Goal: Task Accomplishment & Management: Contribute content

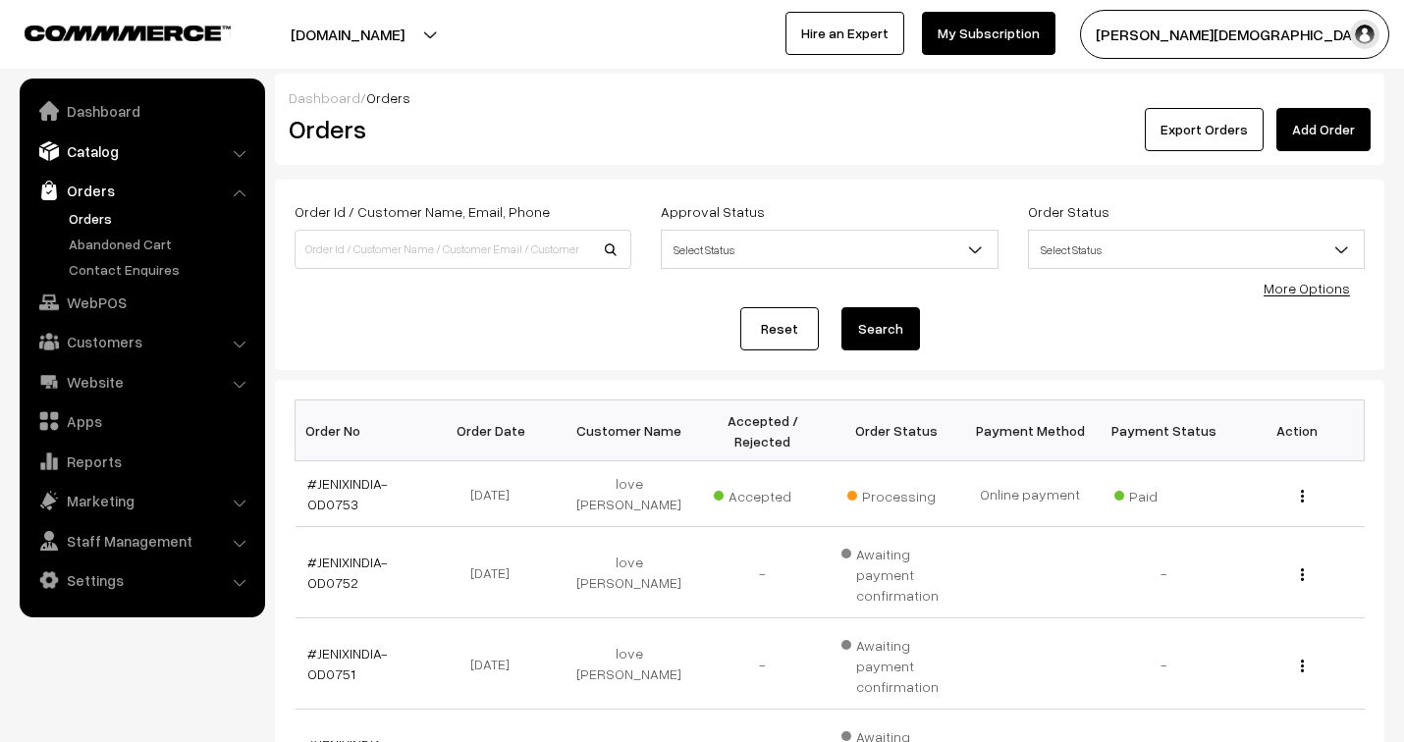
click at [112, 148] on link "Catalog" at bounding box center [142, 150] width 234 height 35
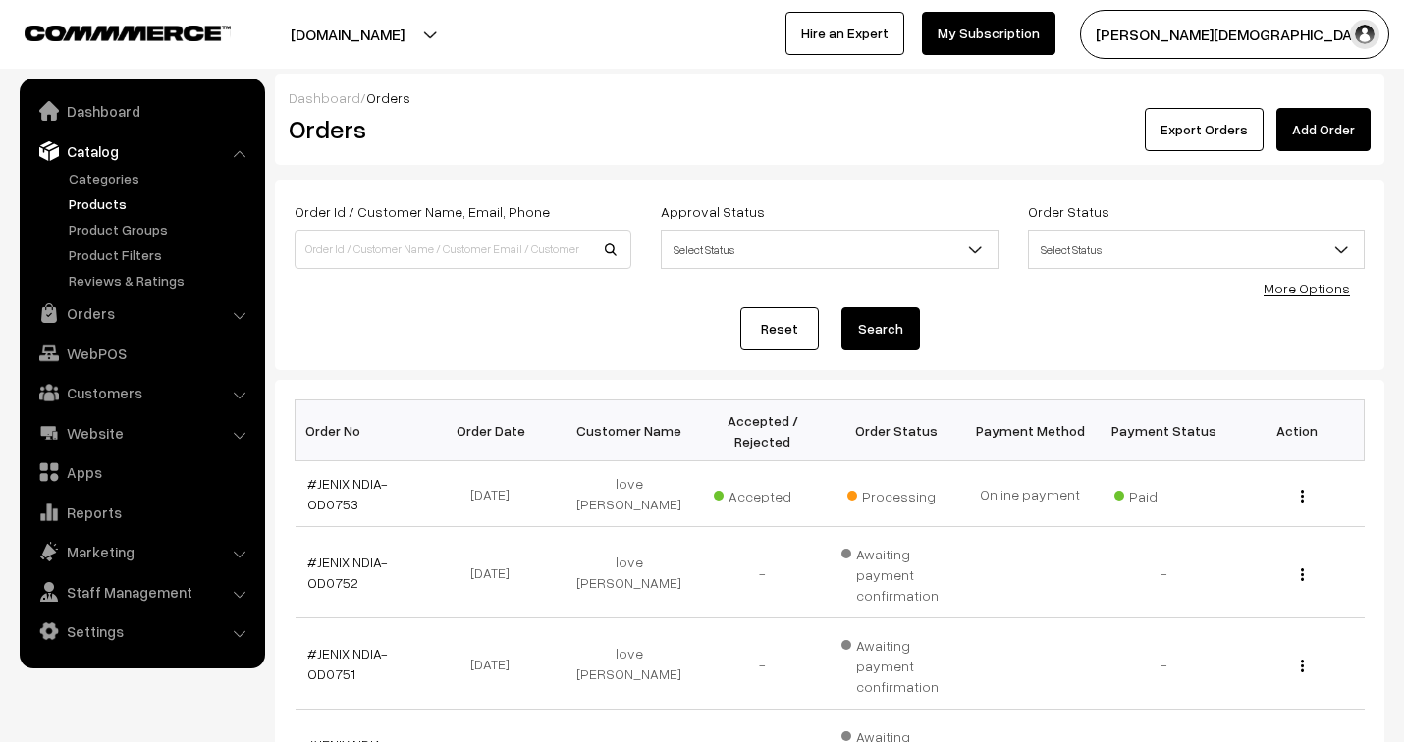
click at [91, 197] on link "Products" at bounding box center [161, 203] width 194 height 21
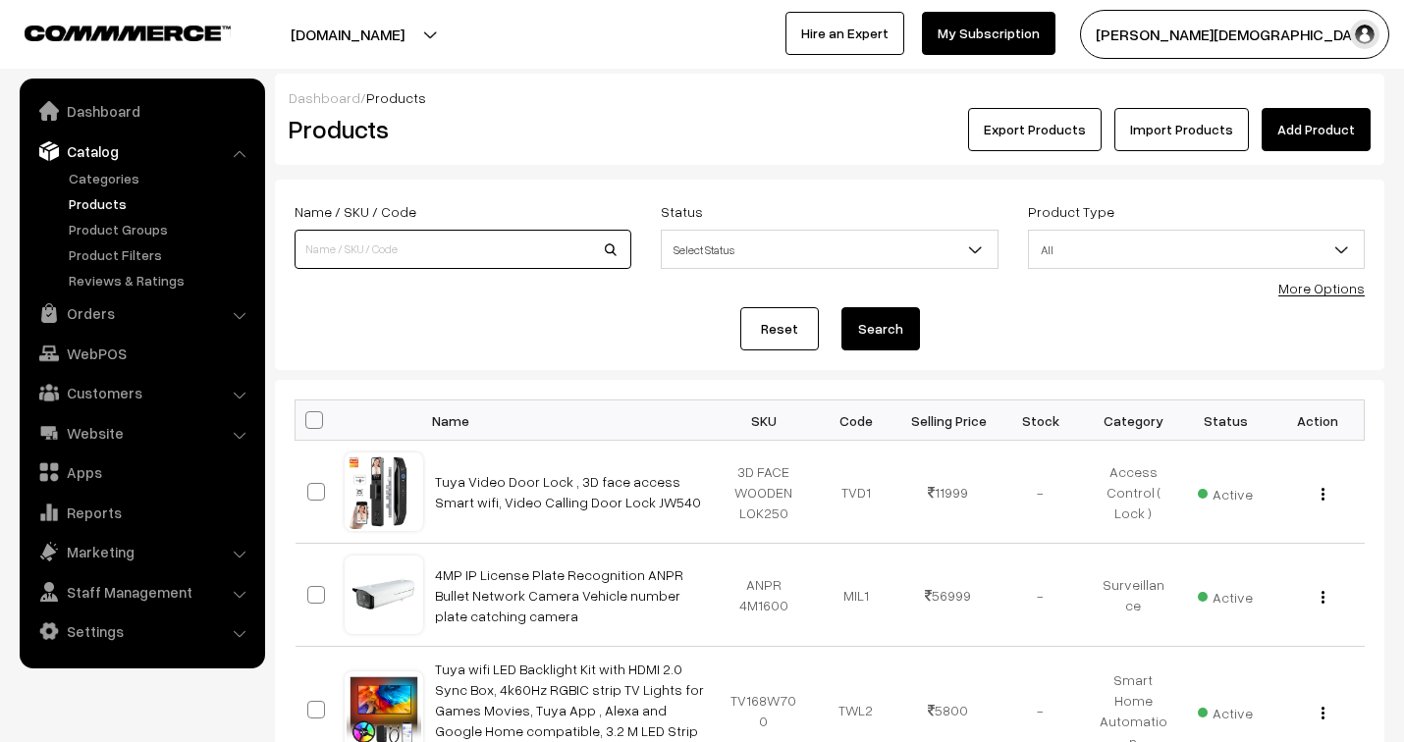
click at [439, 255] on input at bounding box center [462, 249] width 337 height 39
type input "tuya"
click at [889, 325] on button "Search" at bounding box center [880, 328] width 79 height 43
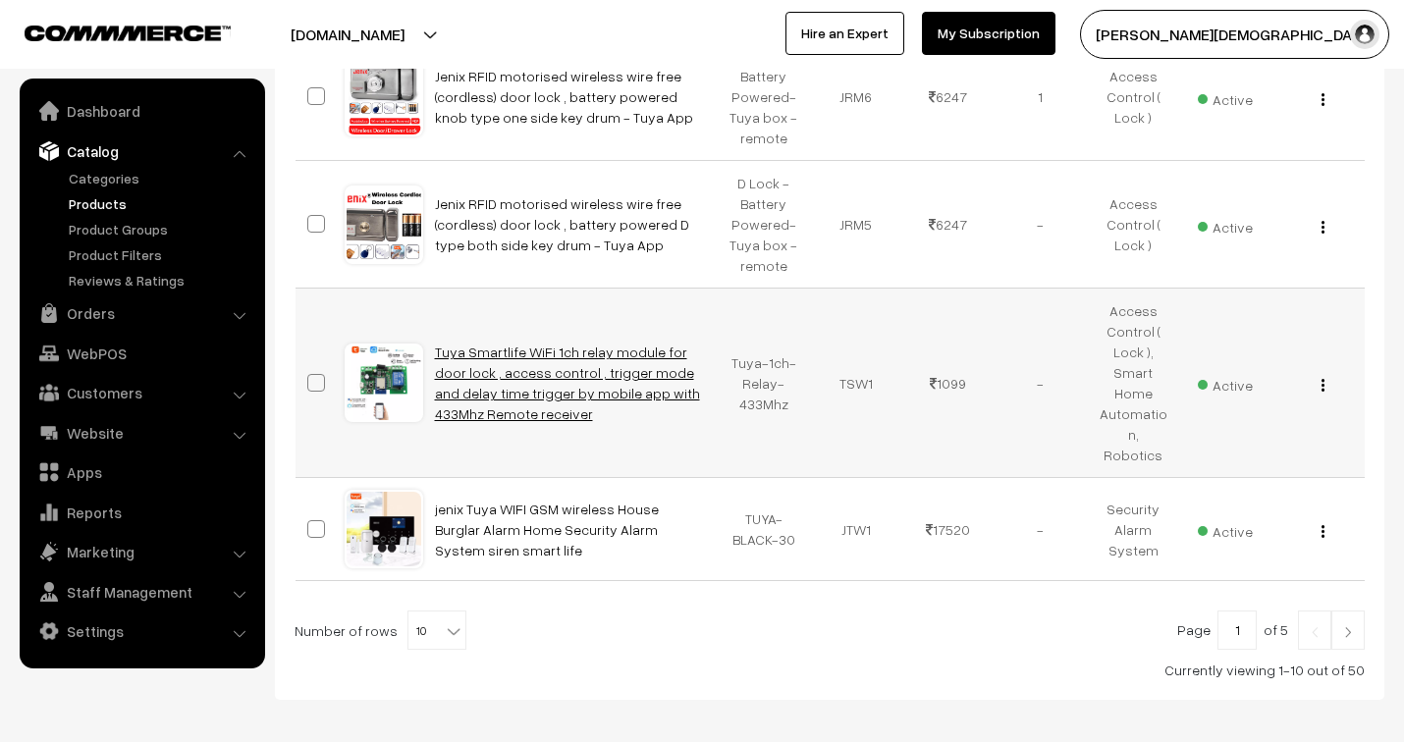
scroll to position [1190, 0]
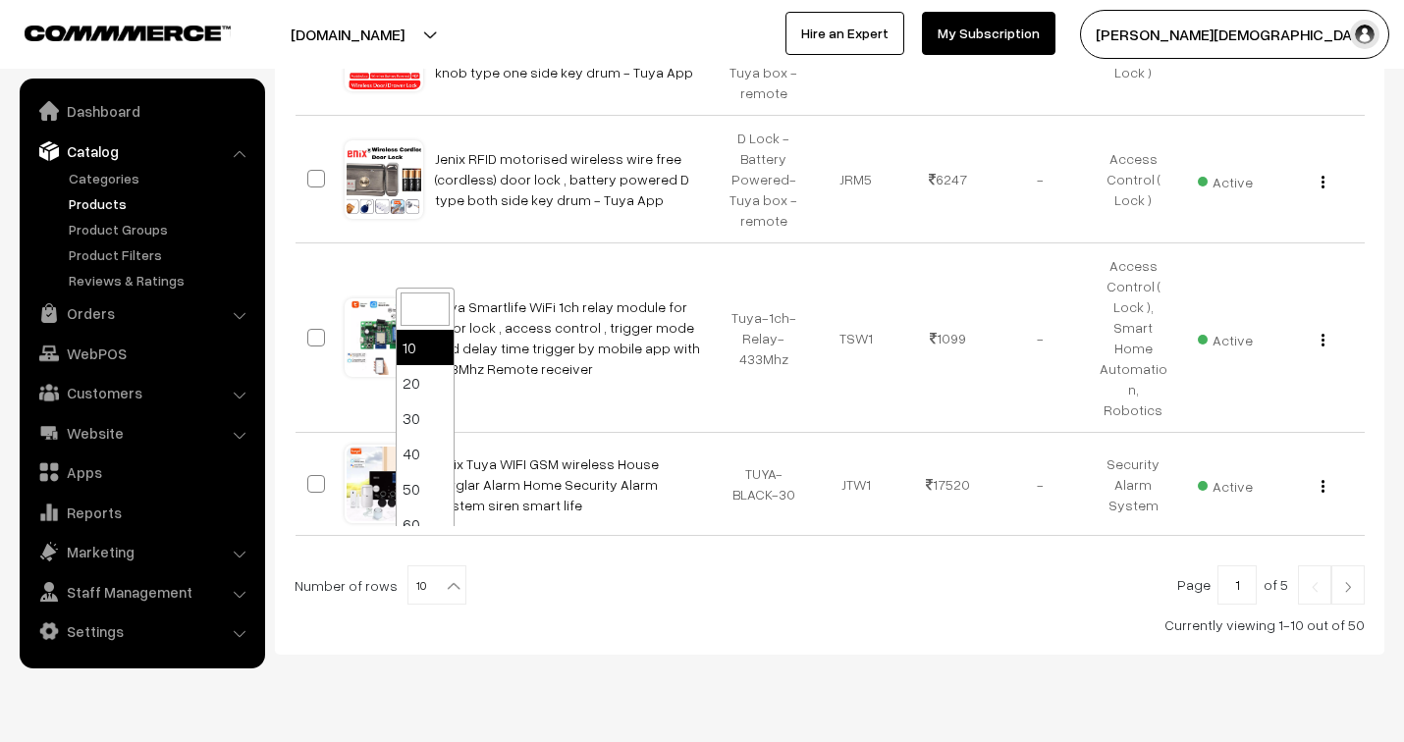
click at [444, 576] on b at bounding box center [454, 586] width 20 height 20
select select "100"
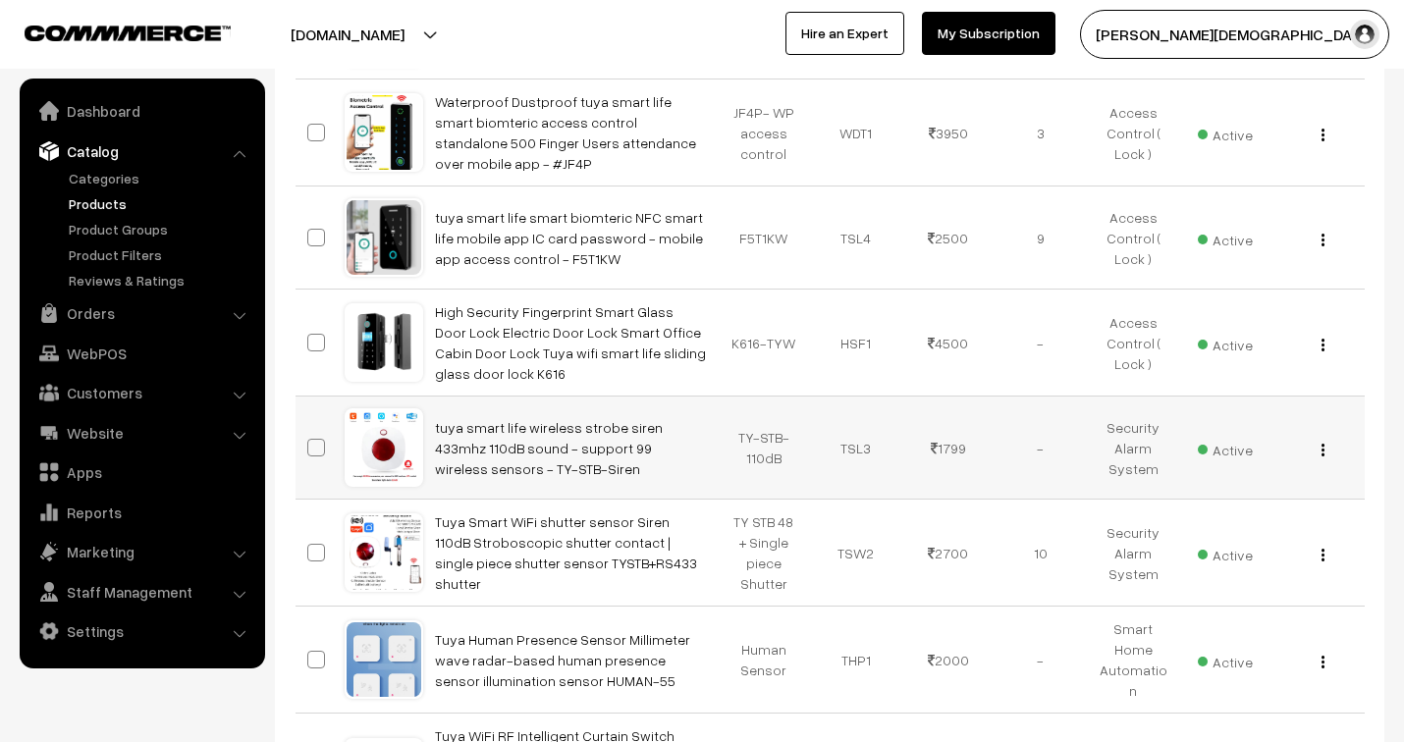
scroll to position [2290, 0]
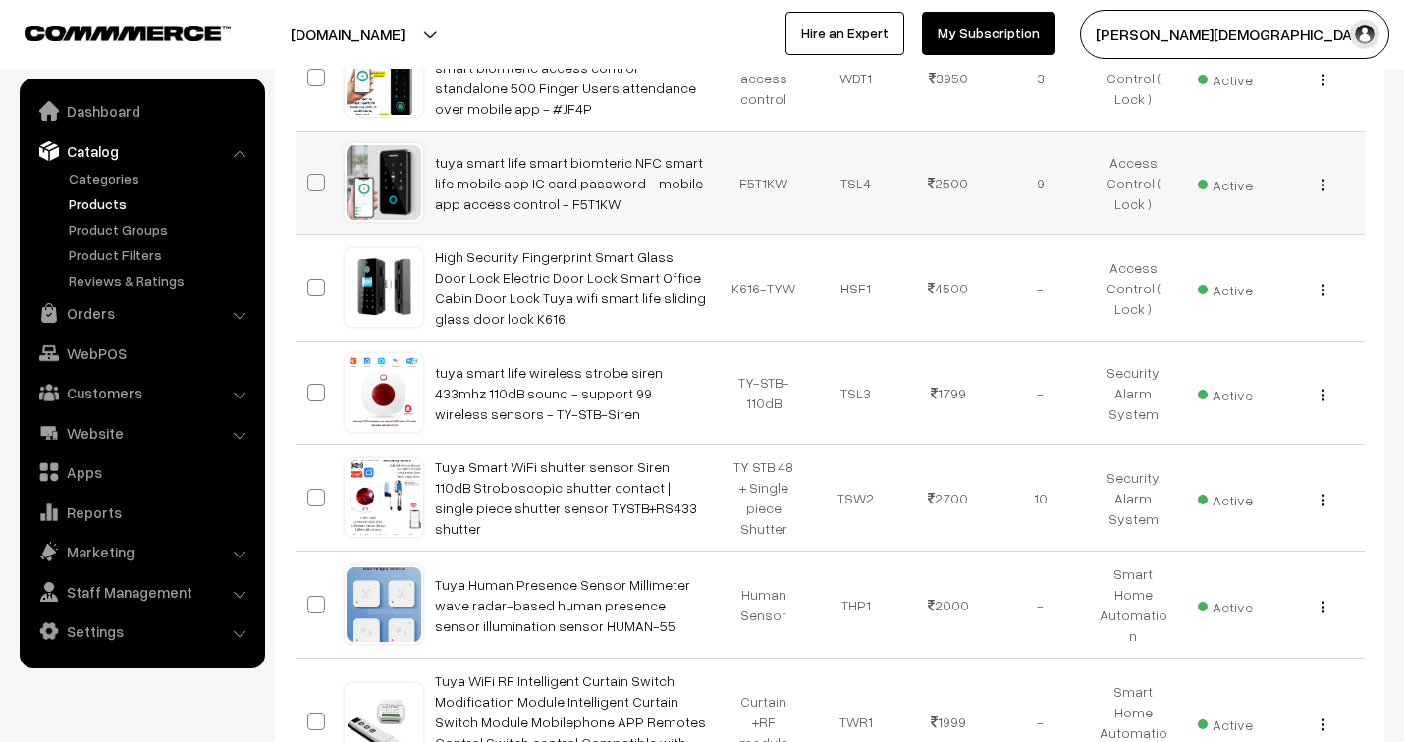
click at [1321, 179] on img "button" at bounding box center [1322, 185] width 3 height 13
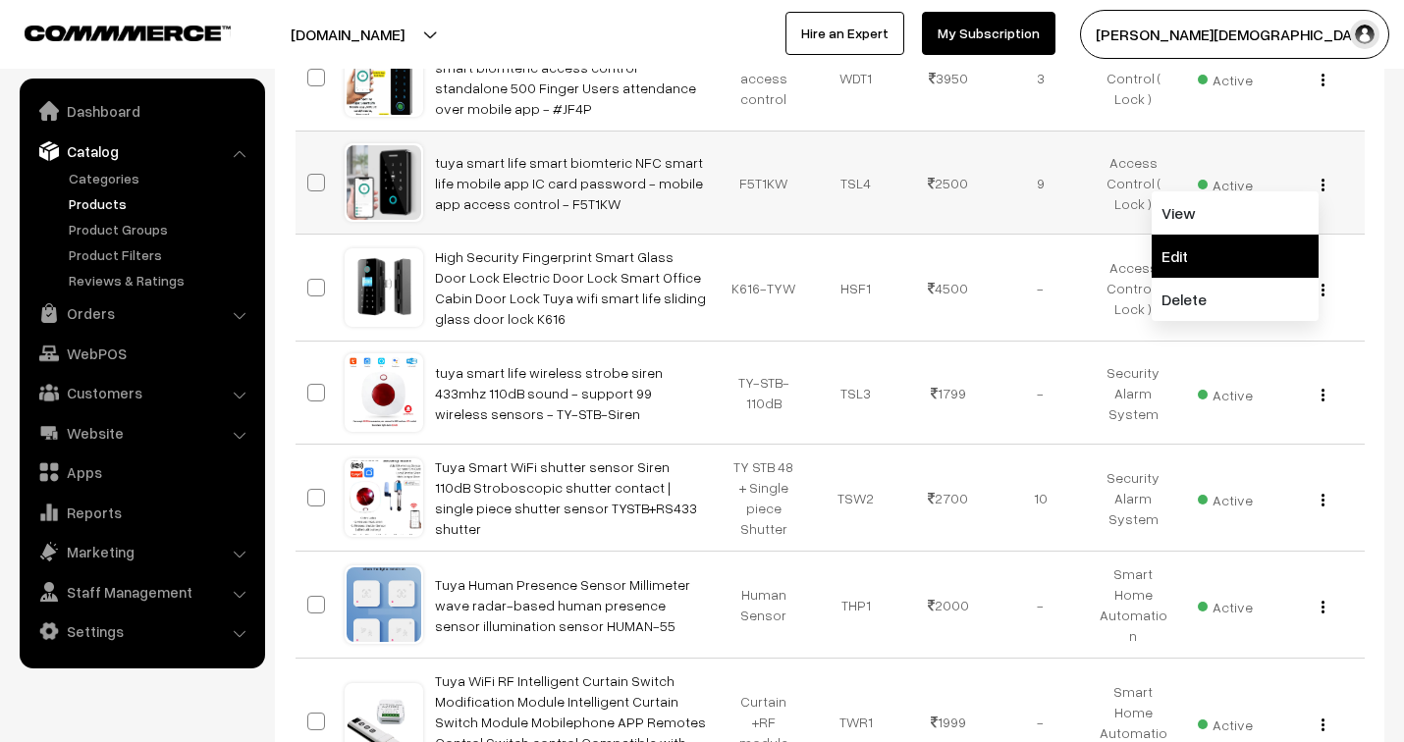
click at [1254, 235] on link "Edit" at bounding box center [1234, 256] width 167 height 43
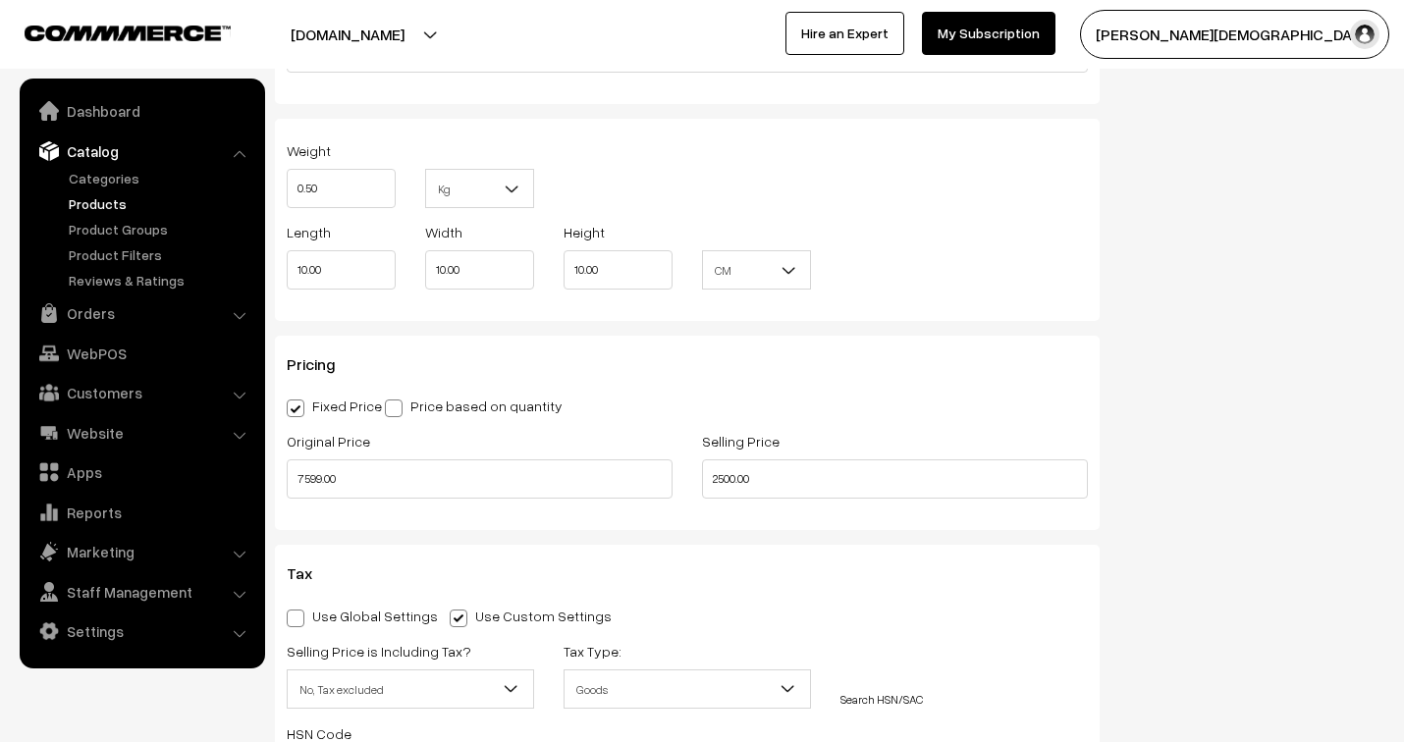
scroll to position [1744, 0]
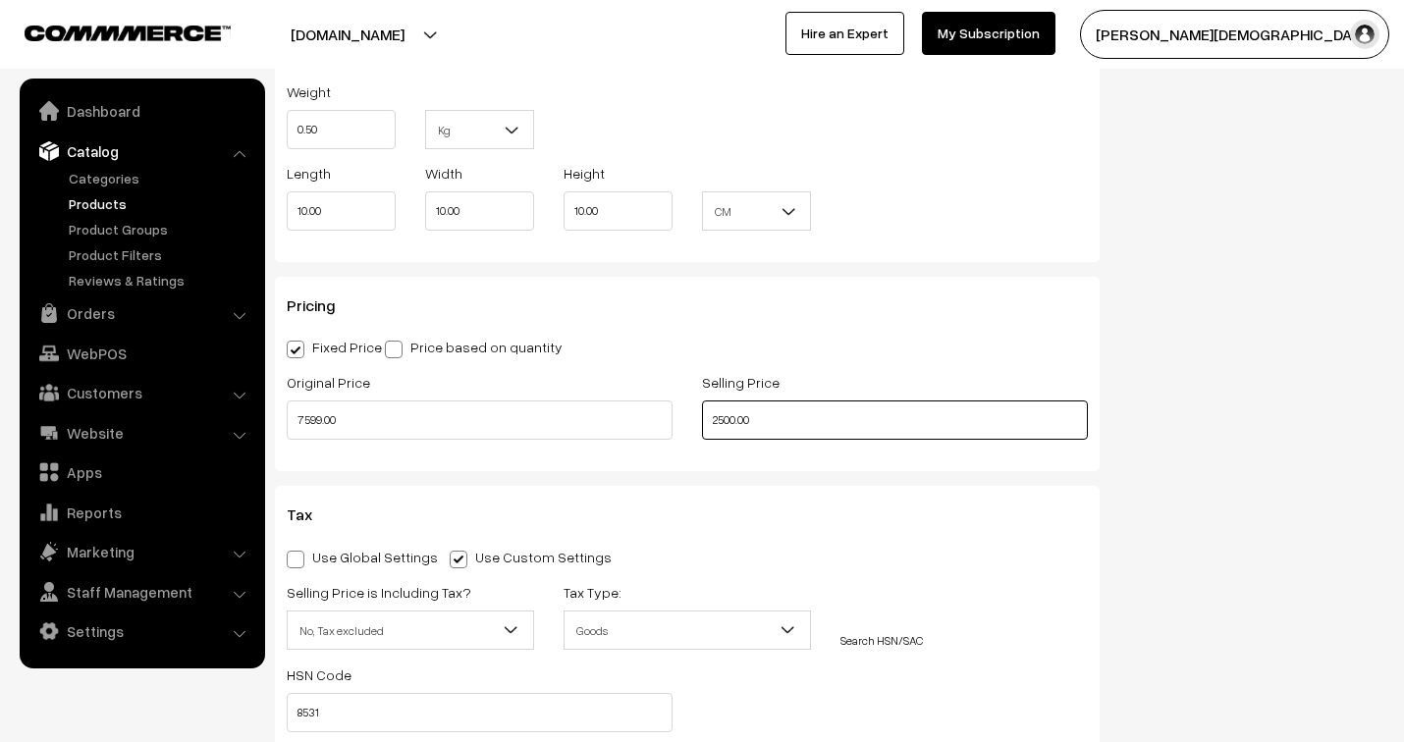
drag, startPoint x: 759, startPoint y: 429, endPoint x: 682, endPoint y: 429, distance: 76.6
click at [682, 429] on div "Original Price 7599.00 Selling Price 2500.00" at bounding box center [687, 410] width 830 height 81
type input "3200.00"
click at [995, 365] on div "Pricing Fixed Price Price based on quantity Original Price 7599.00 Selling Pric…" at bounding box center [687, 374] width 825 height 194
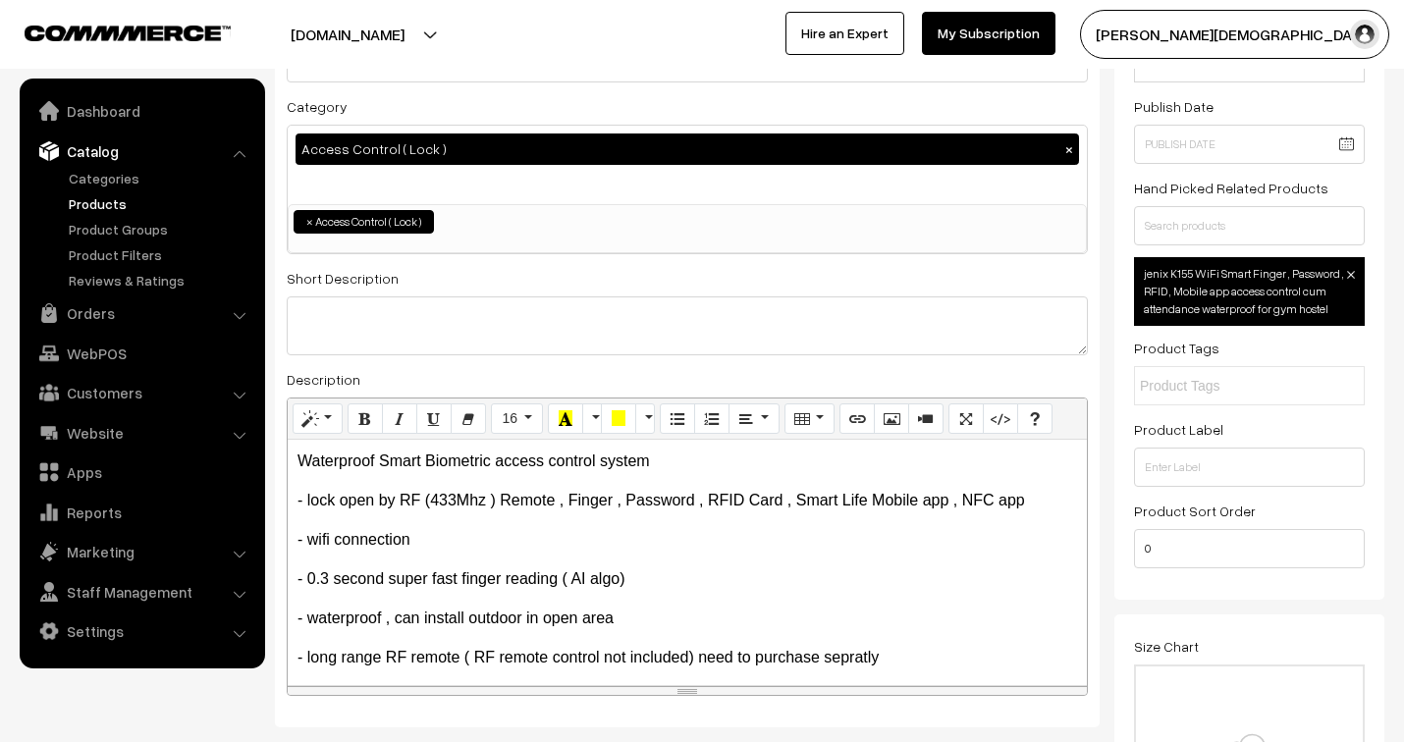
scroll to position [0, 0]
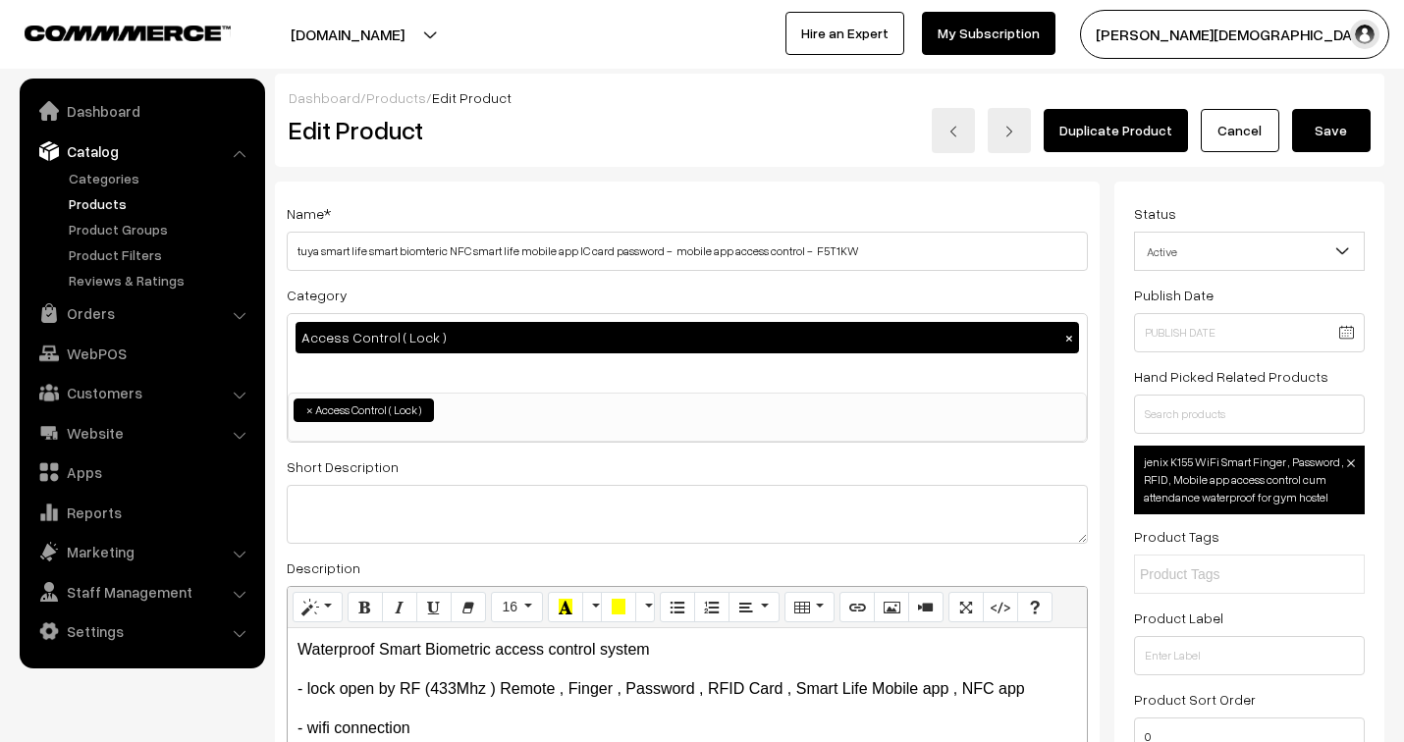
click at [1317, 124] on button "Save" at bounding box center [1331, 130] width 79 height 43
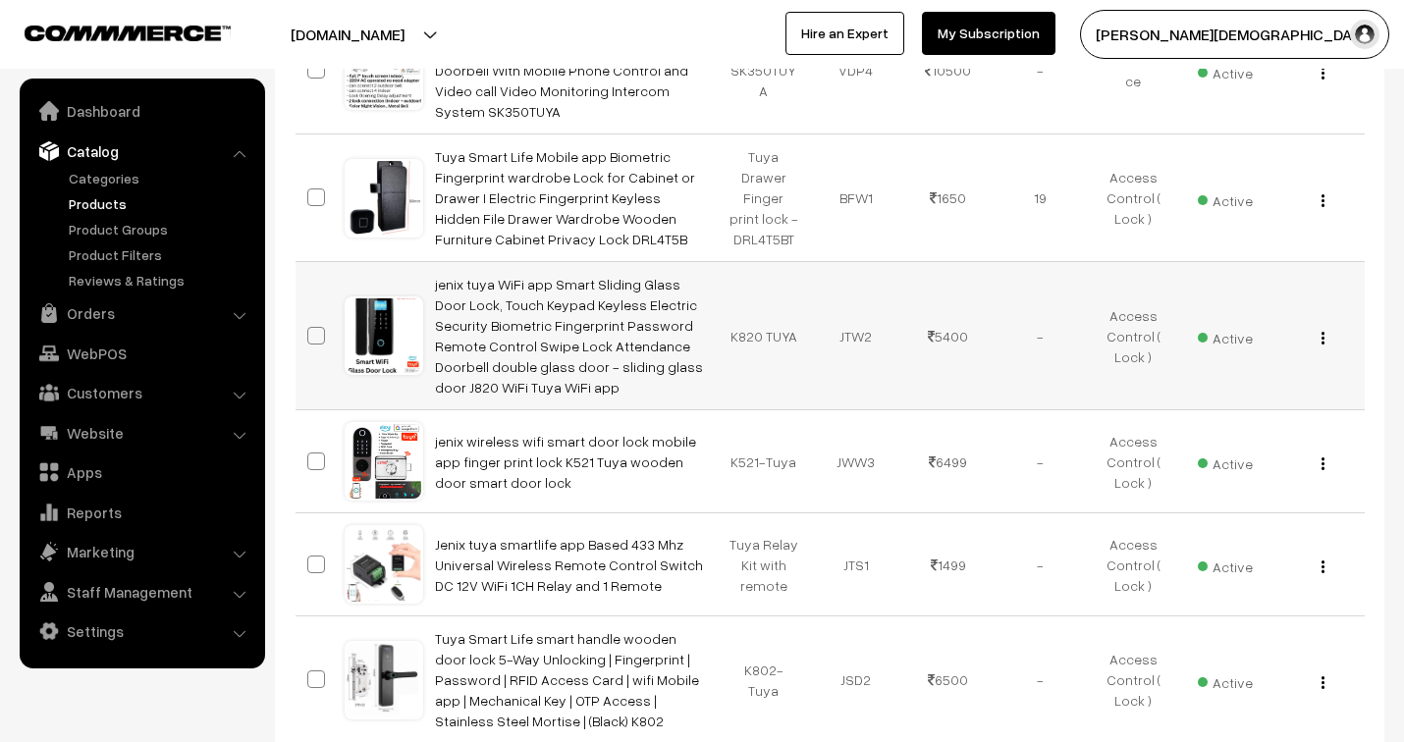
scroll to position [436, 0]
click at [1321, 330] on img "button" at bounding box center [1322, 336] width 3 height 13
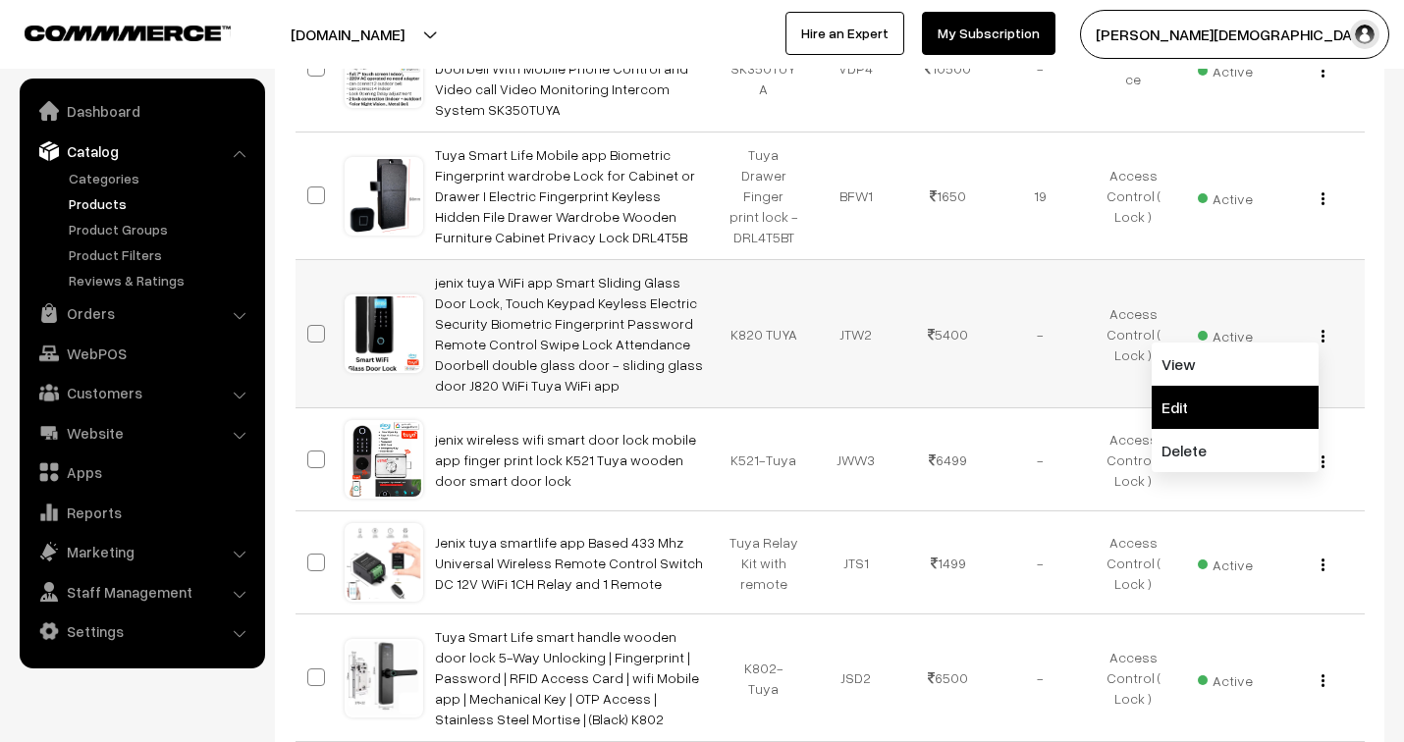
click at [1192, 386] on link "Edit" at bounding box center [1234, 407] width 167 height 43
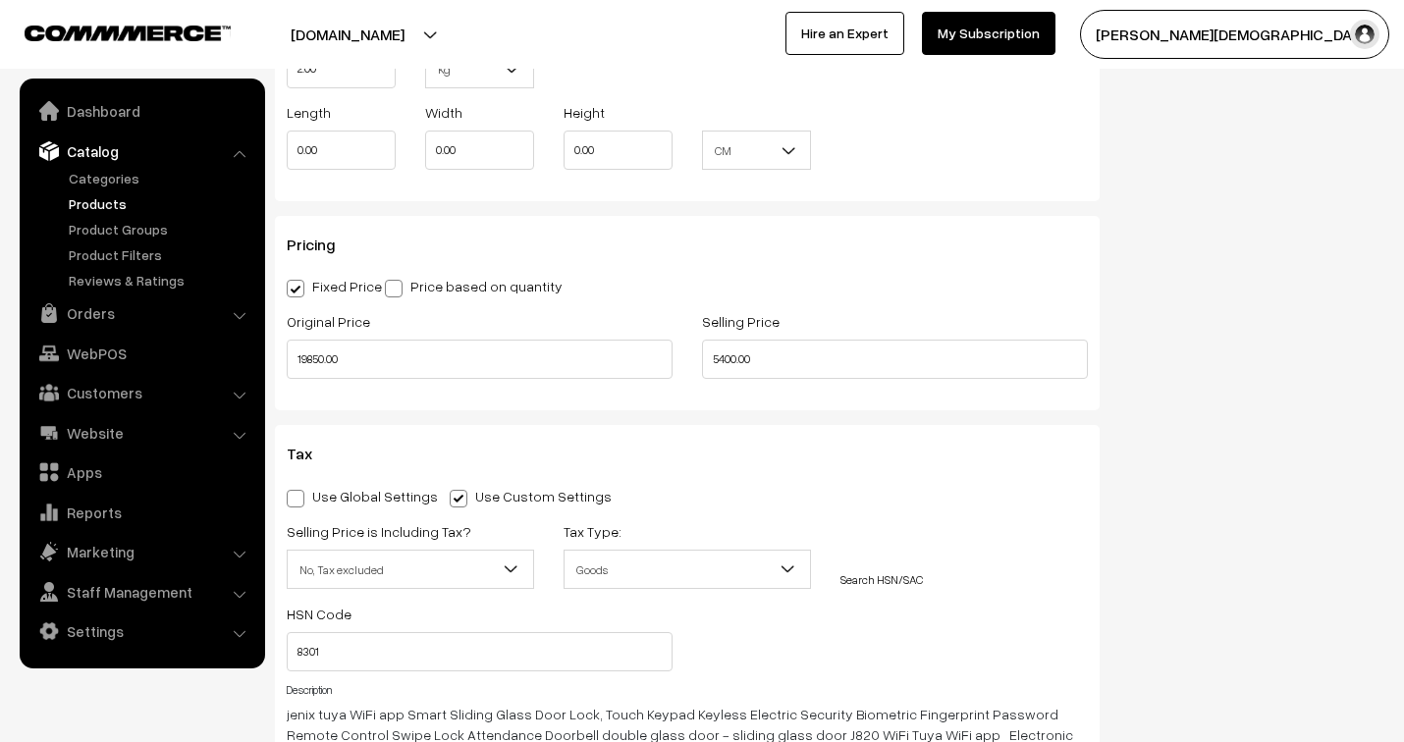
scroll to position [1526, 0]
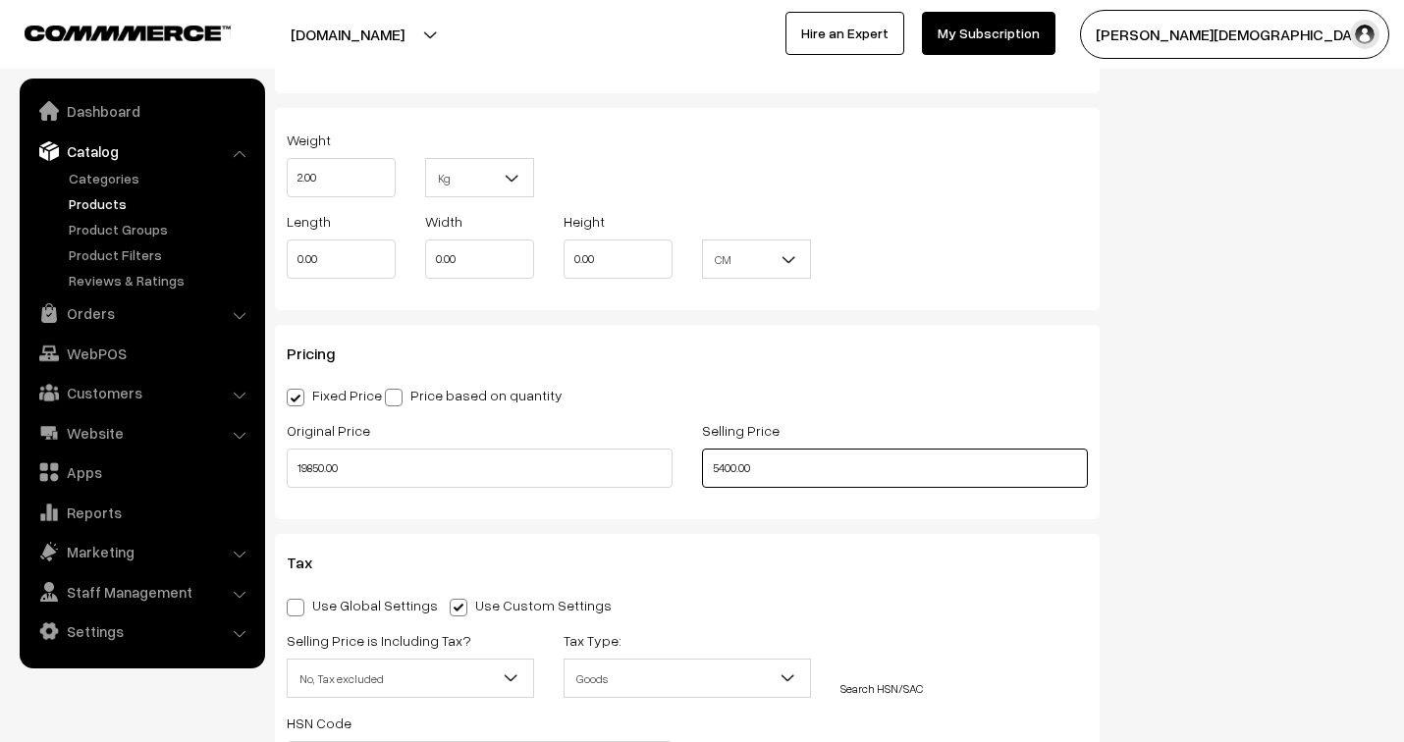
drag, startPoint x: 769, startPoint y: 474, endPoint x: 673, endPoint y: 461, distance: 96.1
click at [673, 464] on div "Original Price 19850.00 Selling Price 5400.00" at bounding box center [687, 458] width 830 height 81
type input "6500.00"
click at [868, 351] on h3 "Pricing" at bounding box center [687, 354] width 801 height 19
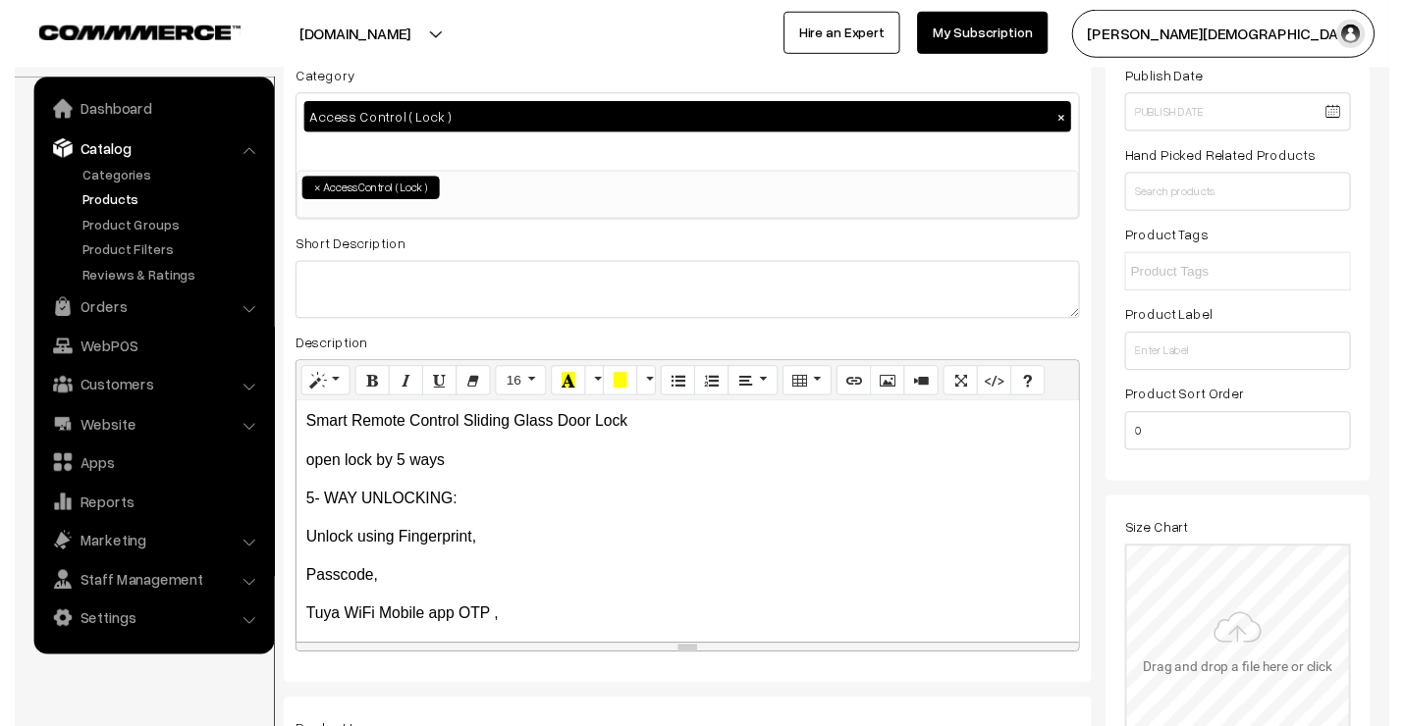
scroll to position [218, 0]
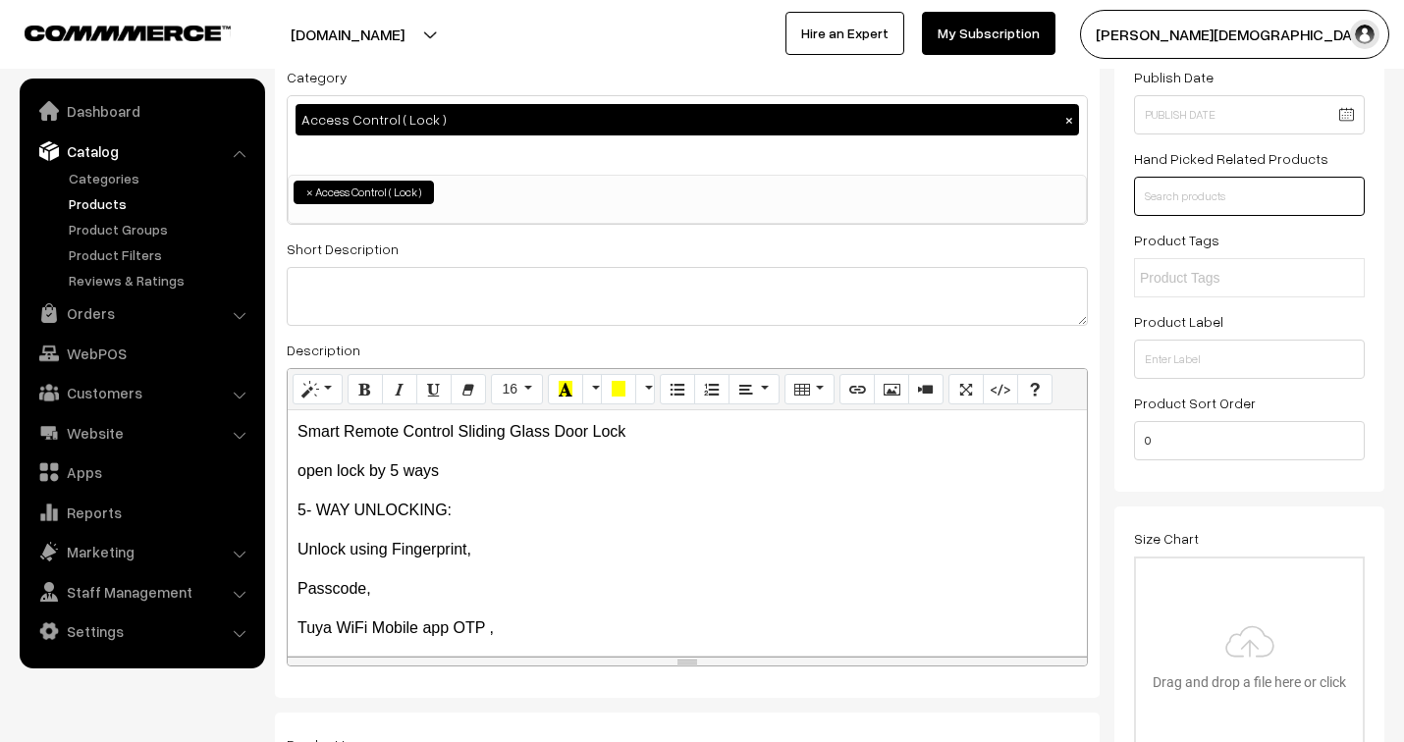
click at [1228, 196] on input "text" at bounding box center [1249, 196] width 231 height 39
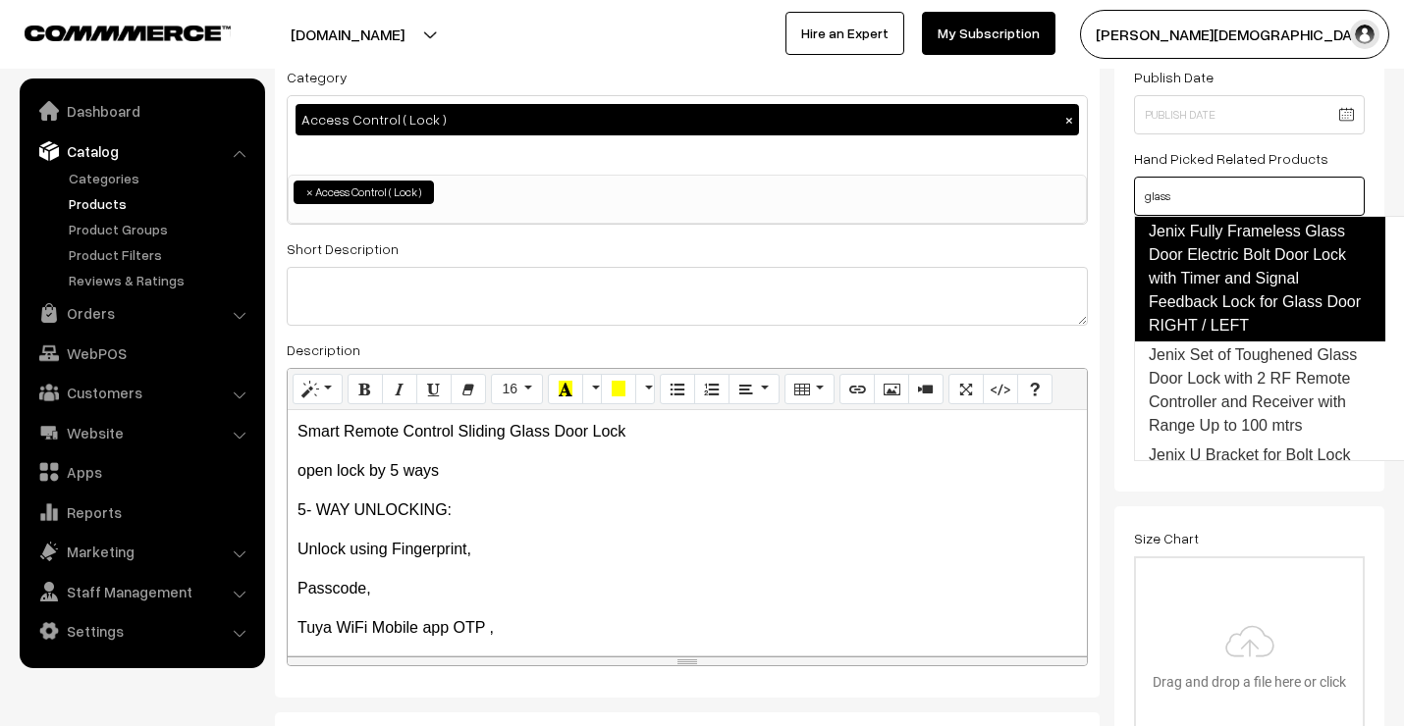
click at [1229, 256] on link "Jenix Fully Frameless Glass Door Electric Bolt Door Lock with Timer and Signal …" at bounding box center [1259, 279] width 251 height 126
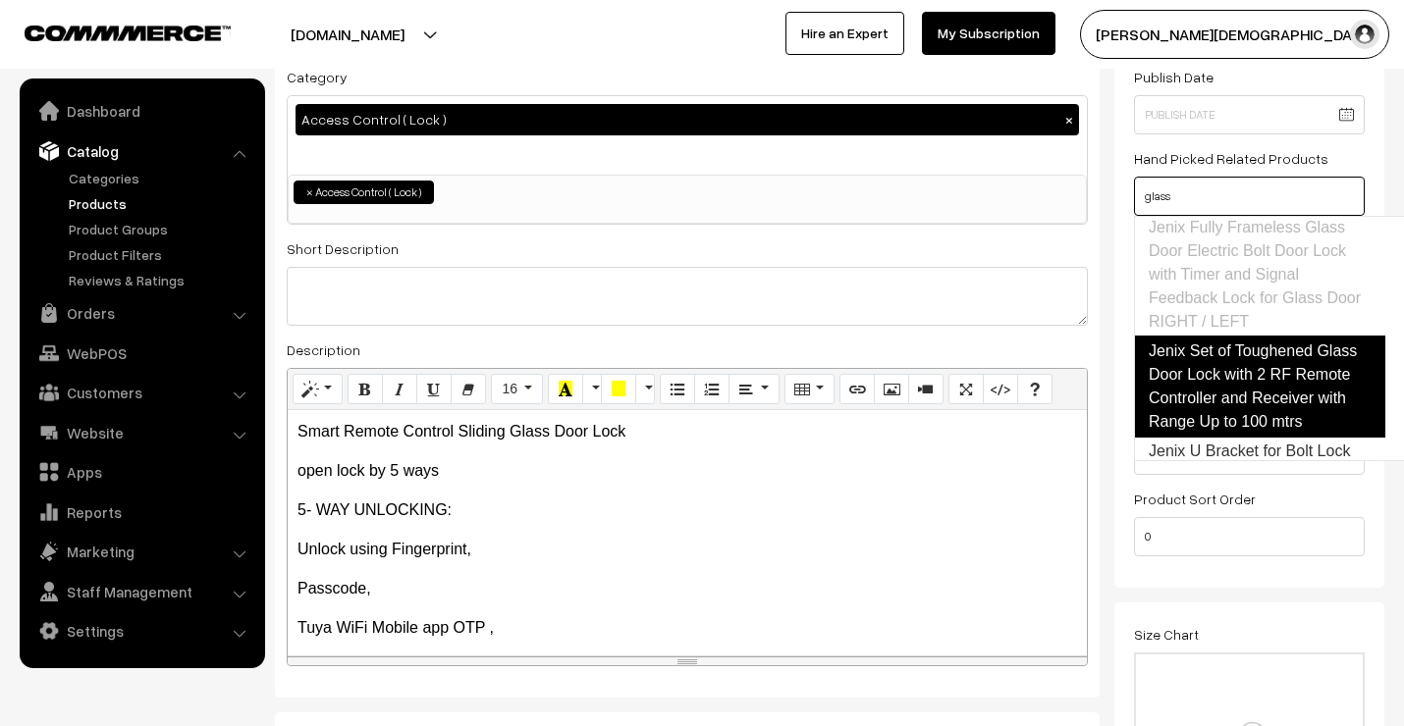
click at [1239, 349] on link "Jenix Set of Toughened Glass Door Lock with 2 RF Remote Controller and Receiver…" at bounding box center [1259, 387] width 251 height 102
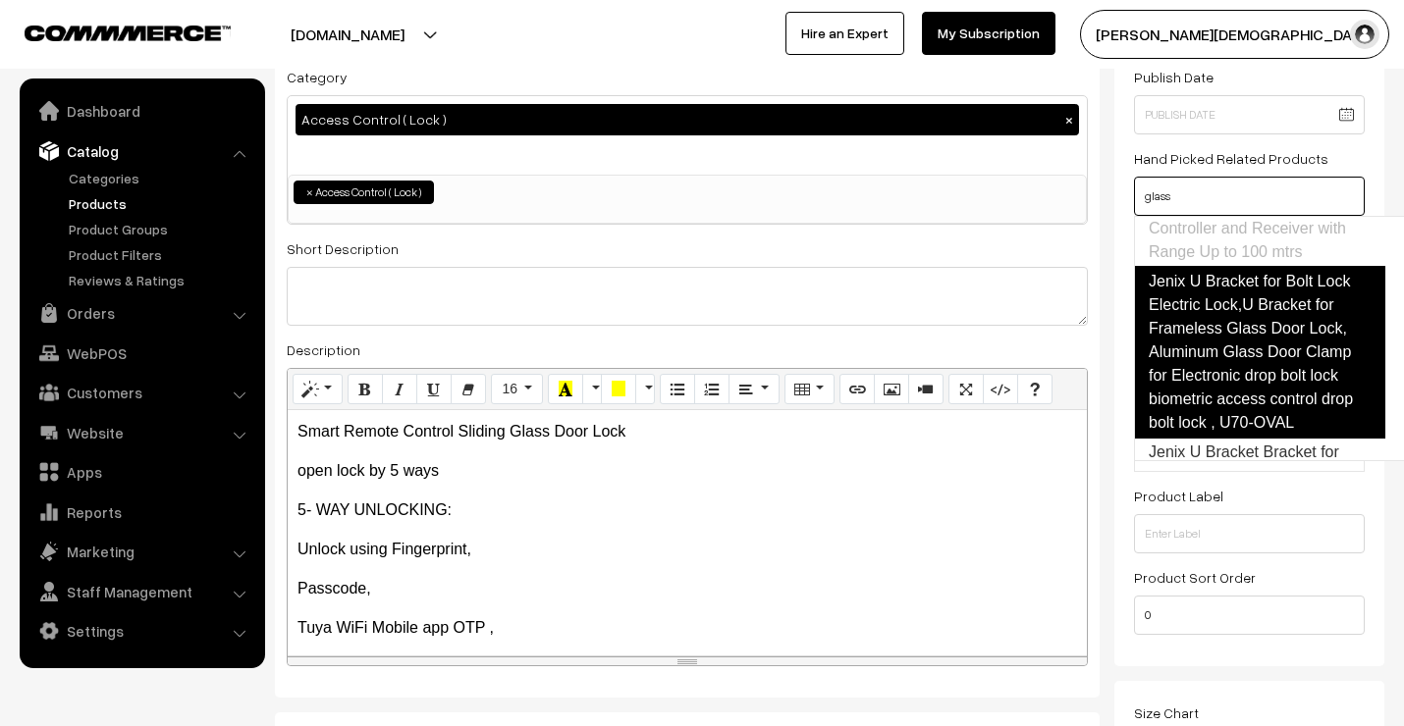
click at [1240, 369] on link "Jenix U Bracket for Bolt Lock Electric Lock,U Bracket for Frameless Glass Door …" at bounding box center [1259, 352] width 251 height 173
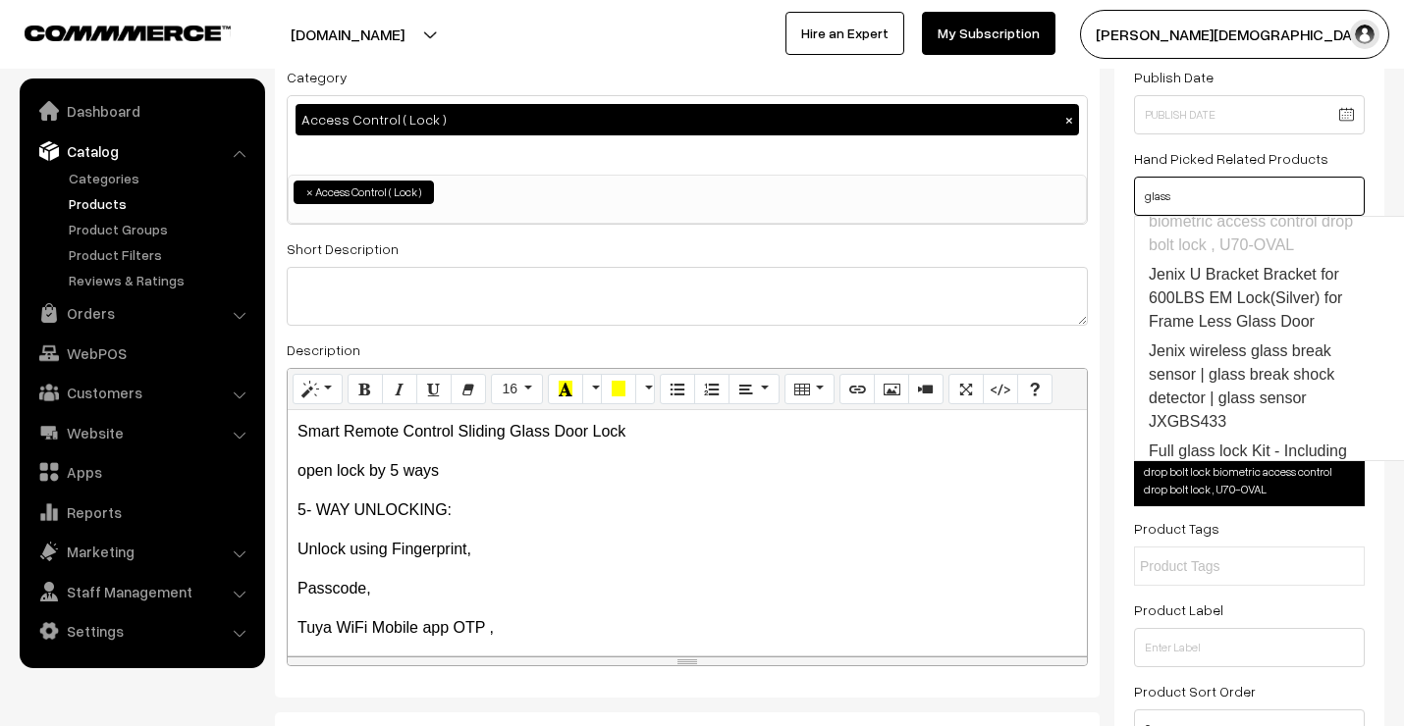
scroll to position [393, 0]
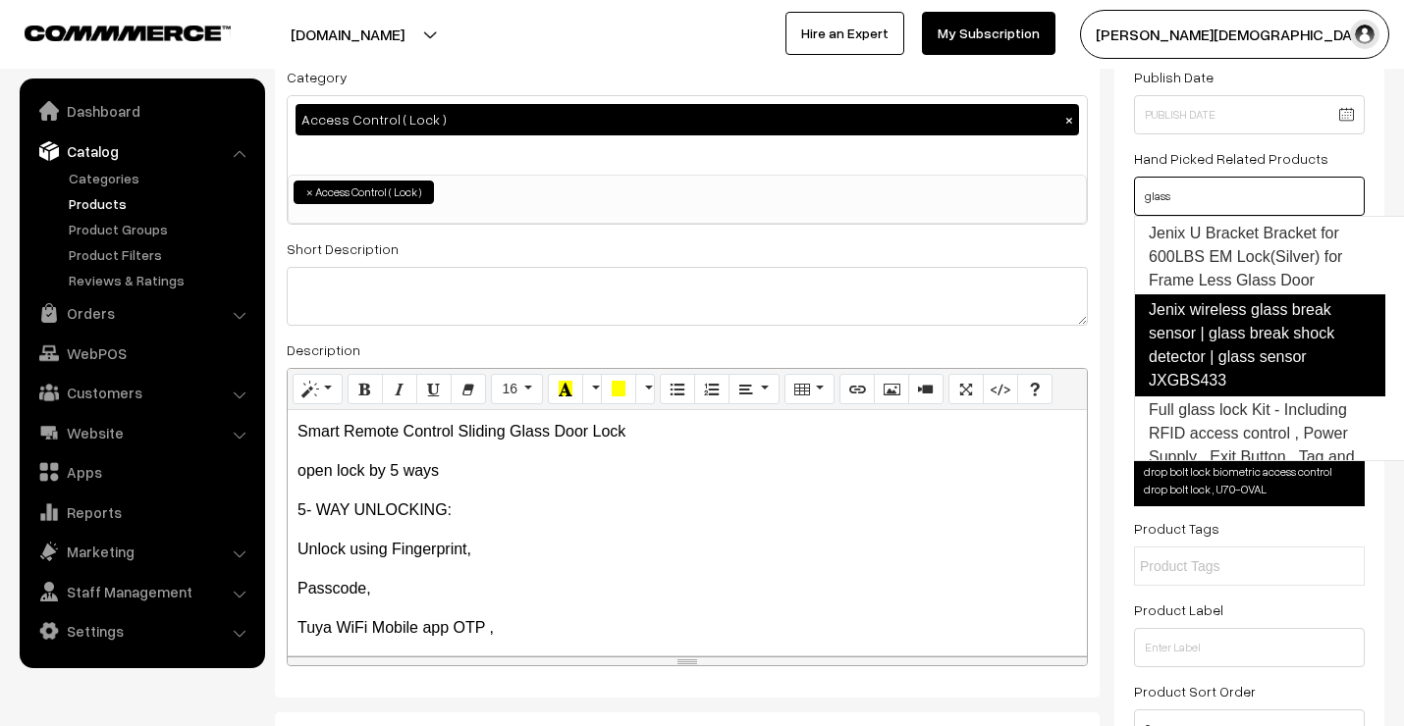
click at [1241, 370] on link "Jenix wireless glass break sensor | glass break shock detector | glass sensor J…" at bounding box center [1259, 345] width 251 height 102
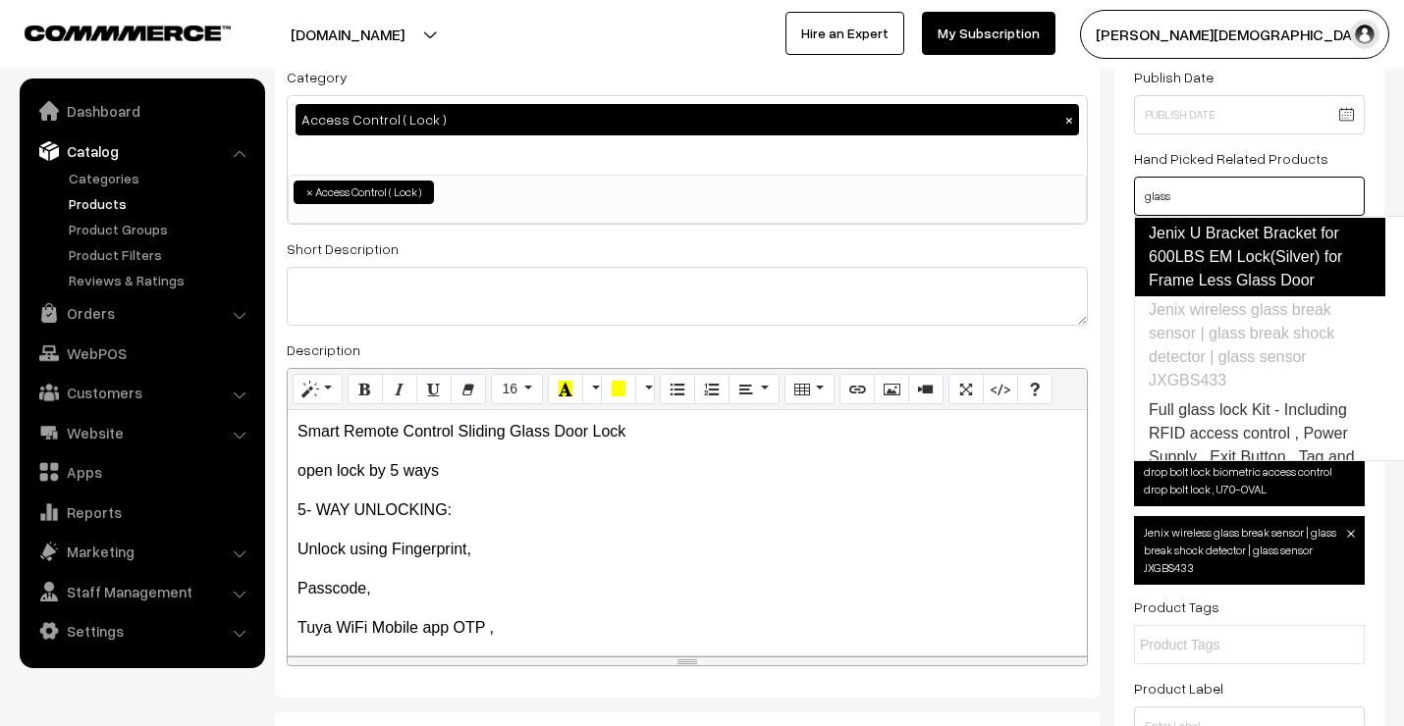
click at [1233, 296] on link "Jenix U Bracket Bracket for 600LBS EM Lock(Silver) for Frame Less Glass Door" at bounding box center [1259, 257] width 251 height 79
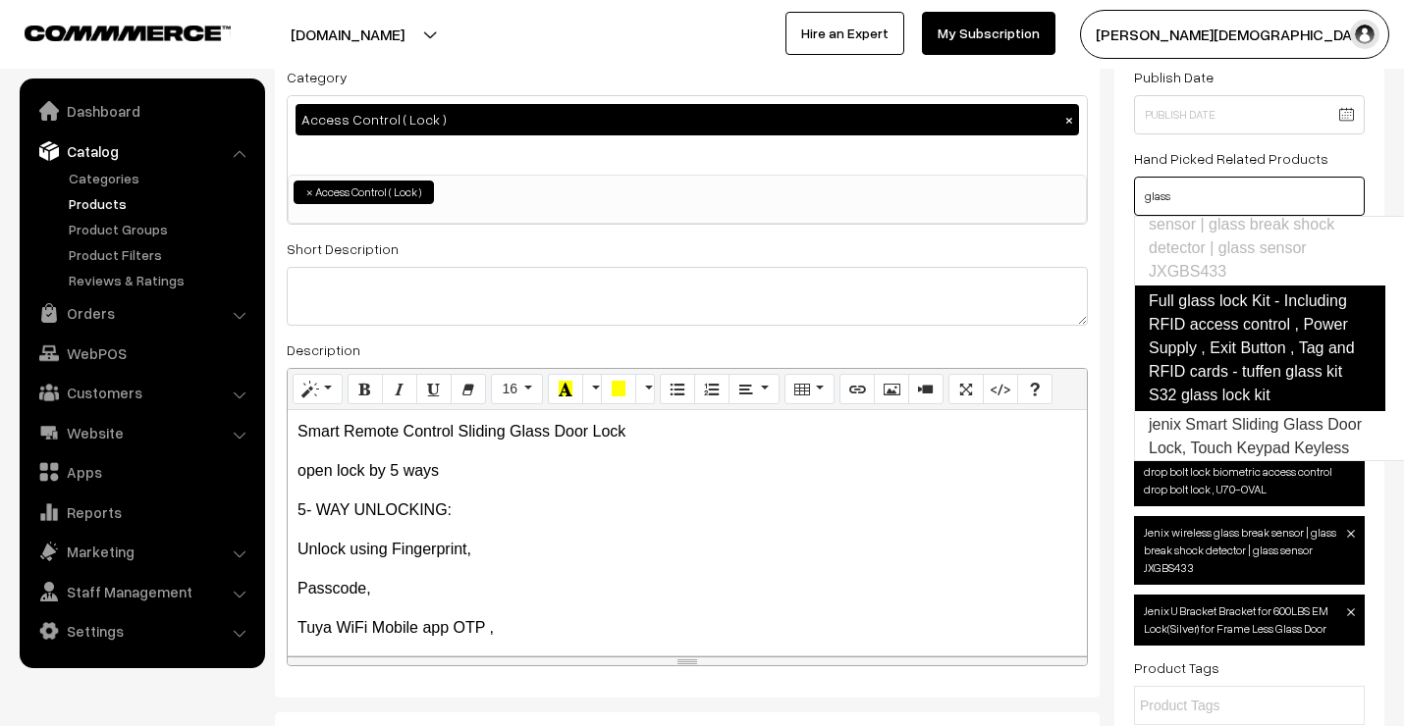
click at [1244, 356] on link "Full glass lock Kit - Including RFID access control , Power Supply , Exit Butto…" at bounding box center [1259, 349] width 251 height 126
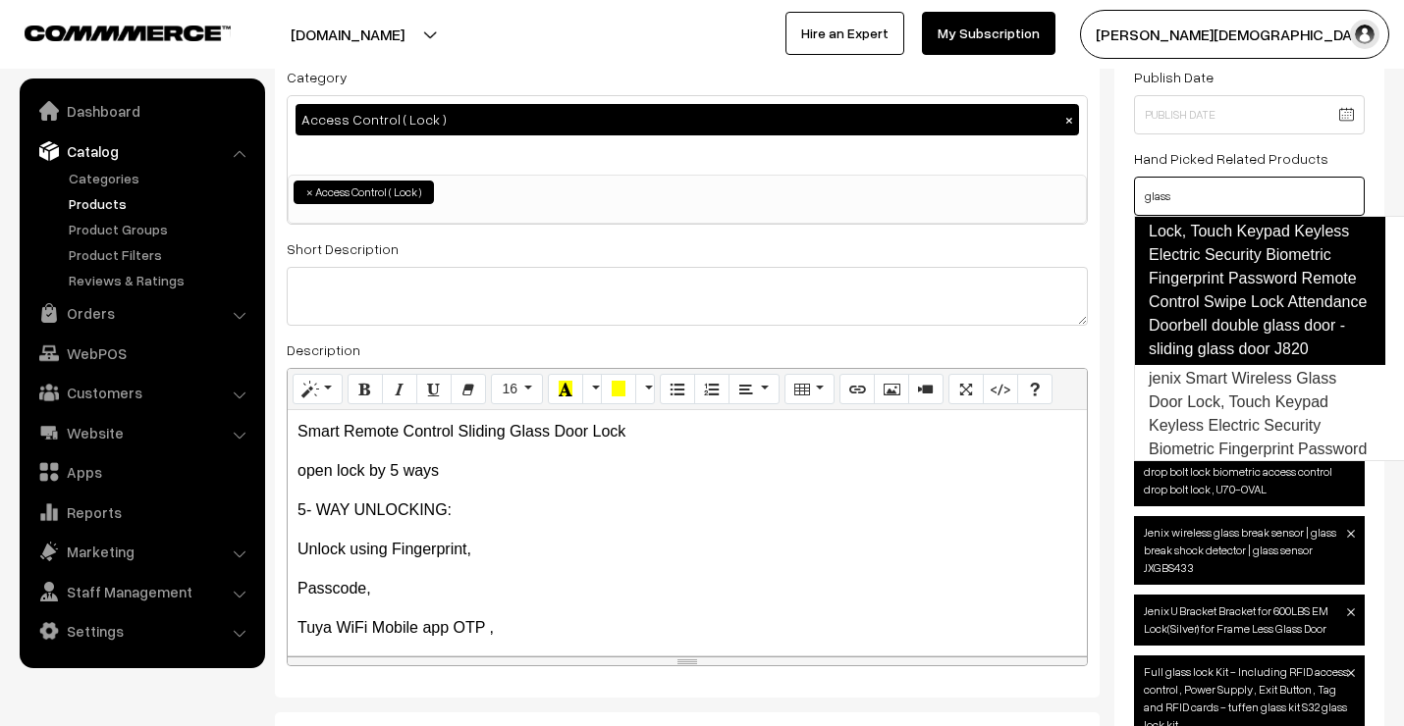
click at [1234, 297] on link "jenix Smart Sliding Glass Door Lock, Touch Keypad Keyless Electric Security Bio…" at bounding box center [1259, 278] width 251 height 173
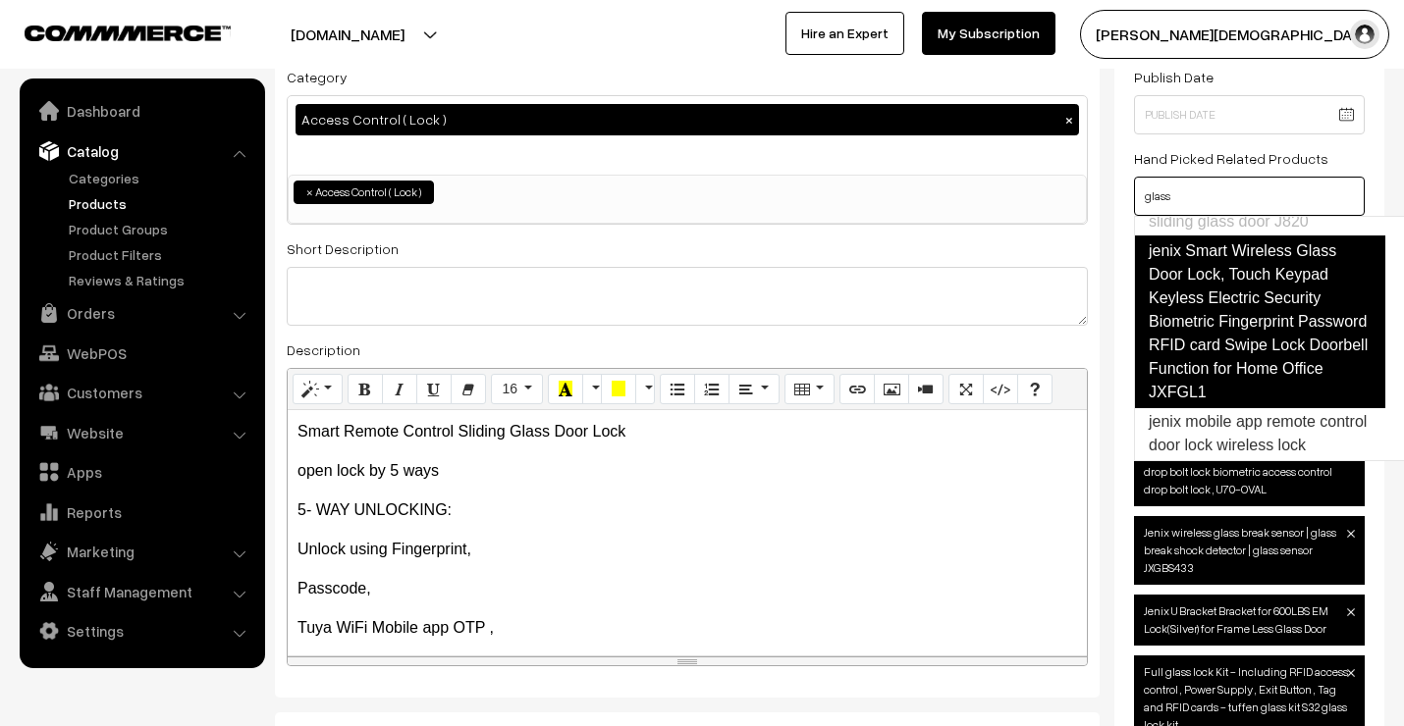
click at [1241, 341] on link "jenix Smart Wireless Glass Door Lock, Touch Keypad Keyless Electric Security Bi…" at bounding box center [1259, 322] width 251 height 173
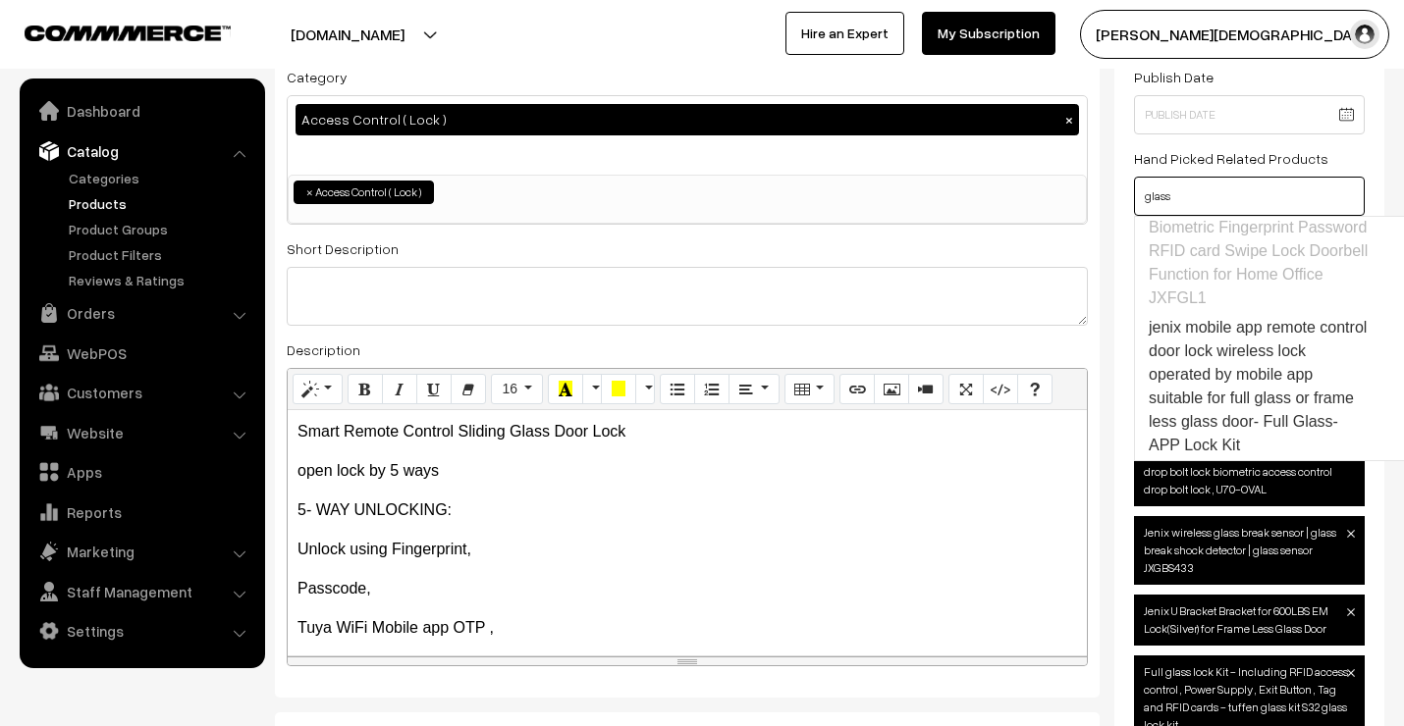
scroll to position [1064, 0]
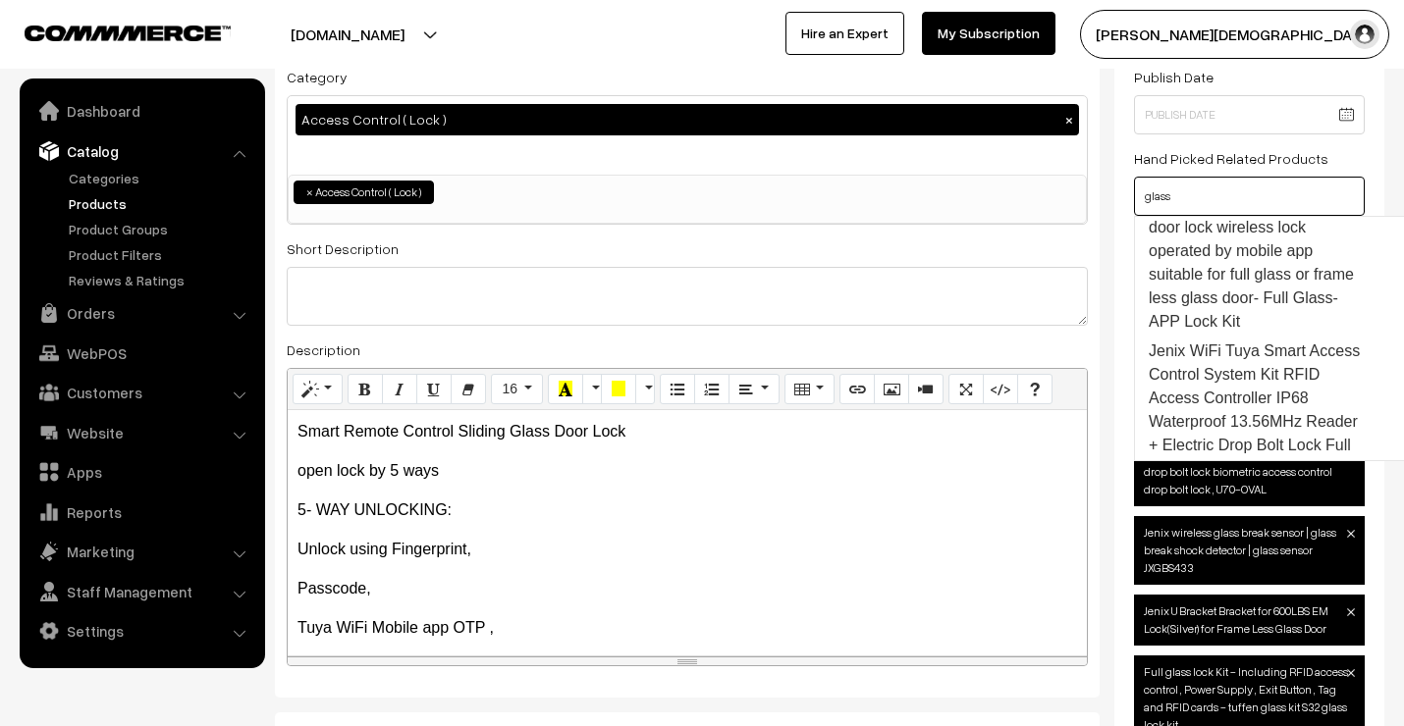
click at [1242, 337] on link "jenix mobile app remote control door lock wireless lock operated by mobile app …" at bounding box center [1259, 262] width 249 height 147
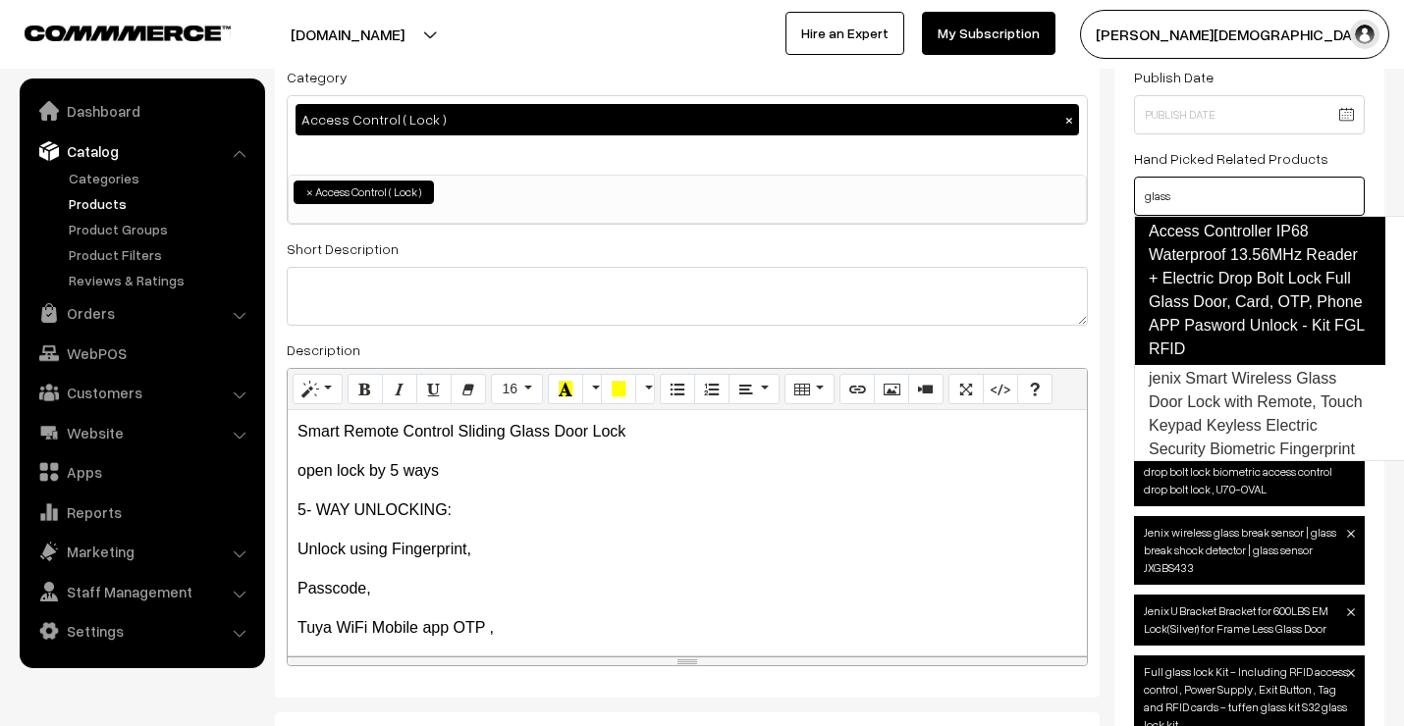
click at [1243, 295] on link "Jenix WiFi Tuya Smart Access Control System Kit RFID Access Controller IP68 Wat…" at bounding box center [1259, 267] width 251 height 196
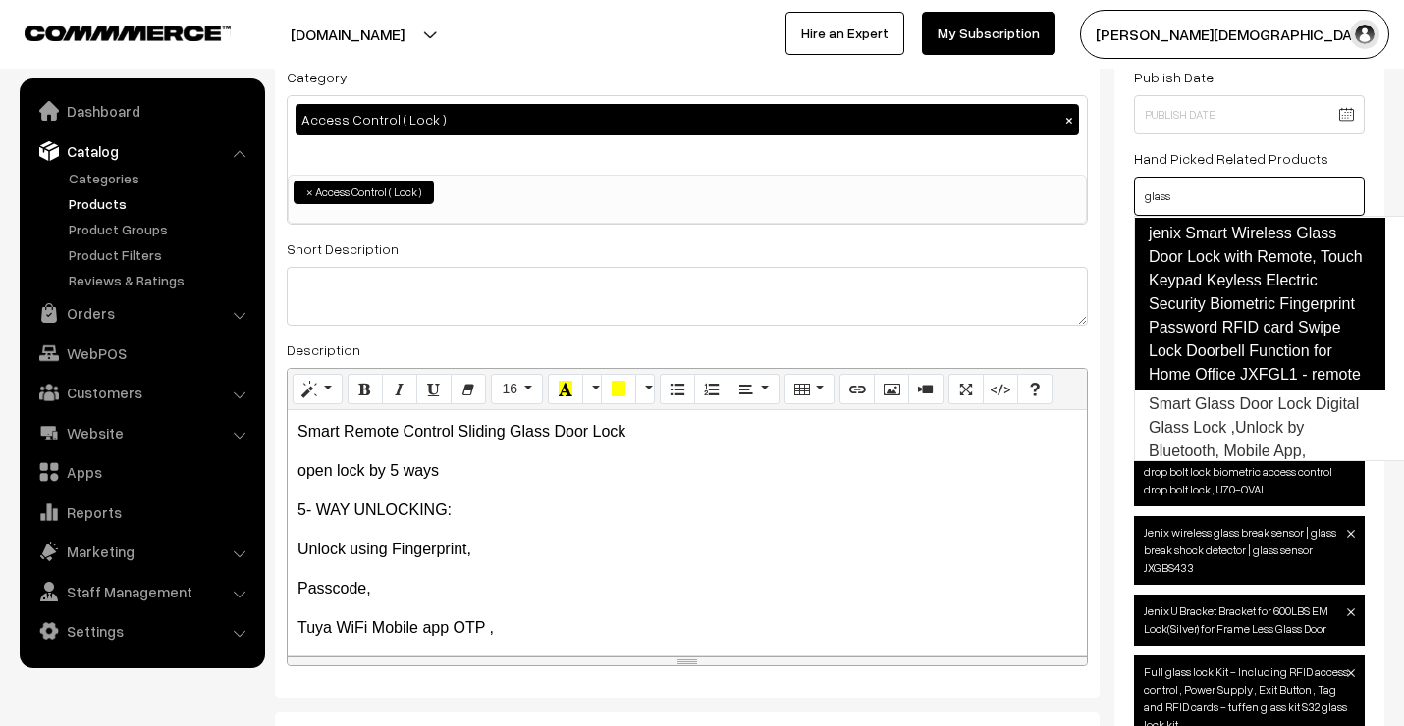
click at [1237, 336] on link "jenix Smart Wireless Glass Door Lock with Remote, Touch Keypad Keyless Electric…" at bounding box center [1259, 304] width 251 height 173
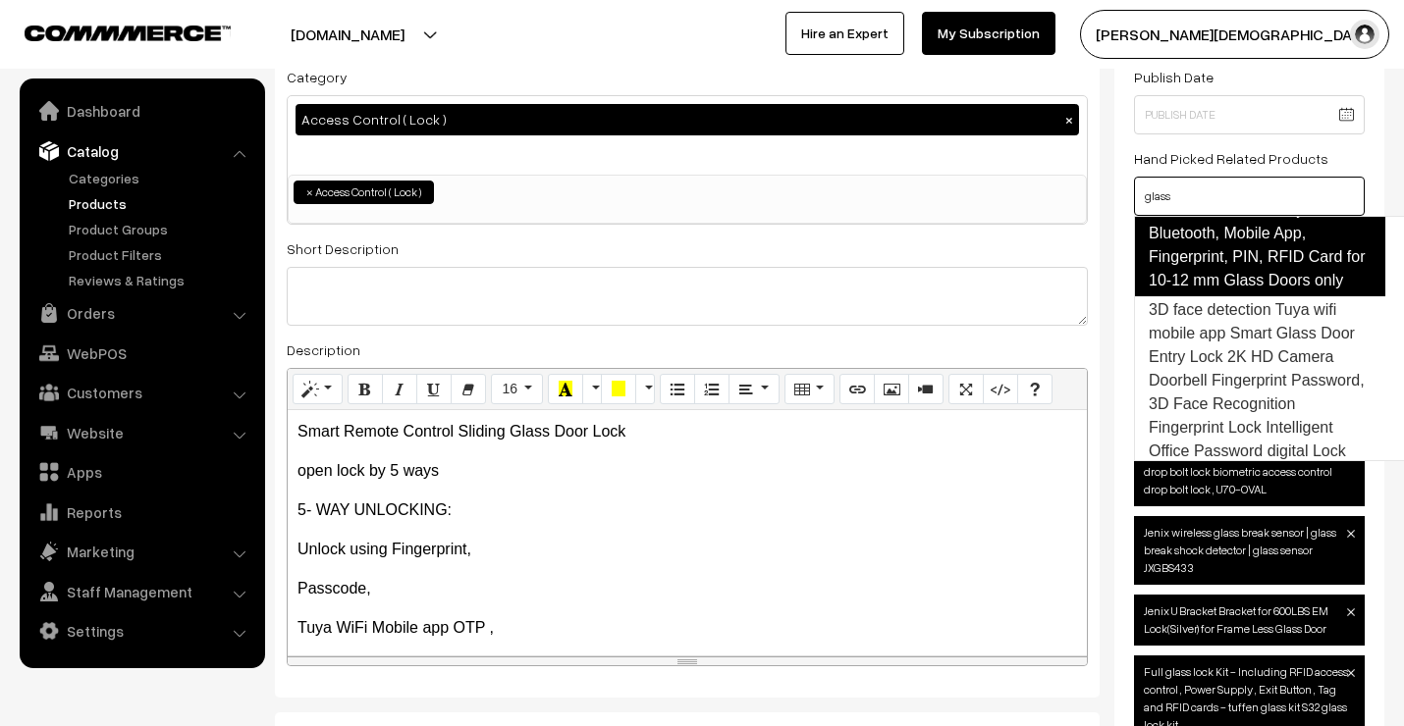
click at [1231, 294] on link "Smart Glass Door Lock Digital Glass Lock ,Unlock by Bluetooth, Mobile App, Fing…" at bounding box center [1259, 234] width 251 height 126
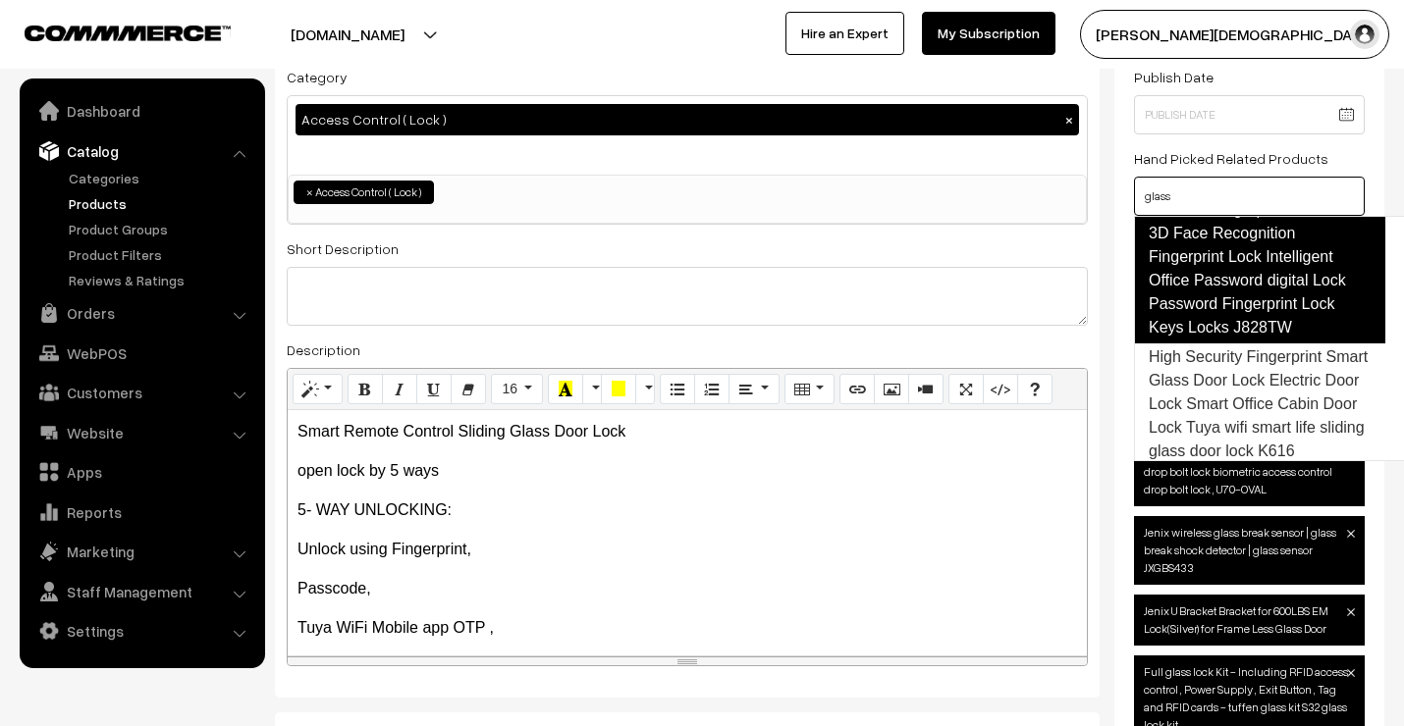
click at [1241, 344] on link "3D face detection Tuya wifi mobile app Smart Glass Door Entry Lock 2K HD Camera…" at bounding box center [1259, 234] width 251 height 220
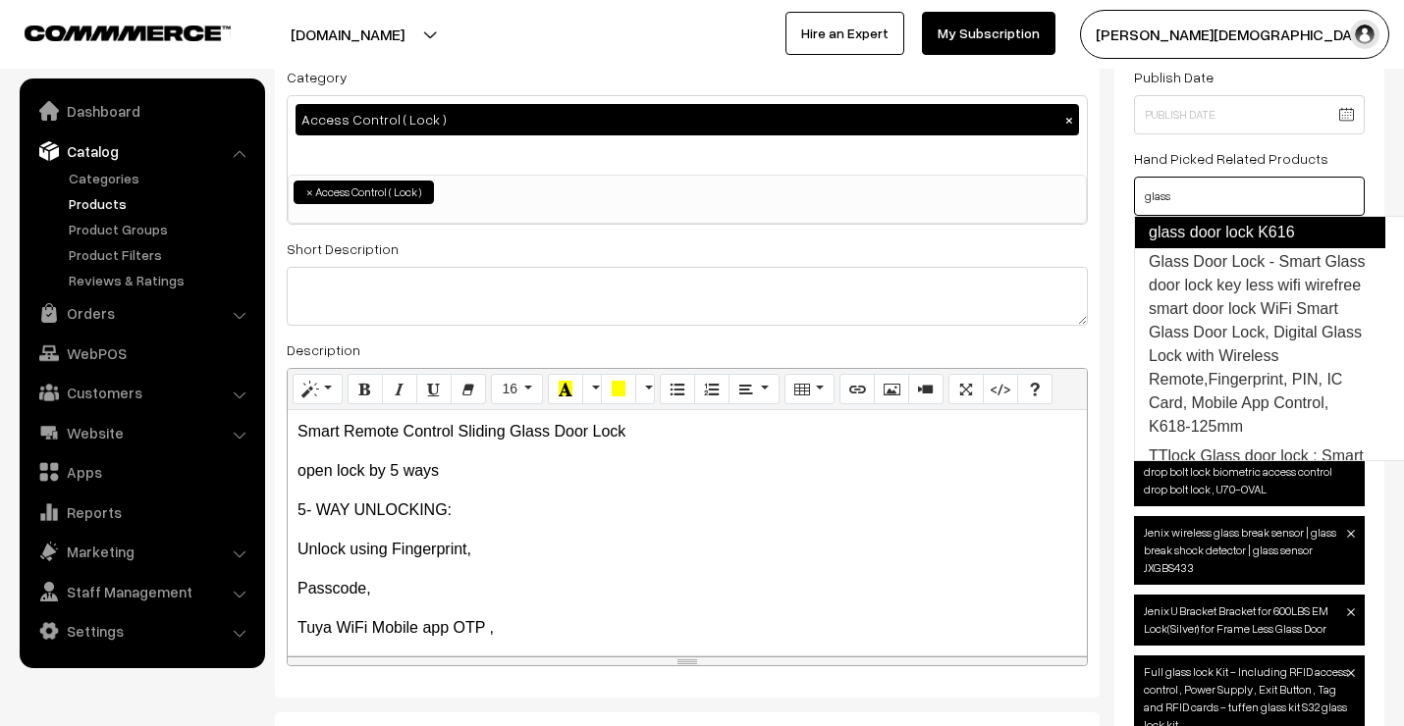
click at [1222, 248] on link "High Security Fingerprint Smart Glass Door Lock Electric Door Lock Smart Office…" at bounding box center [1259, 186] width 251 height 126
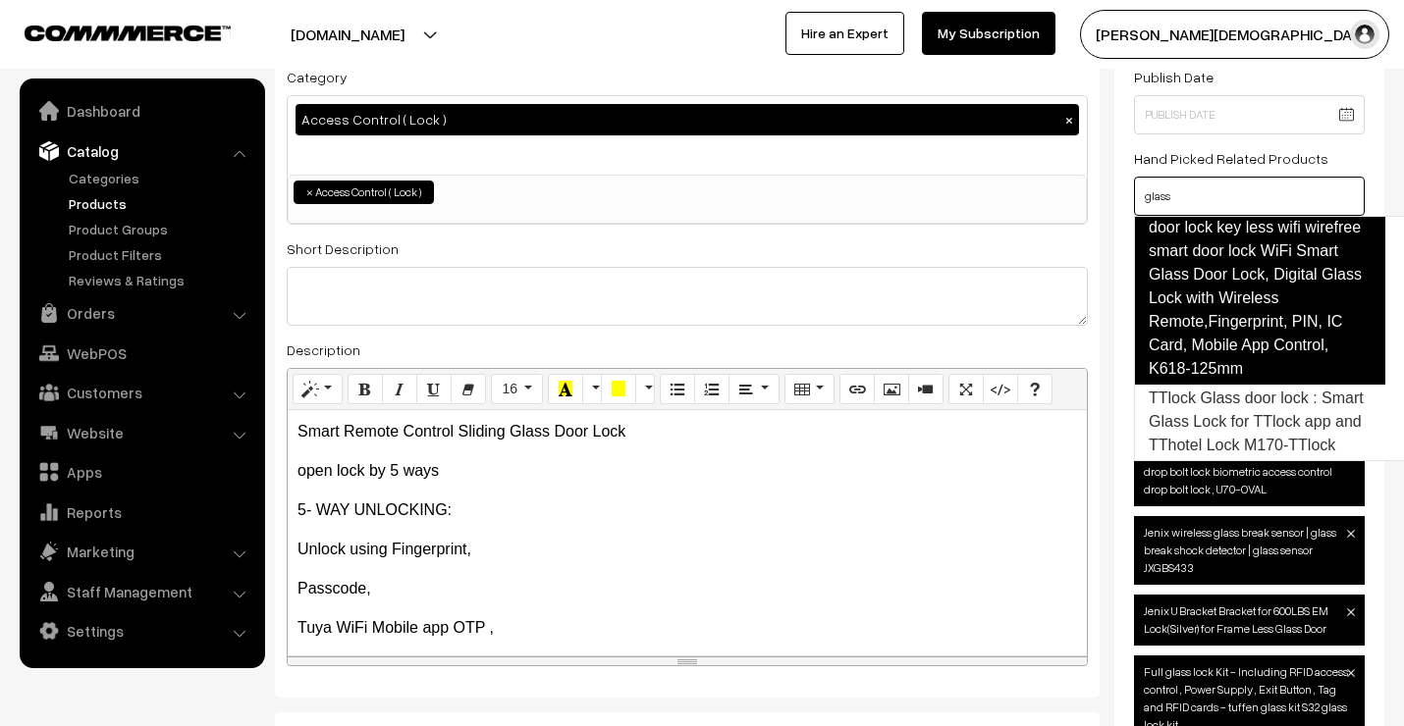
click at [1221, 339] on link "Glass Door Lock - Smart Glass door lock key less wifi wirefree smart door lock …" at bounding box center [1259, 286] width 251 height 196
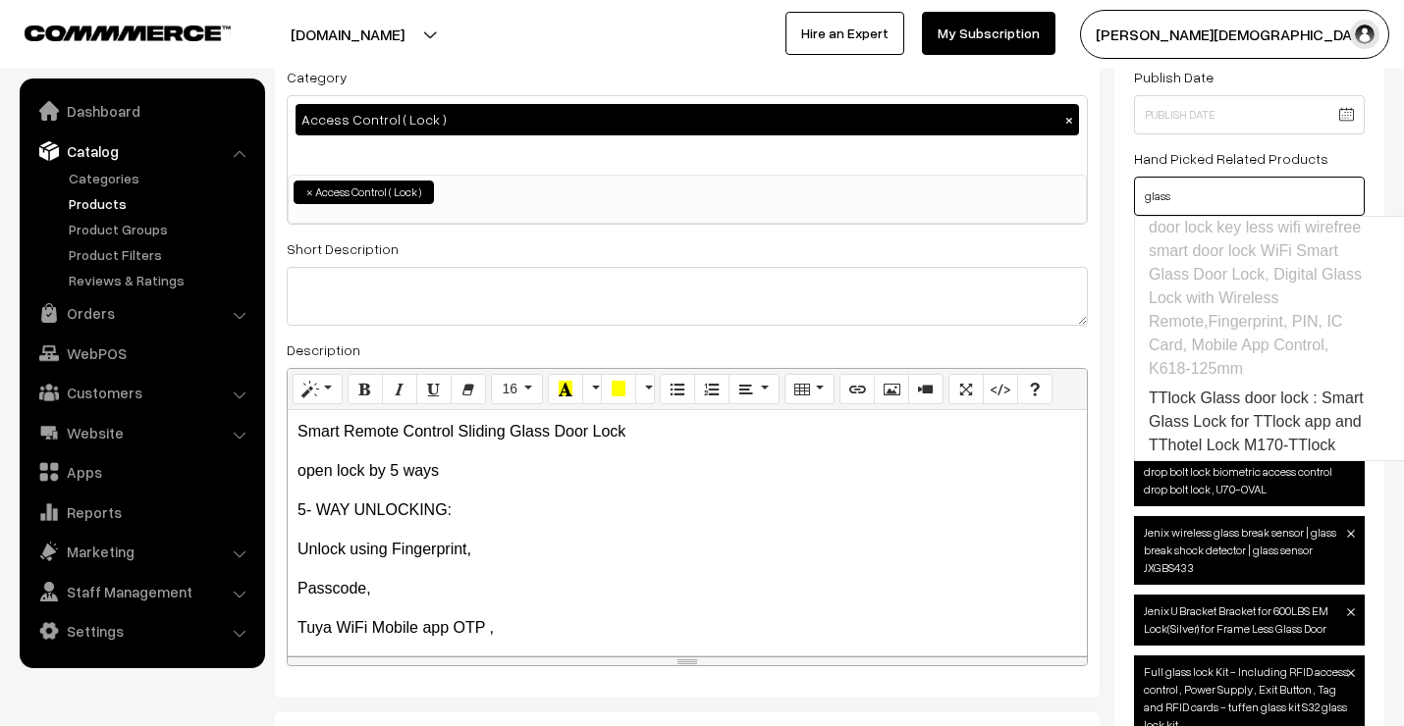
scroll to position [2231, 0]
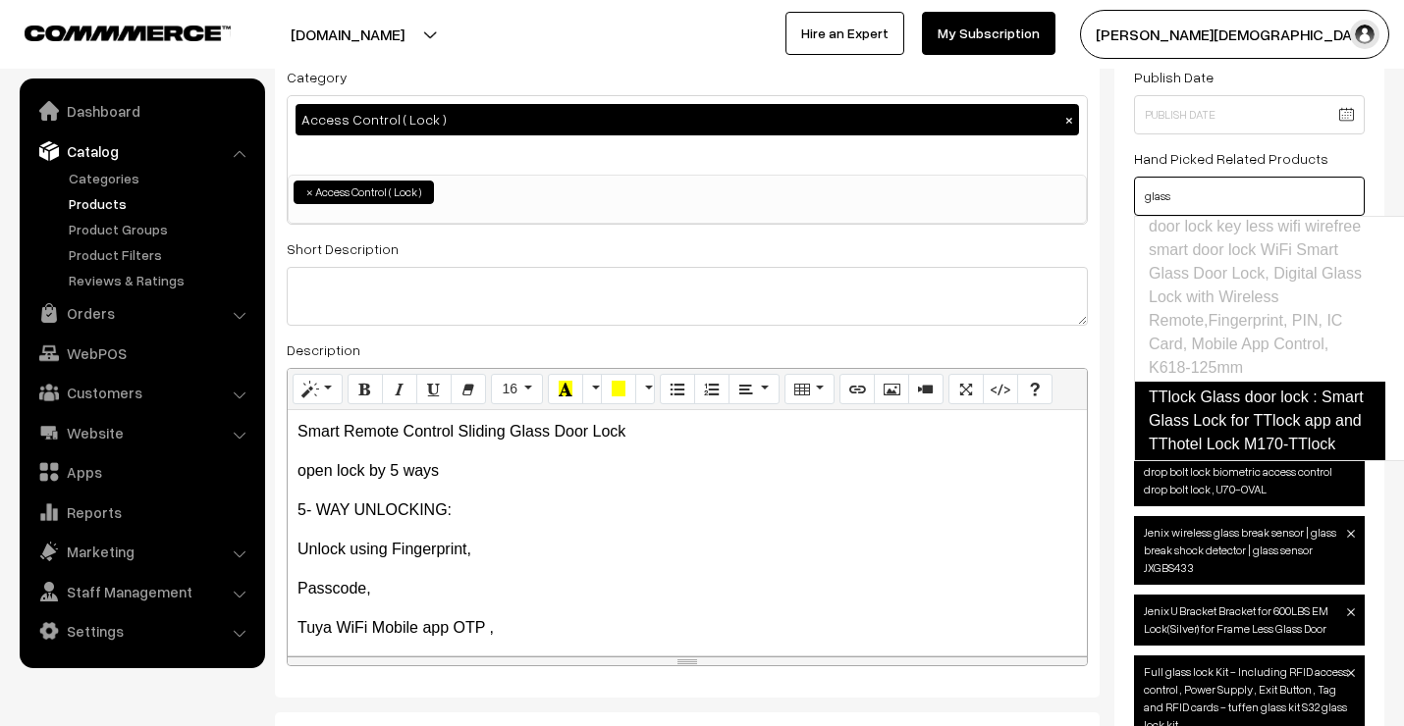
click at [1230, 388] on link "TTlock Glass door lock : Smart Glass Lock for TTlock app and TThotel Lock M170-…" at bounding box center [1259, 421] width 251 height 79
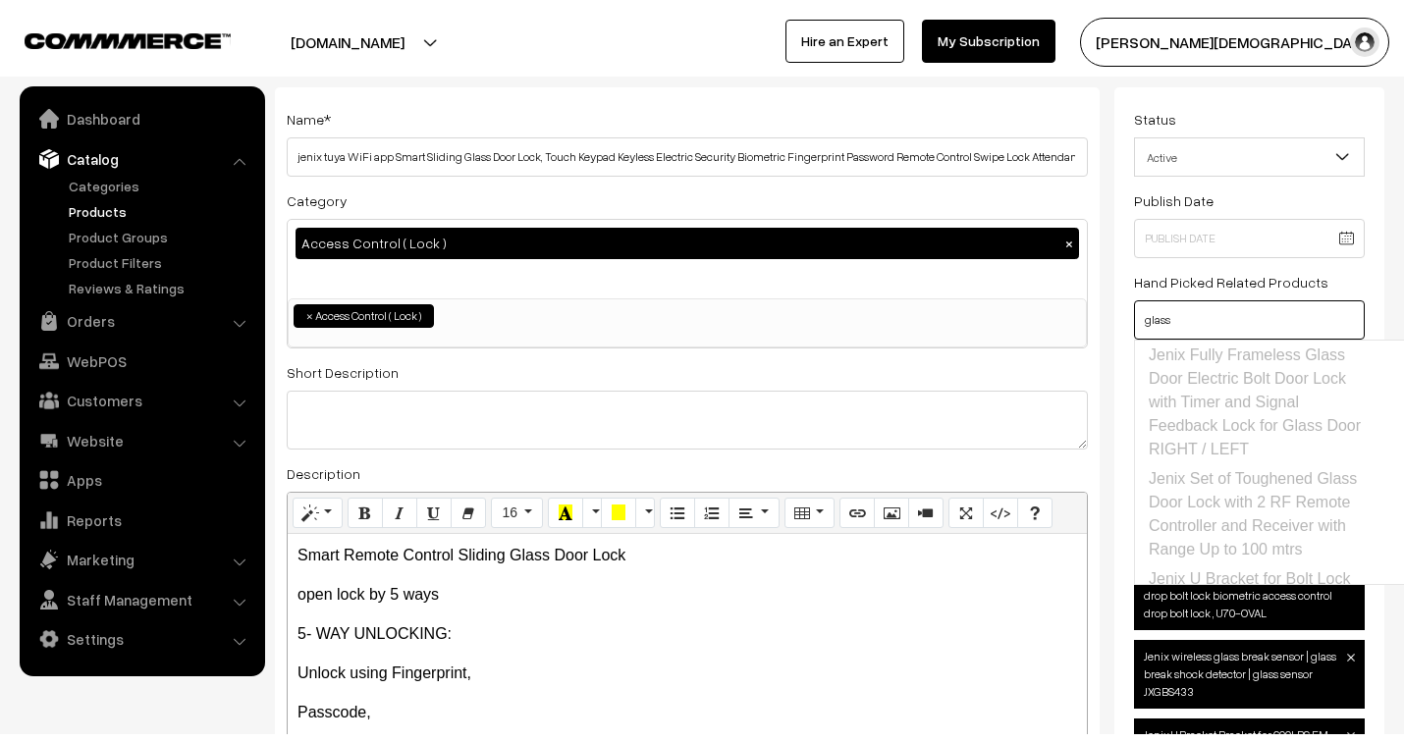
scroll to position [0, 0]
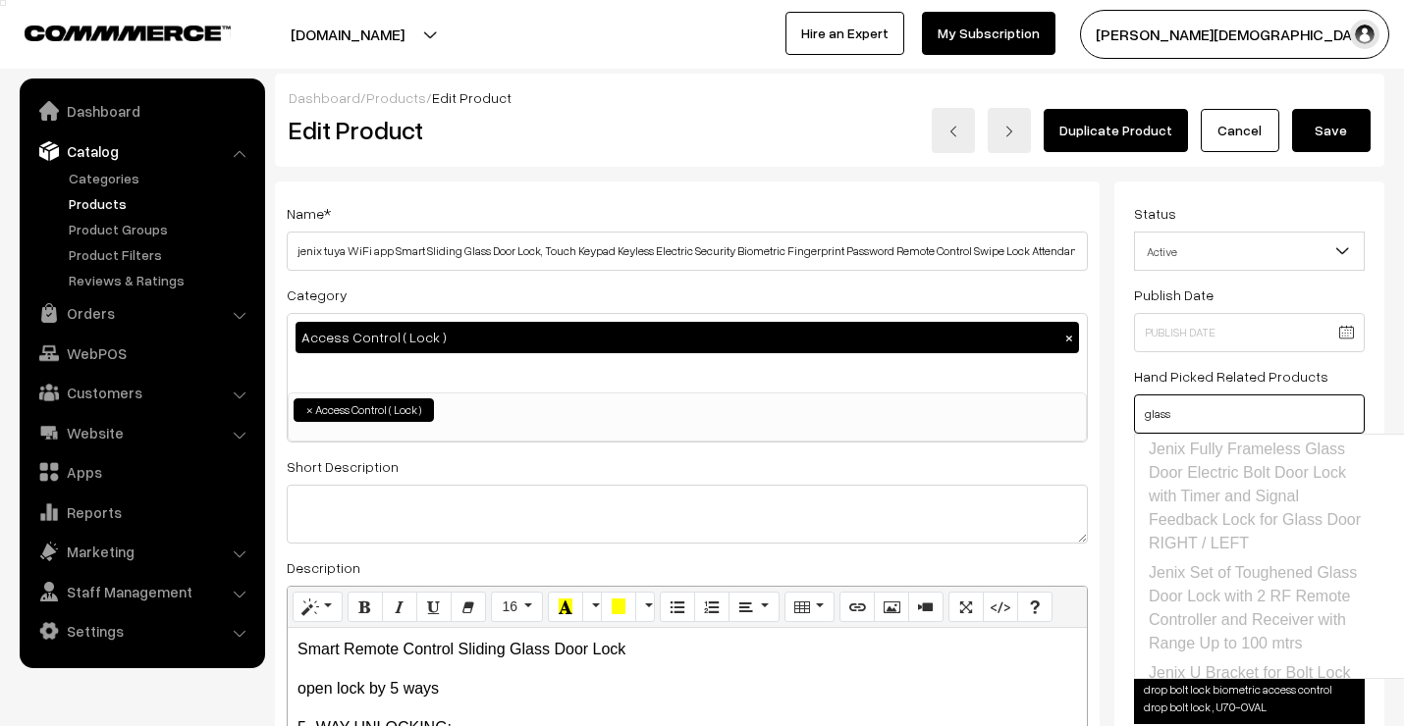
type input "glass"
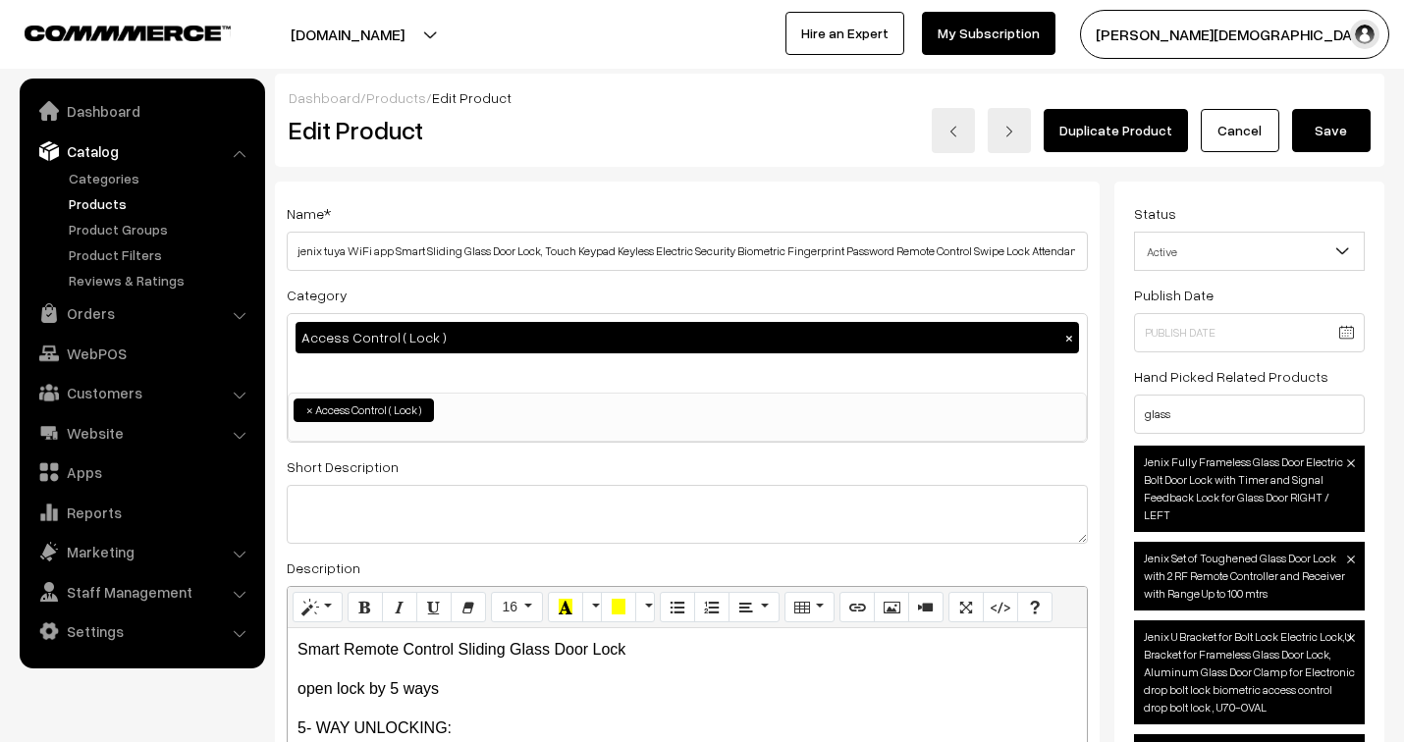
click at [1347, 130] on button "Save" at bounding box center [1331, 130] width 79 height 43
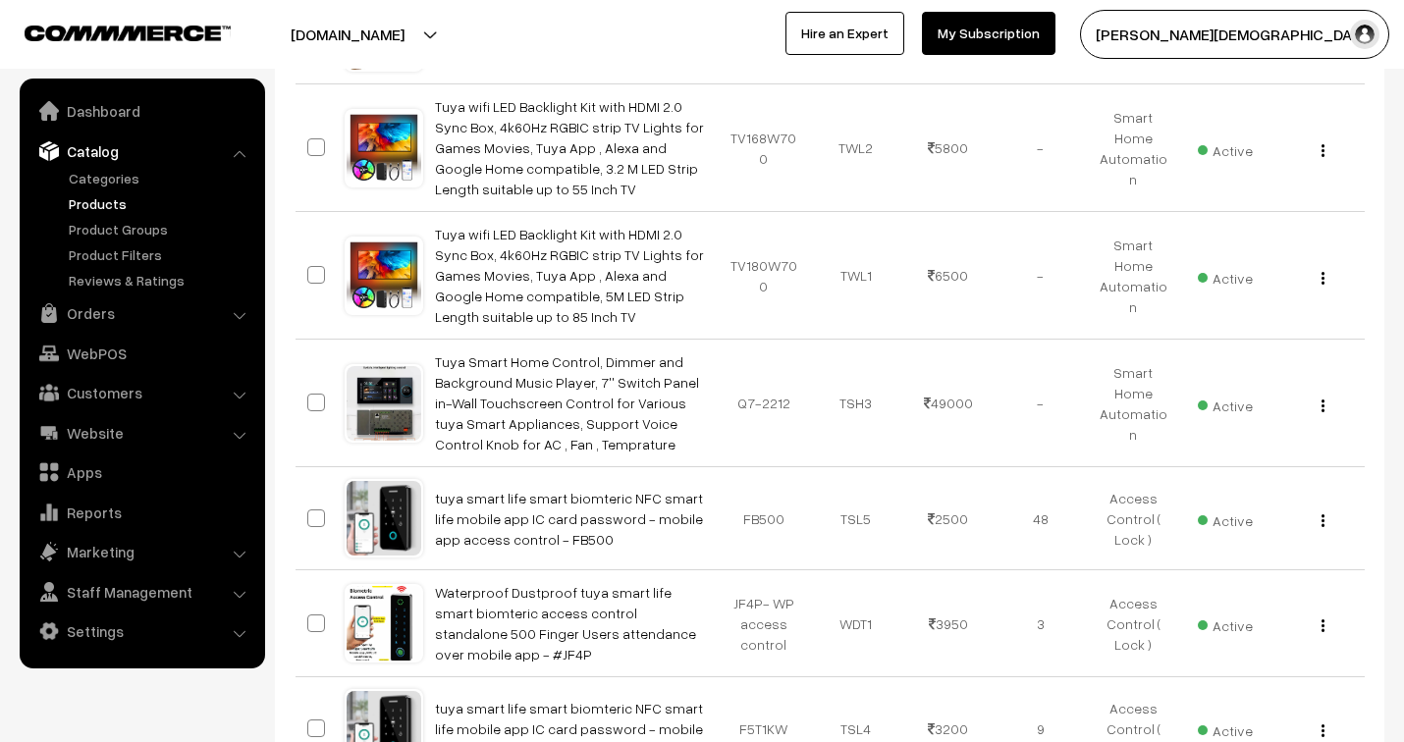
scroll to position [1853, 0]
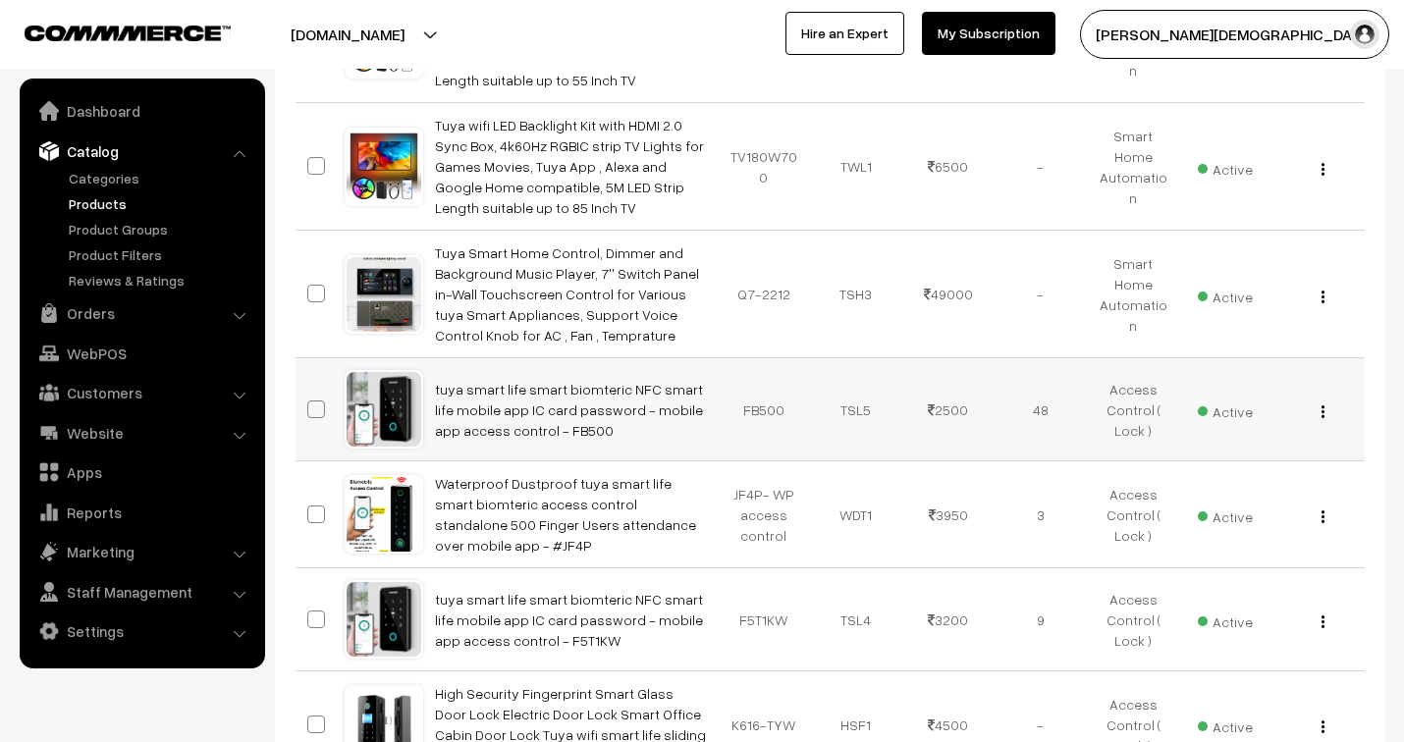
click at [1321, 405] on img "button" at bounding box center [1322, 411] width 3 height 13
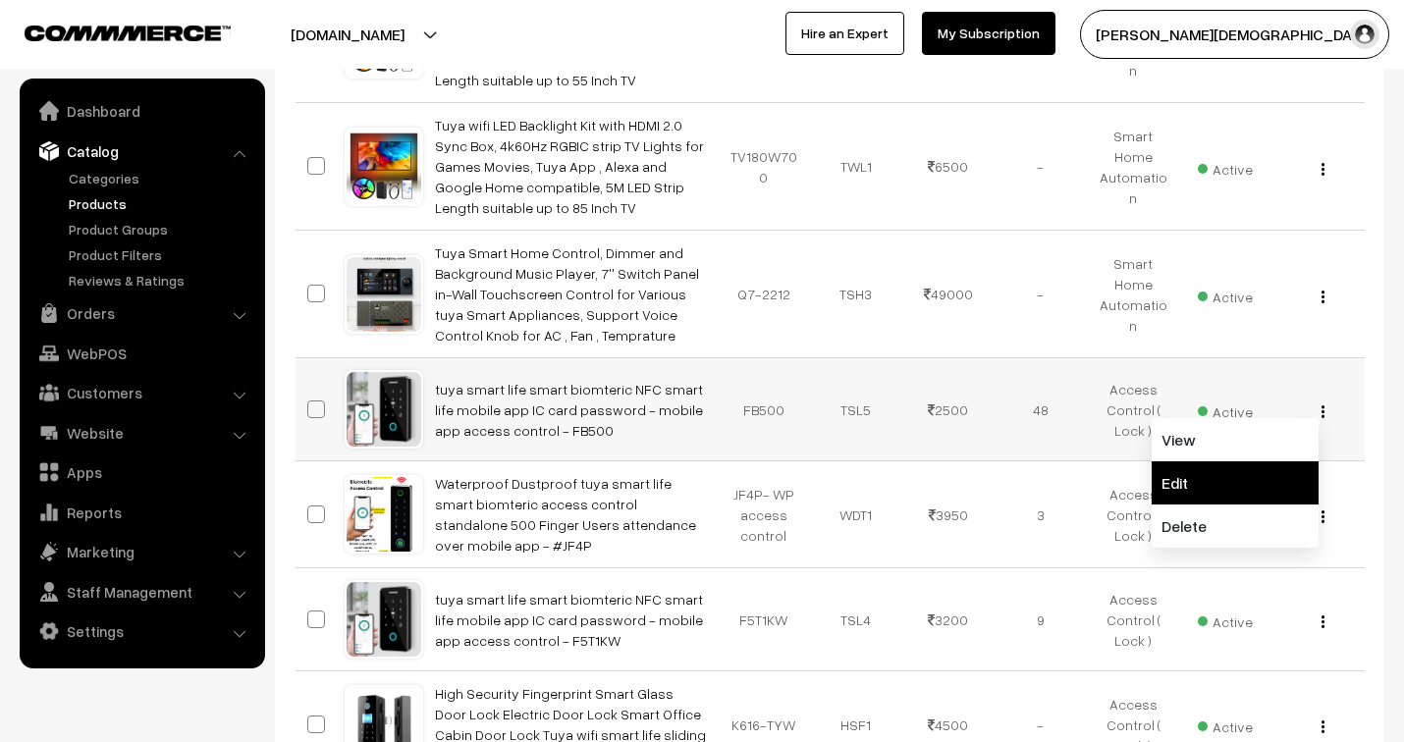
click at [1247, 461] on link "Edit" at bounding box center [1234, 482] width 167 height 43
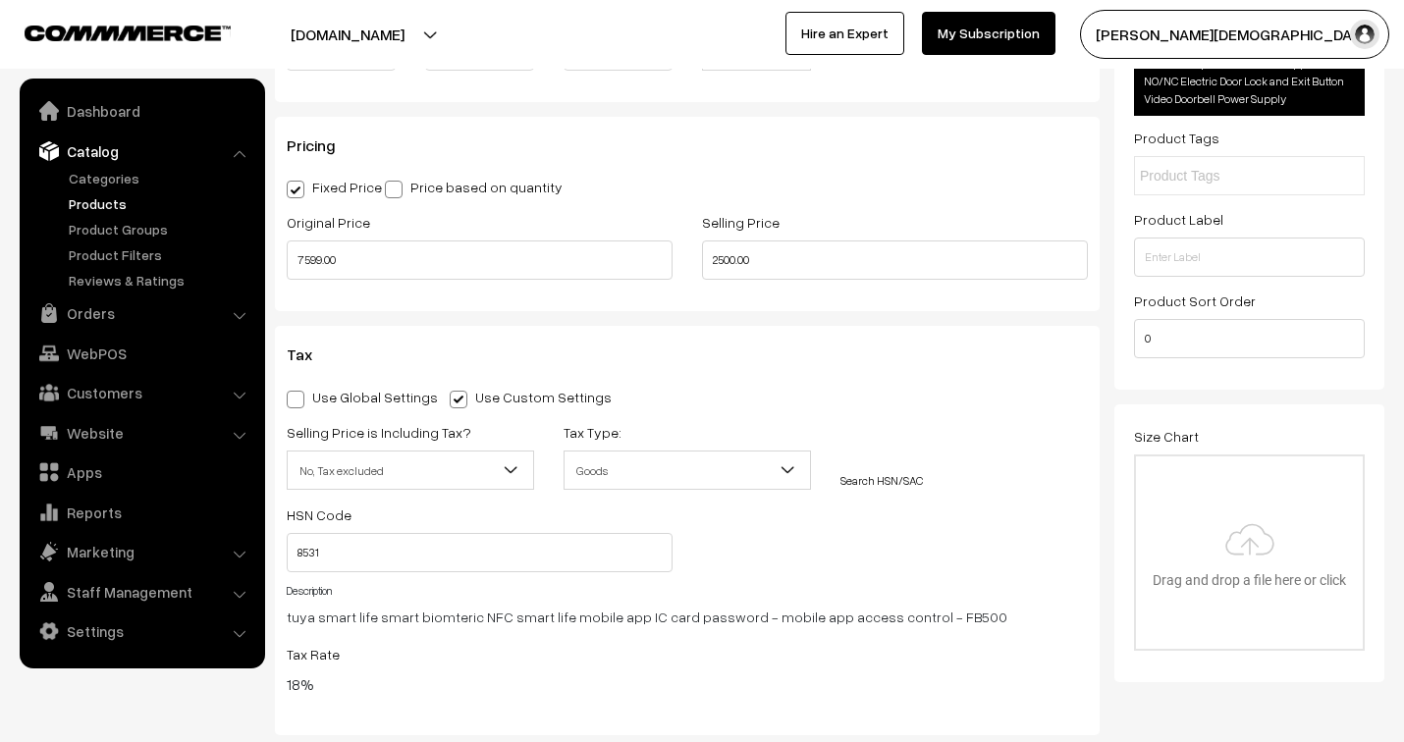
scroll to position [1963, 0]
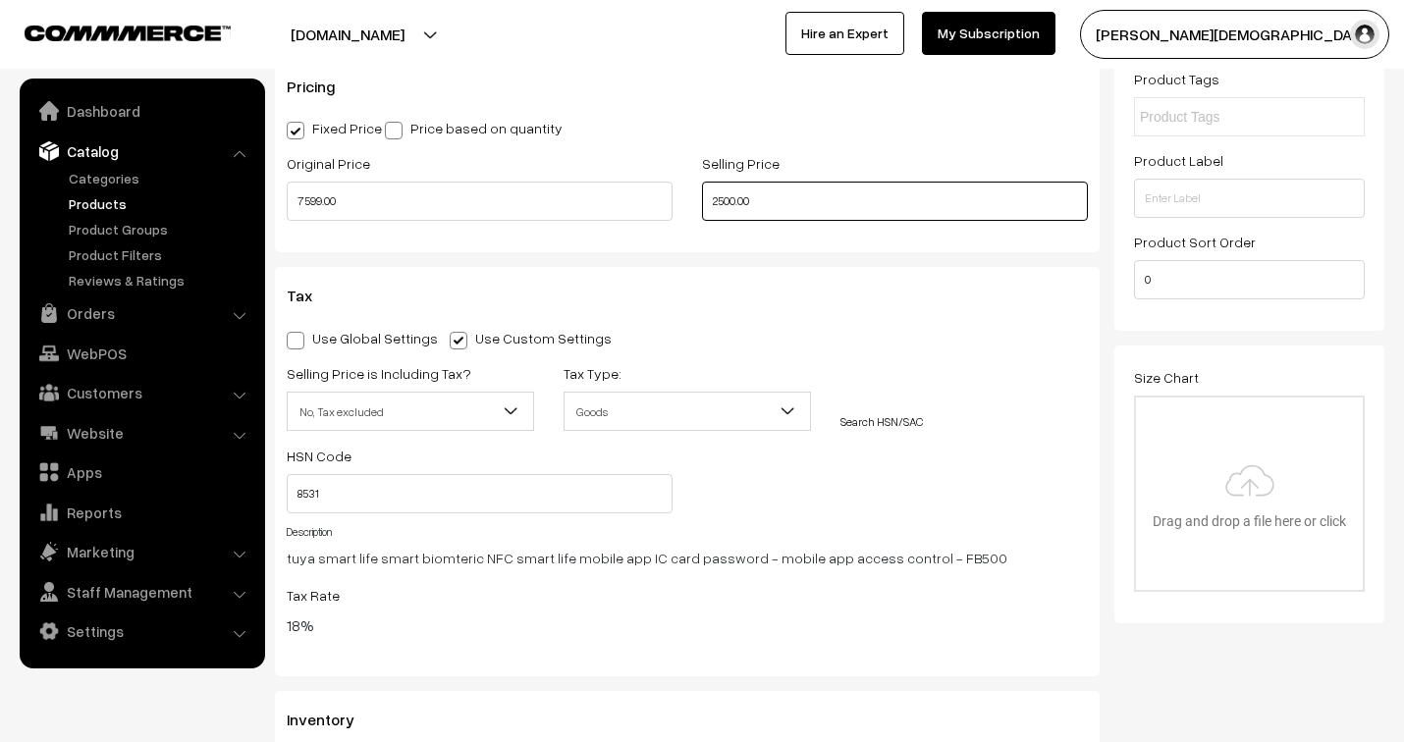
drag, startPoint x: 772, startPoint y: 208, endPoint x: 677, endPoint y: 208, distance: 94.2
click at [677, 208] on div "Original Price 7599.00 Selling Price 2500.00" at bounding box center [687, 191] width 830 height 81
type input "2799.00"
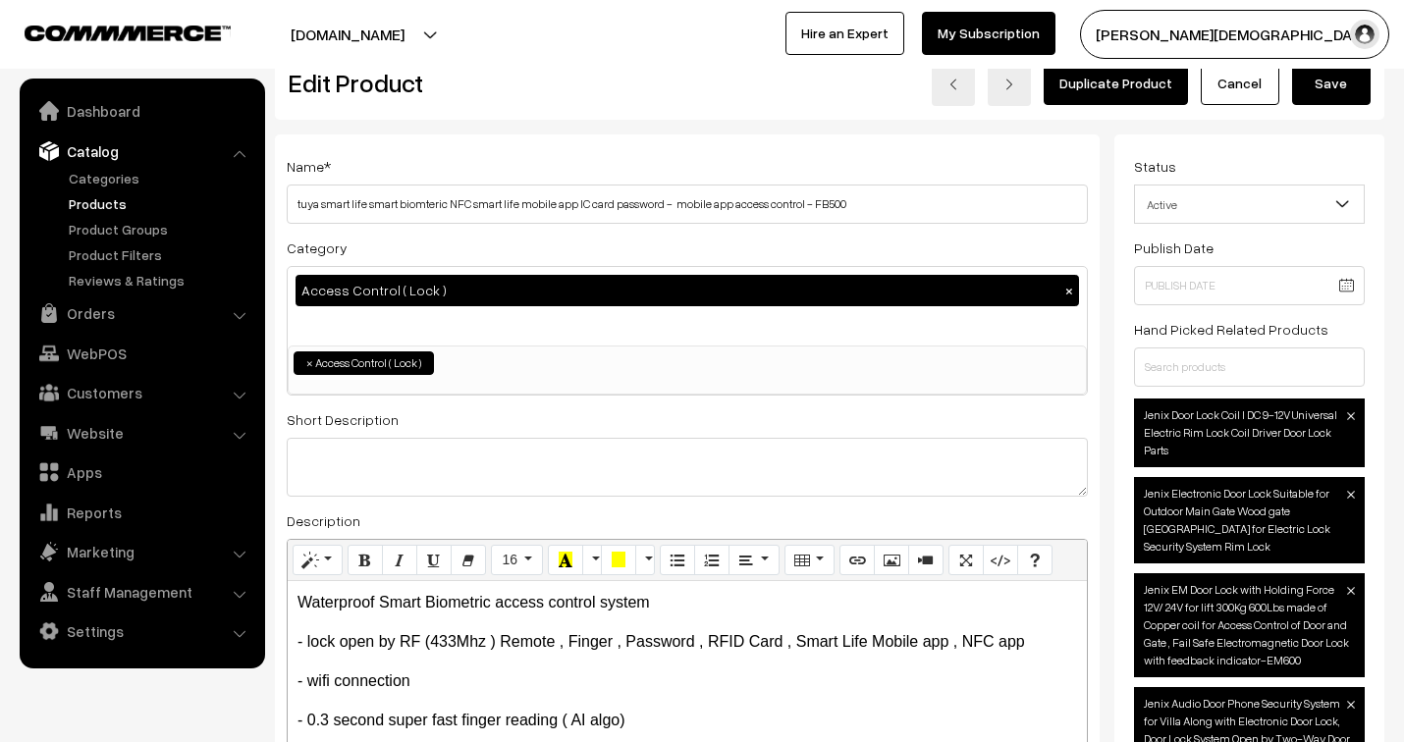
scroll to position [0, 0]
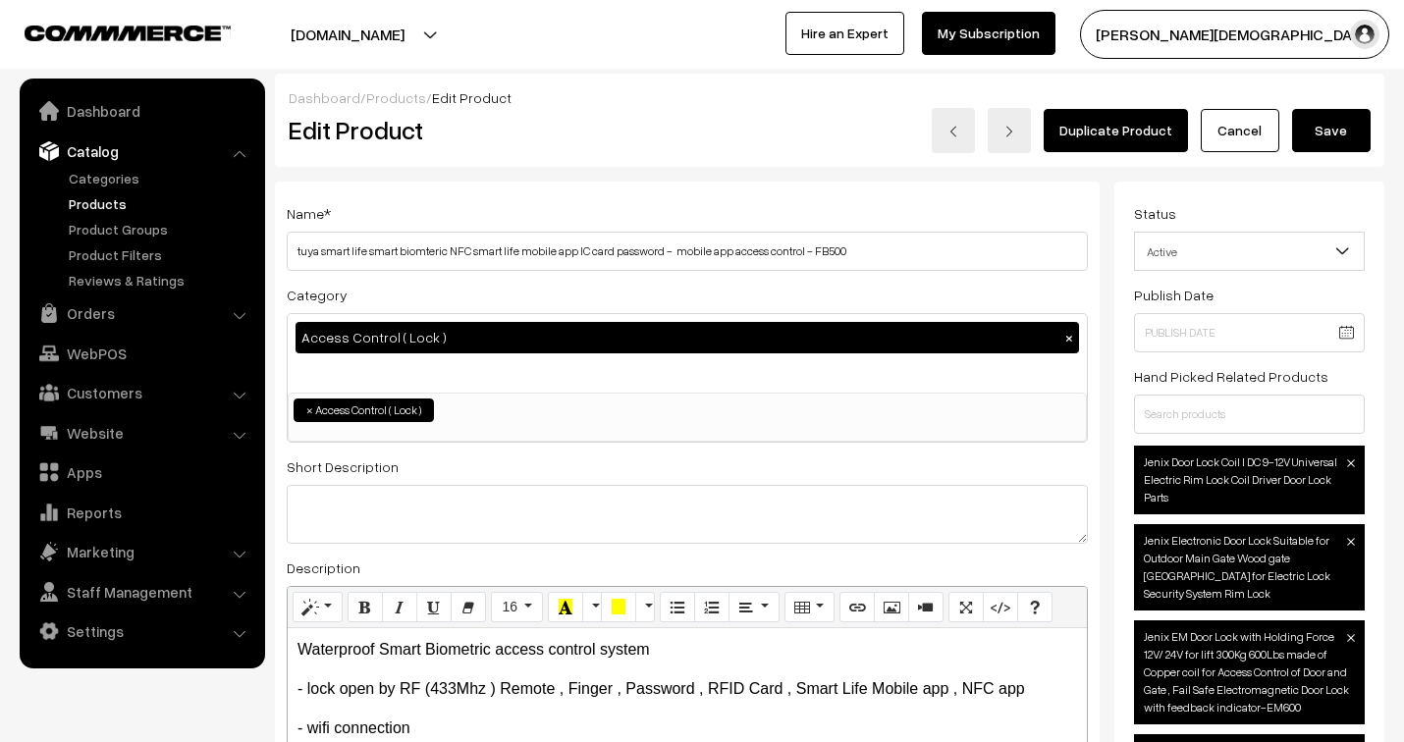
click at [1316, 125] on button "Save" at bounding box center [1331, 130] width 79 height 43
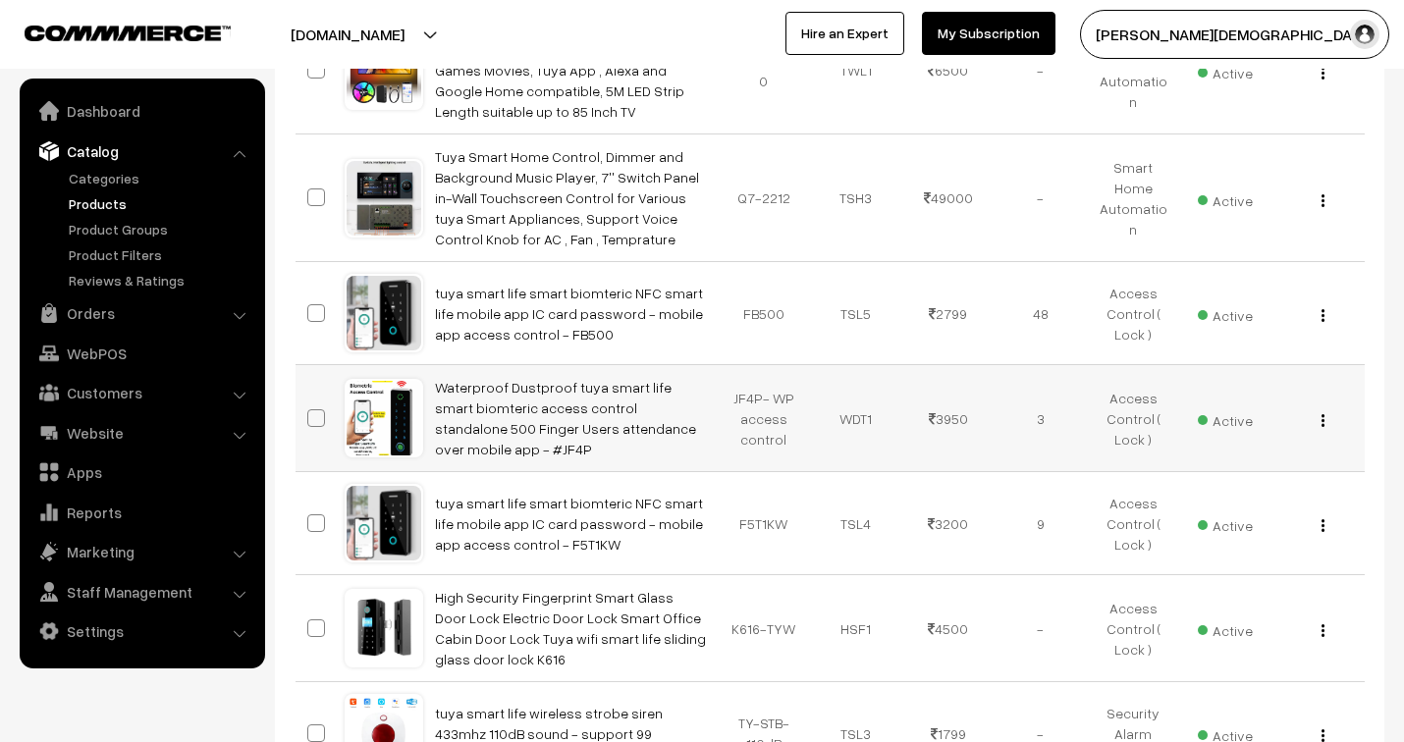
scroll to position [1987, 0]
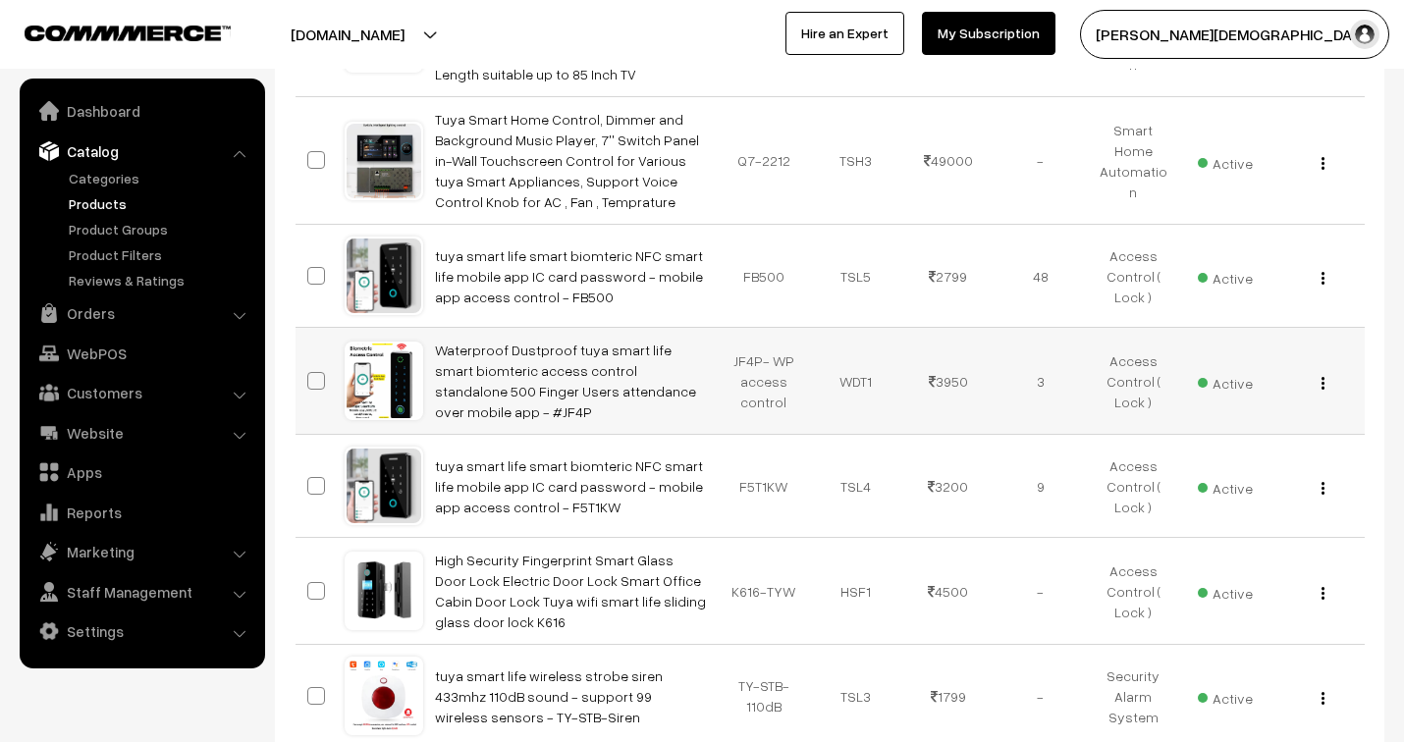
click at [1322, 377] on img "button" at bounding box center [1322, 383] width 3 height 13
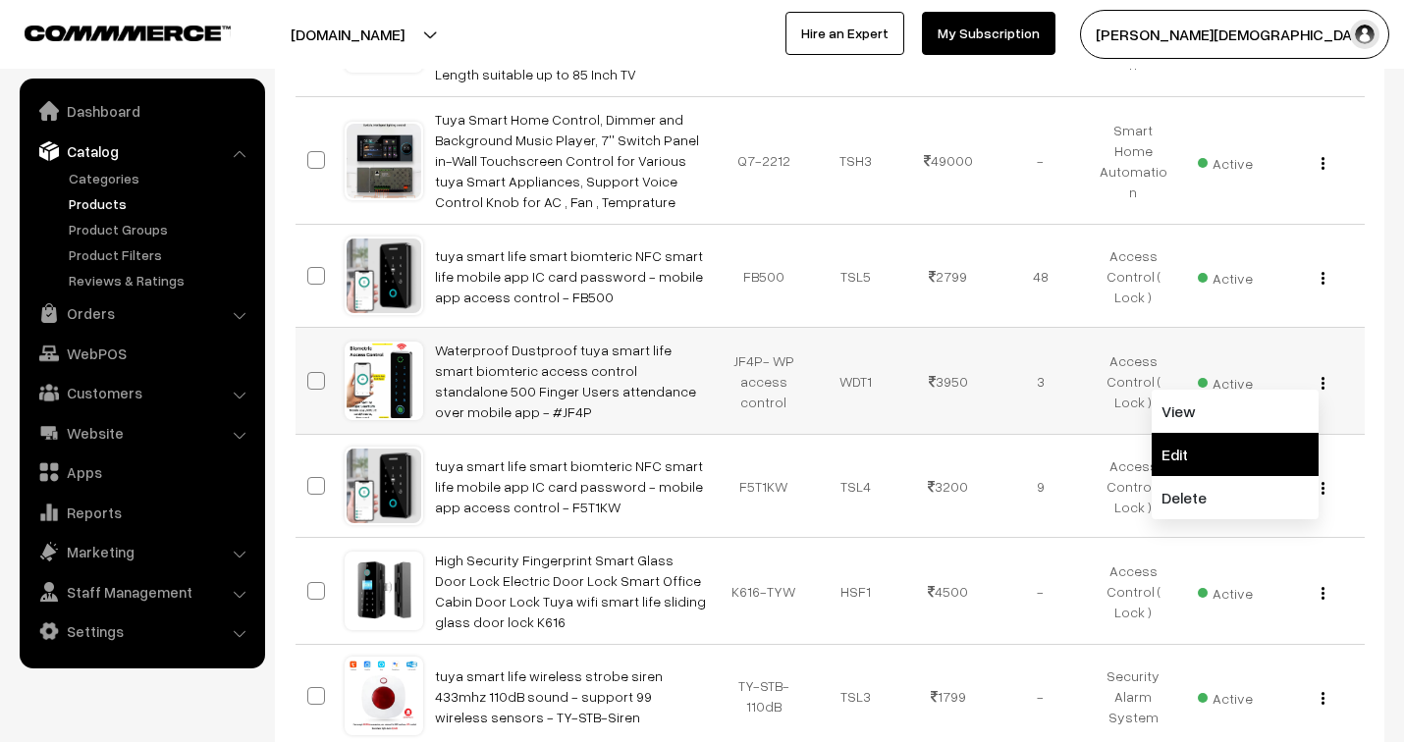
click at [1227, 433] on link "Edit" at bounding box center [1234, 454] width 167 height 43
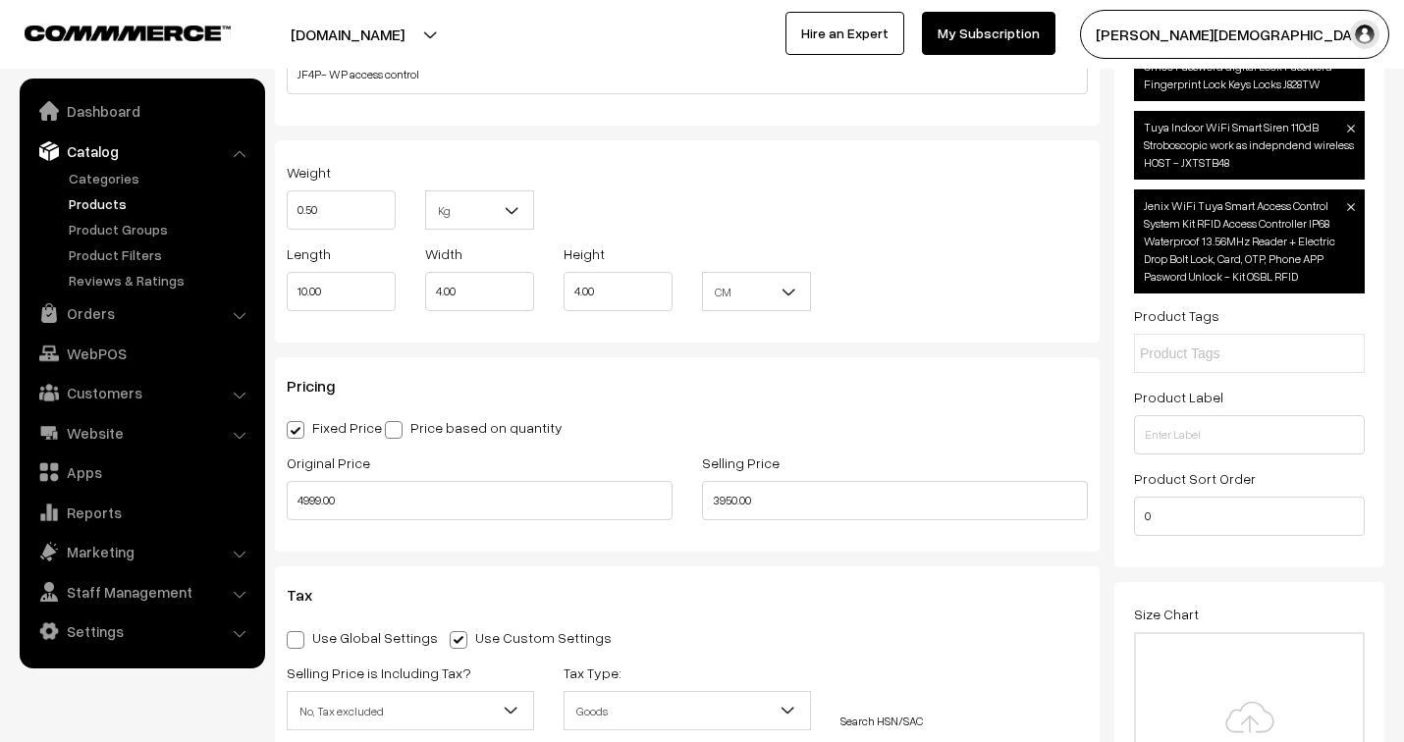
scroll to position [1635, 0]
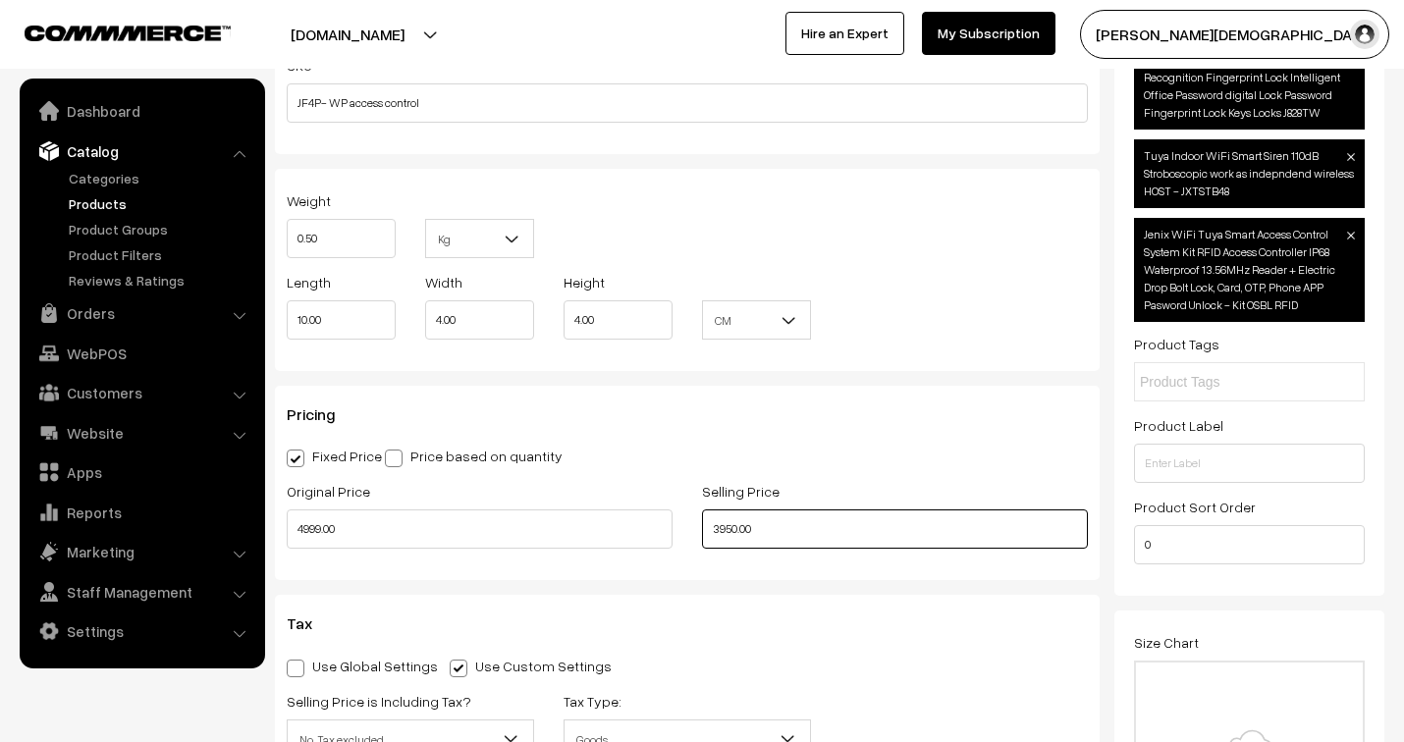
drag, startPoint x: 752, startPoint y: 536, endPoint x: 661, endPoint y: 516, distance: 93.4
click at [667, 518] on div "Original Price 4999.00 Selling Price 3950.00" at bounding box center [687, 519] width 830 height 81
type input "5250.00"
click at [926, 258] on div "Weight 0.50 Kg Kg" at bounding box center [687, 228] width 830 height 81
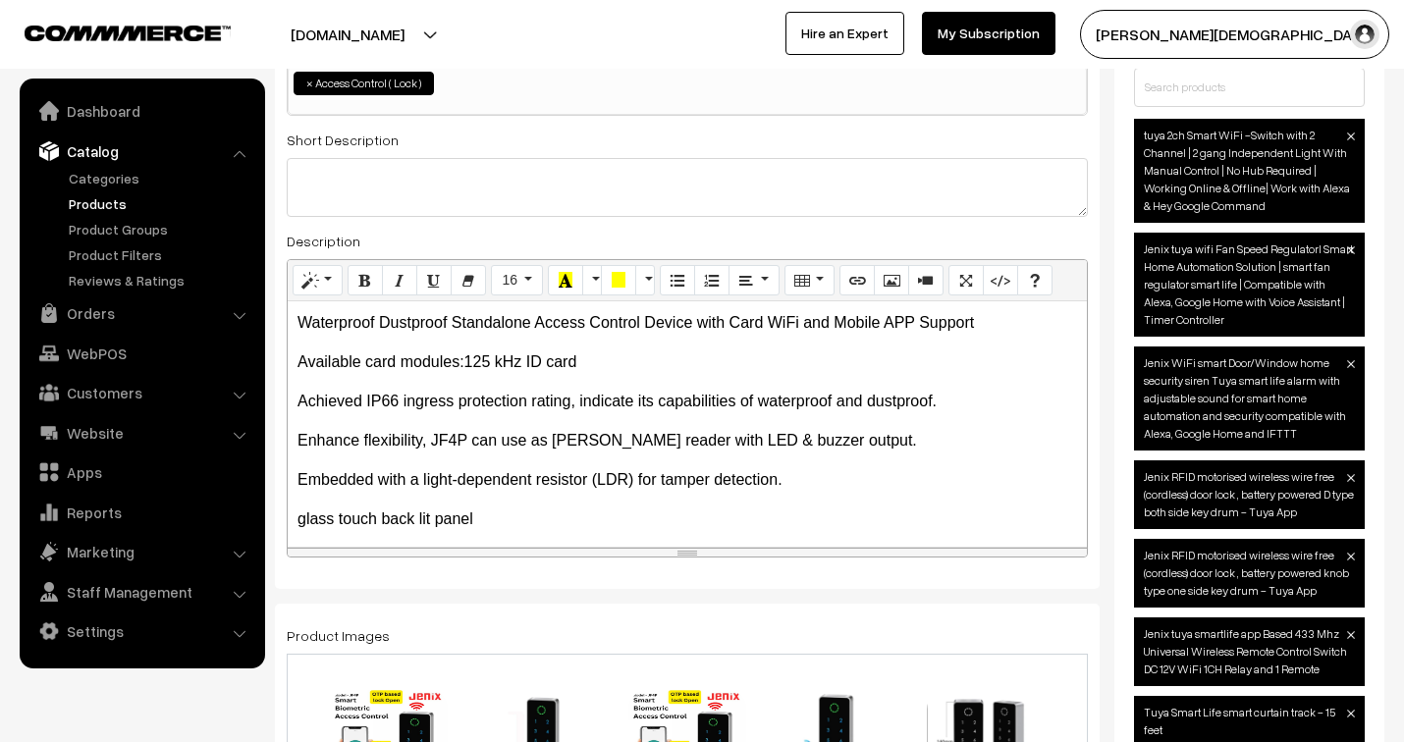
scroll to position [0, 0]
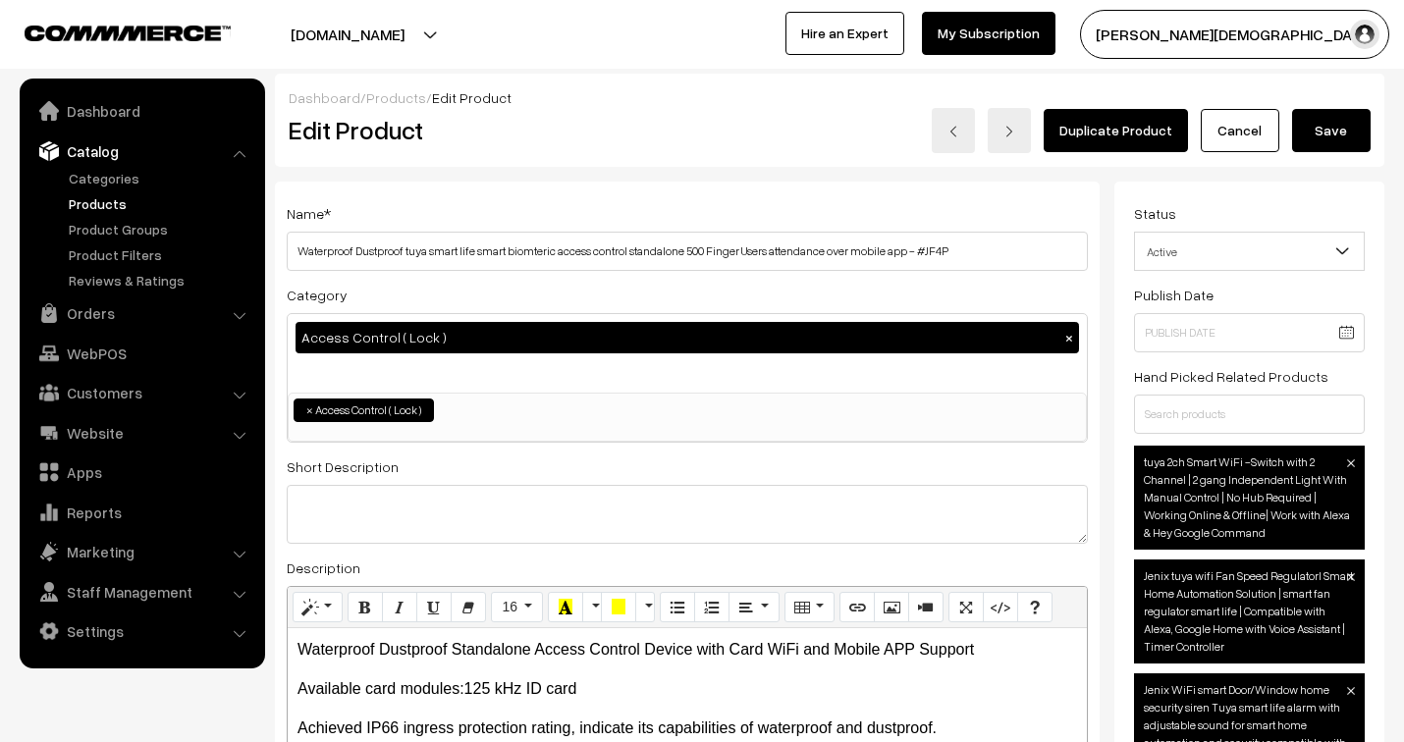
click at [1322, 131] on button "Save" at bounding box center [1331, 130] width 79 height 43
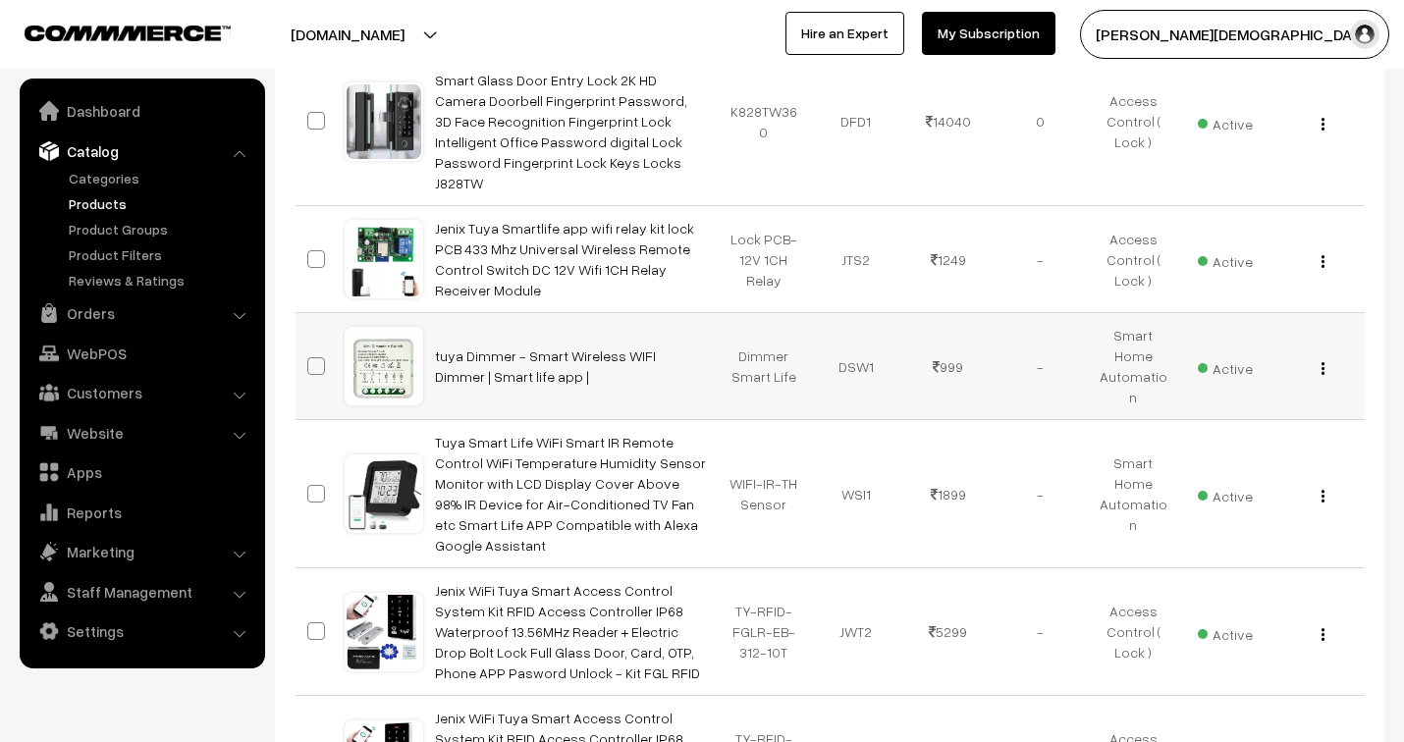
scroll to position [3404, 0]
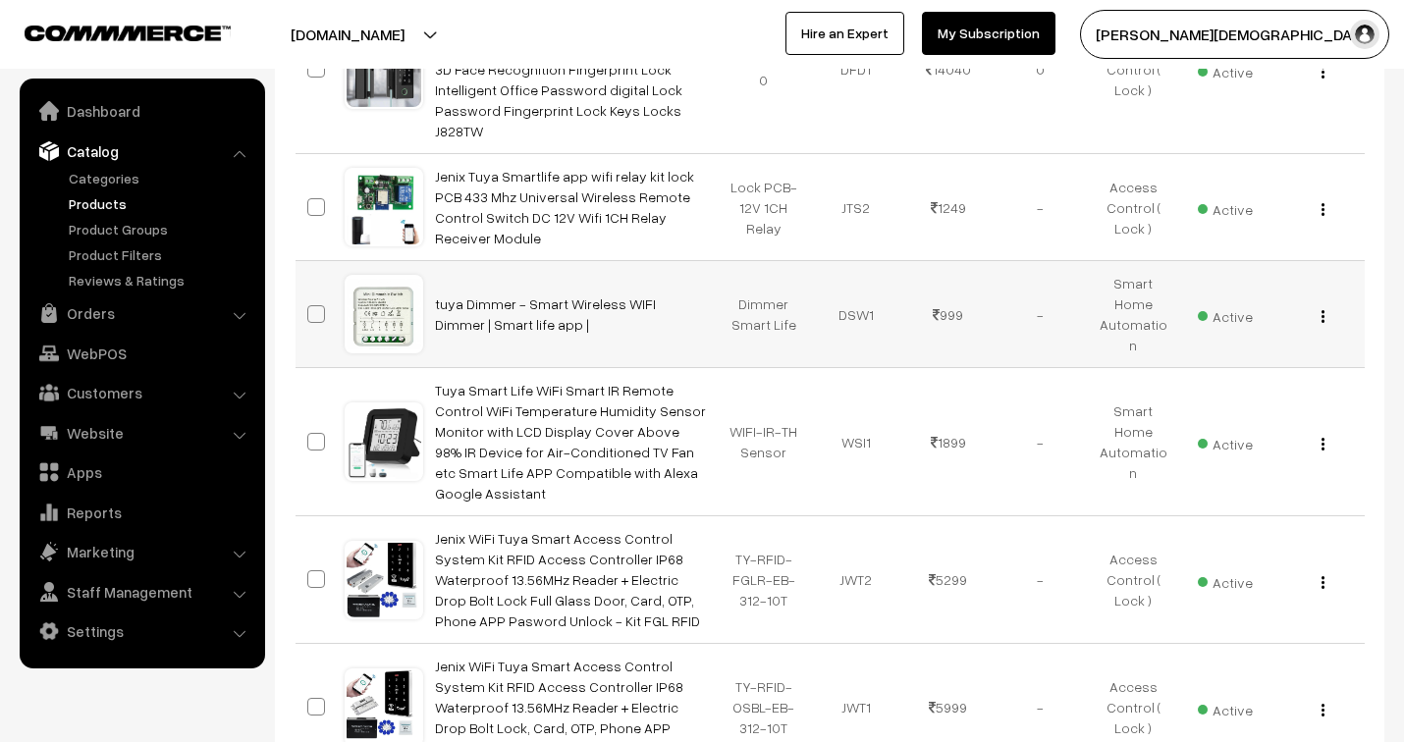
click at [1323, 308] on button "button" at bounding box center [1322, 316] width 5 height 16
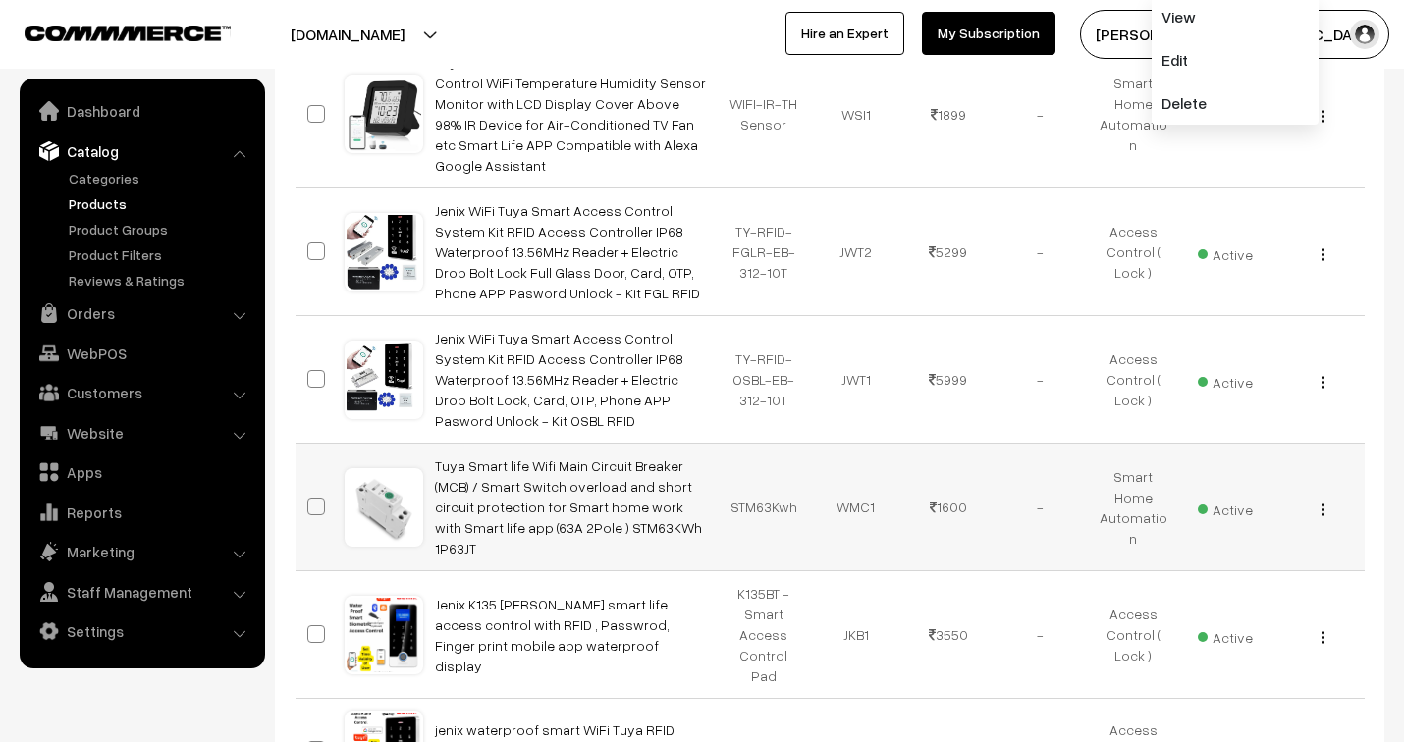
scroll to position [3841, 0]
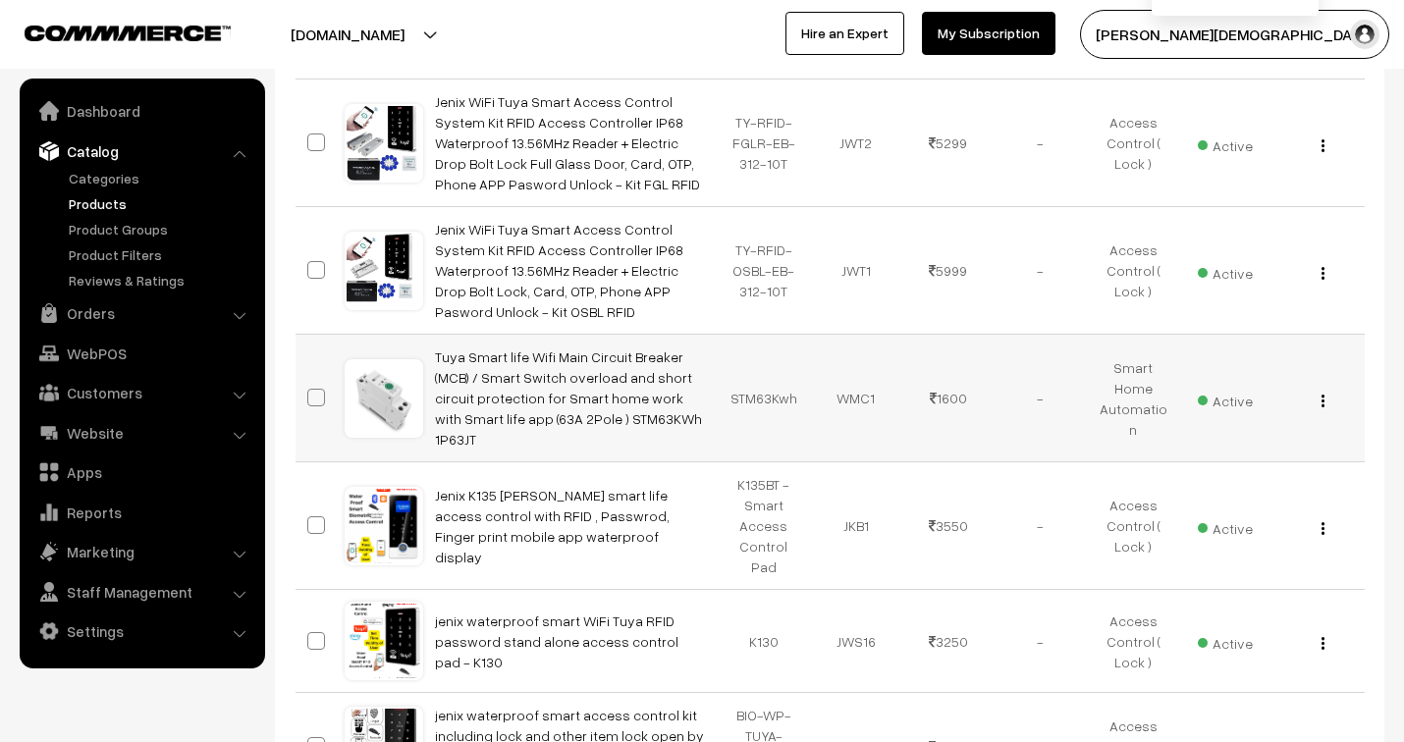
click at [1325, 388] on div "View Edit Delete" at bounding box center [1317, 398] width 69 height 21
click at [1322, 395] on img "button" at bounding box center [1322, 401] width 3 height 13
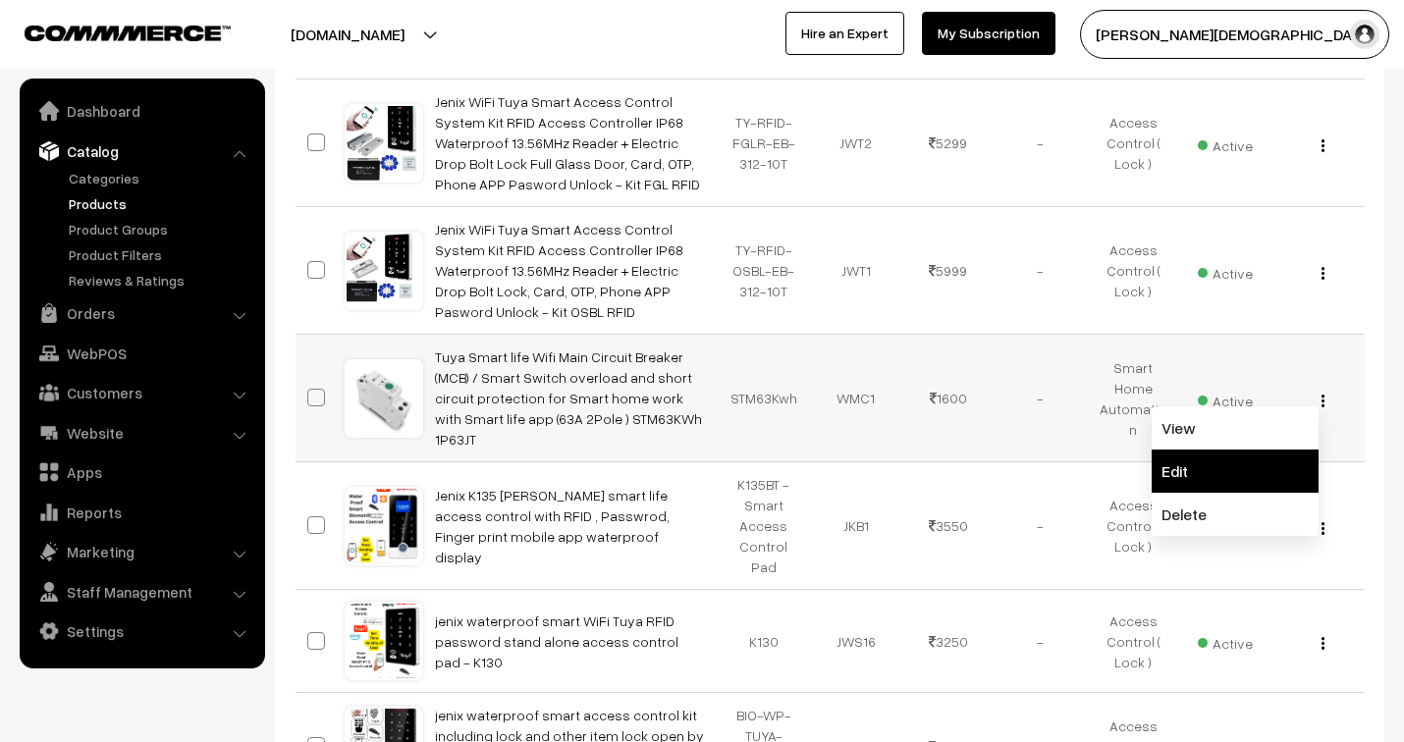
click at [1211, 450] on link "Edit" at bounding box center [1234, 471] width 167 height 43
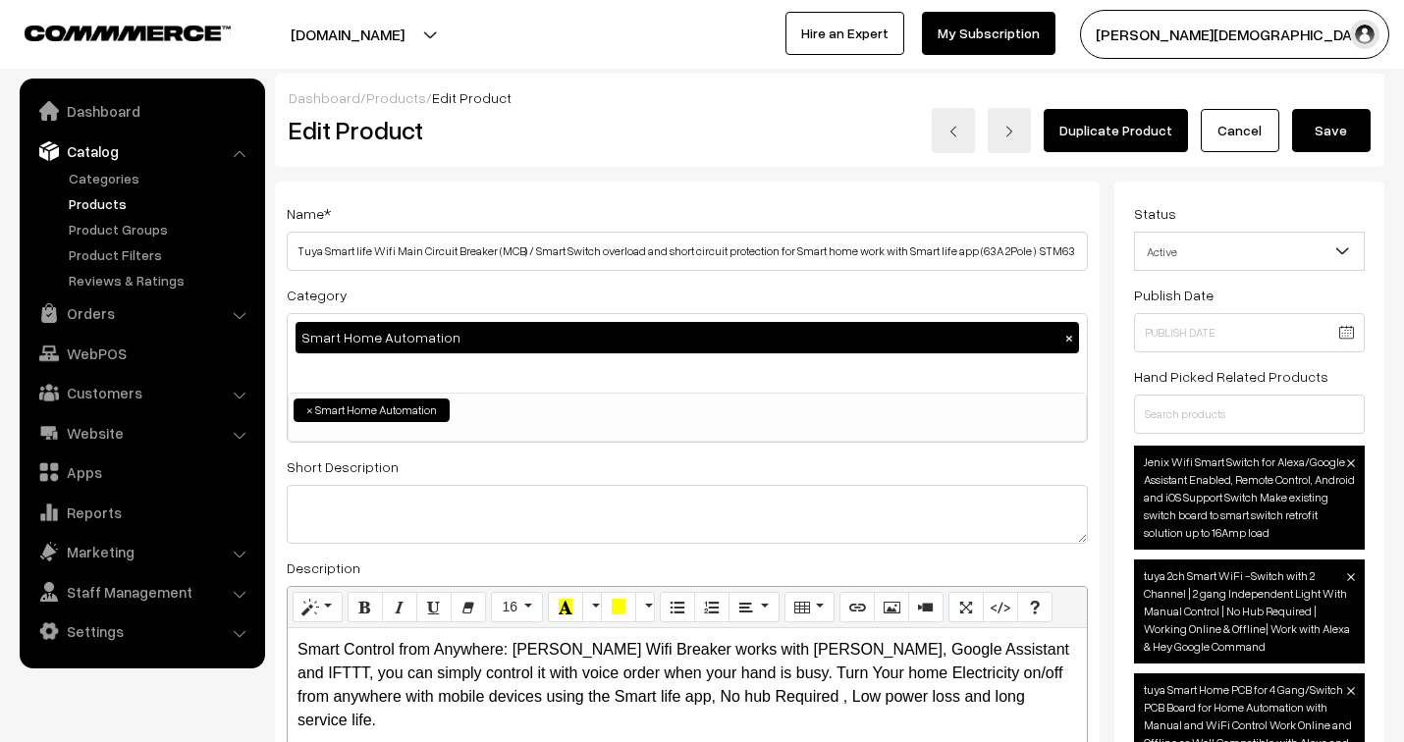
scroll to position [1749, 0]
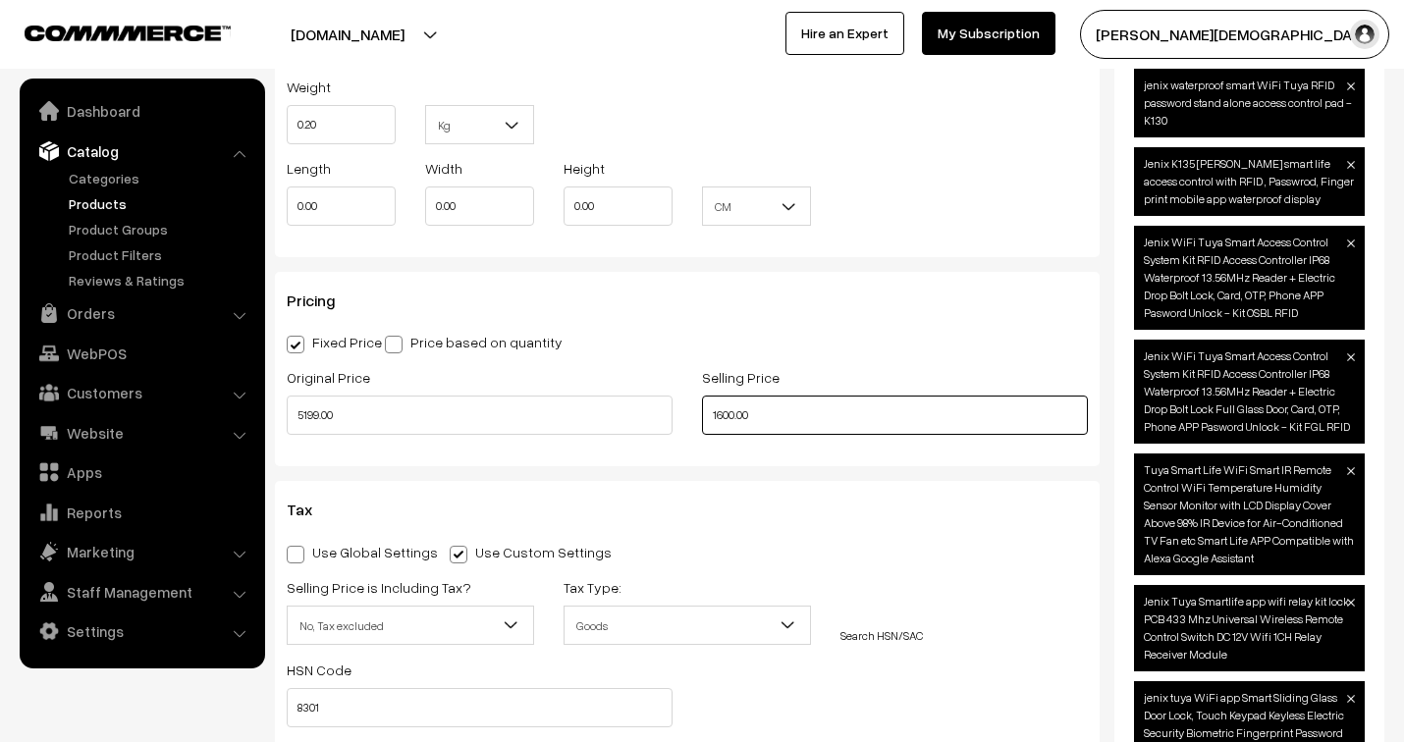
drag, startPoint x: 782, startPoint y: 412, endPoint x: 717, endPoint y: 416, distance: 65.9
click at [717, 416] on input "1600.00" at bounding box center [895, 415] width 386 height 39
type input "1"
type input "1650.00"
click at [712, 461] on div "Pricing Fixed Price Price based on quantity Original Price 5199.00 Selling Pric…" at bounding box center [687, 369] width 825 height 194
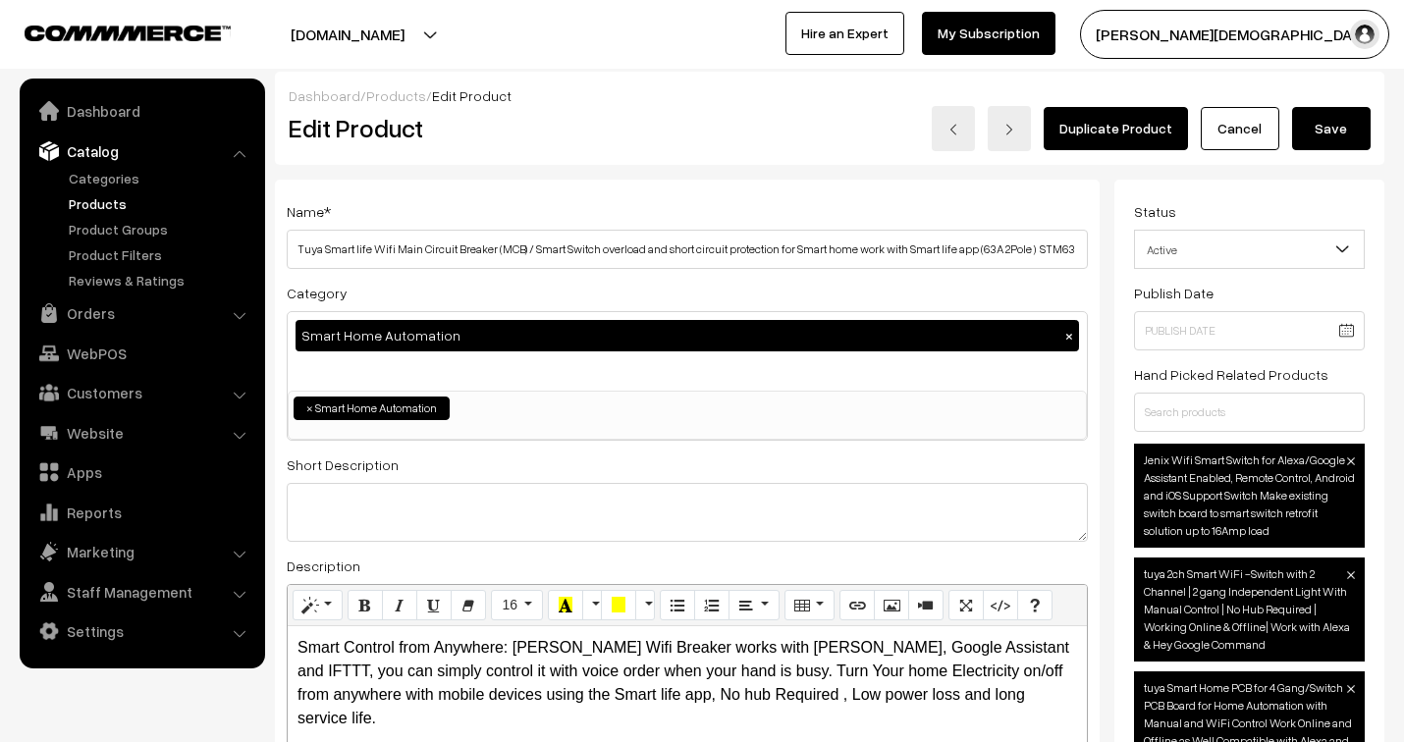
scroll to position [0, 0]
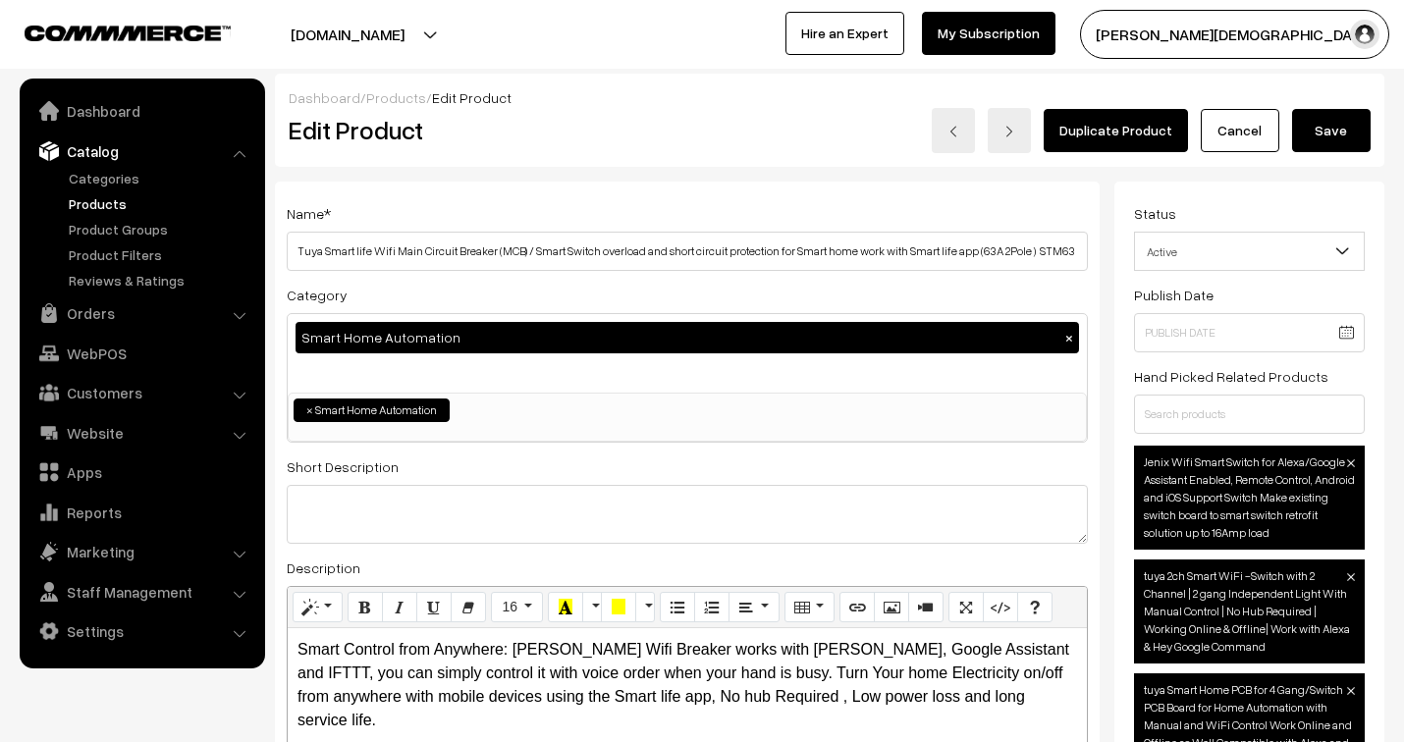
click at [1353, 129] on button "Save" at bounding box center [1331, 130] width 79 height 43
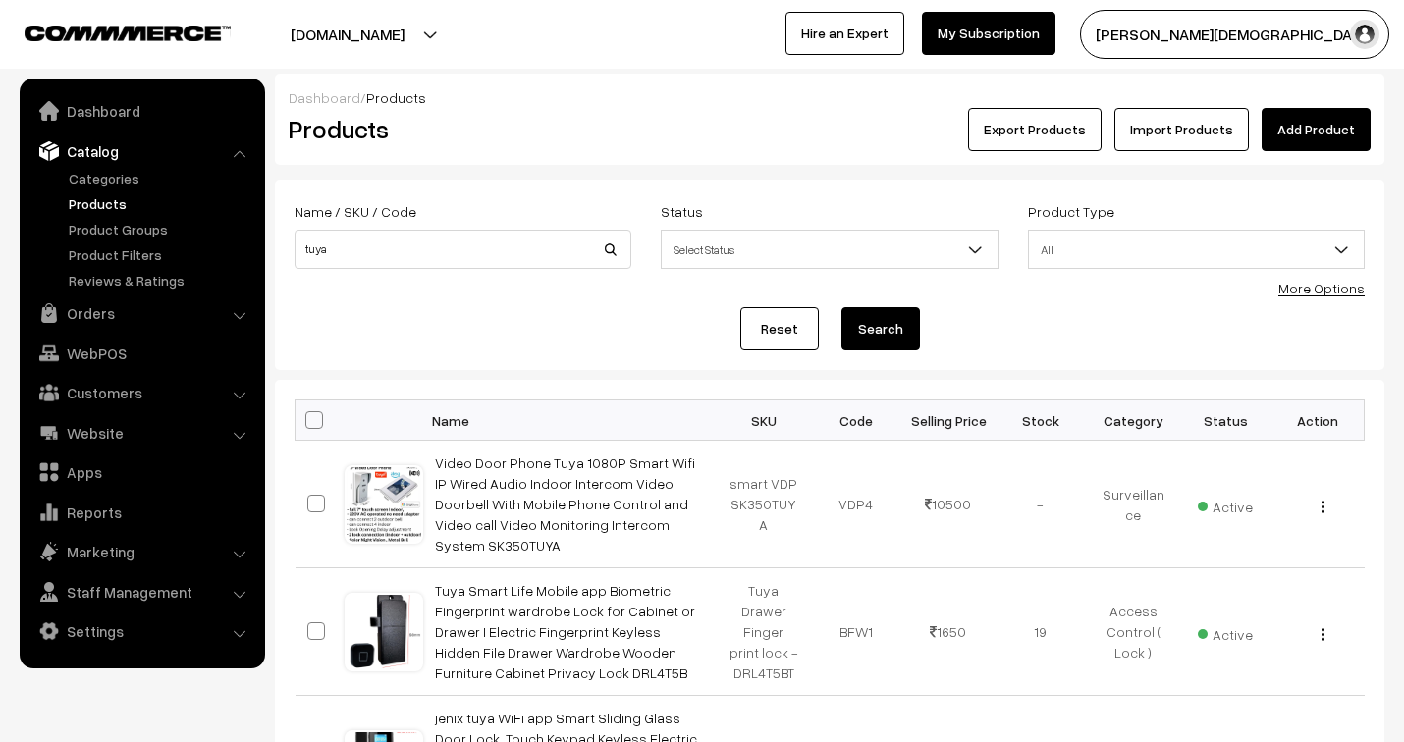
click at [1298, 137] on link "Add Product" at bounding box center [1315, 129] width 109 height 43
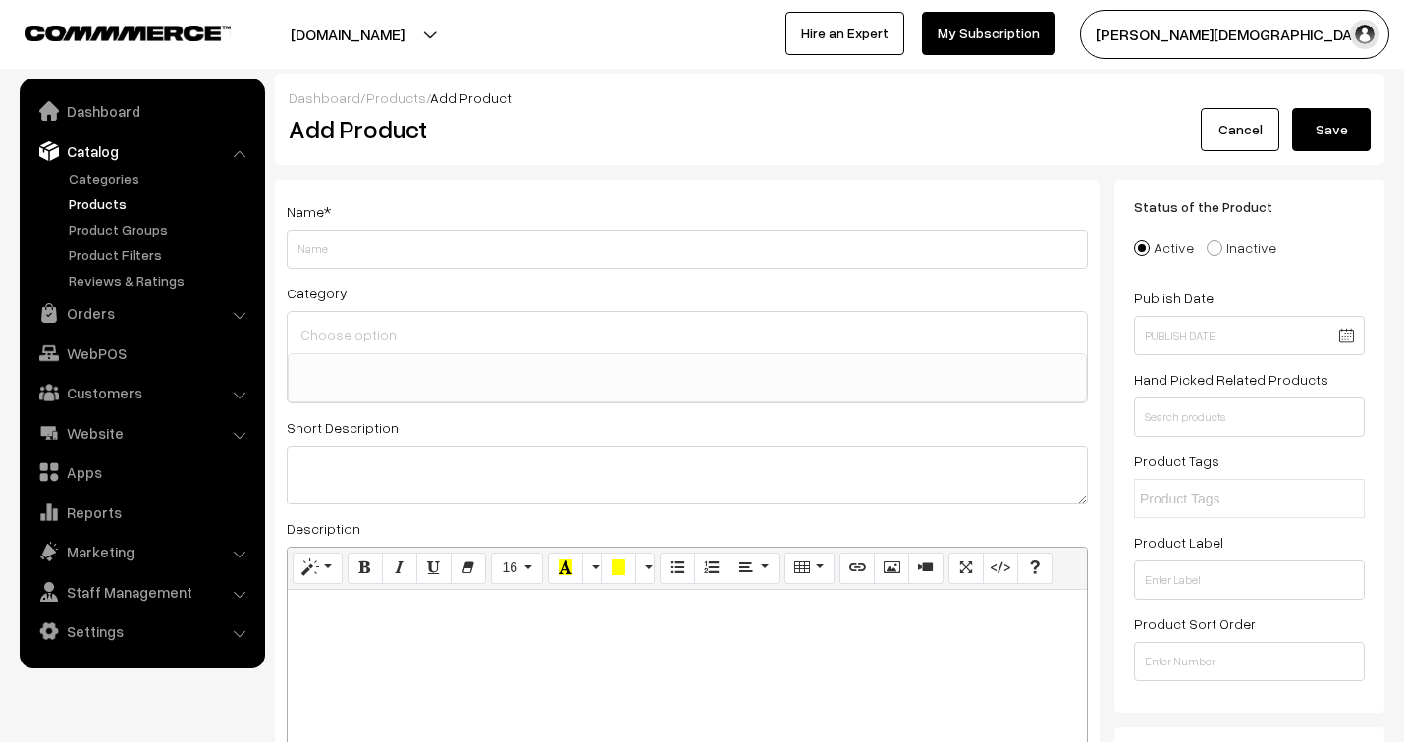
select select
type input "gate barrier arm rest"
click at [473, 328] on input at bounding box center [686, 334] width 783 height 28
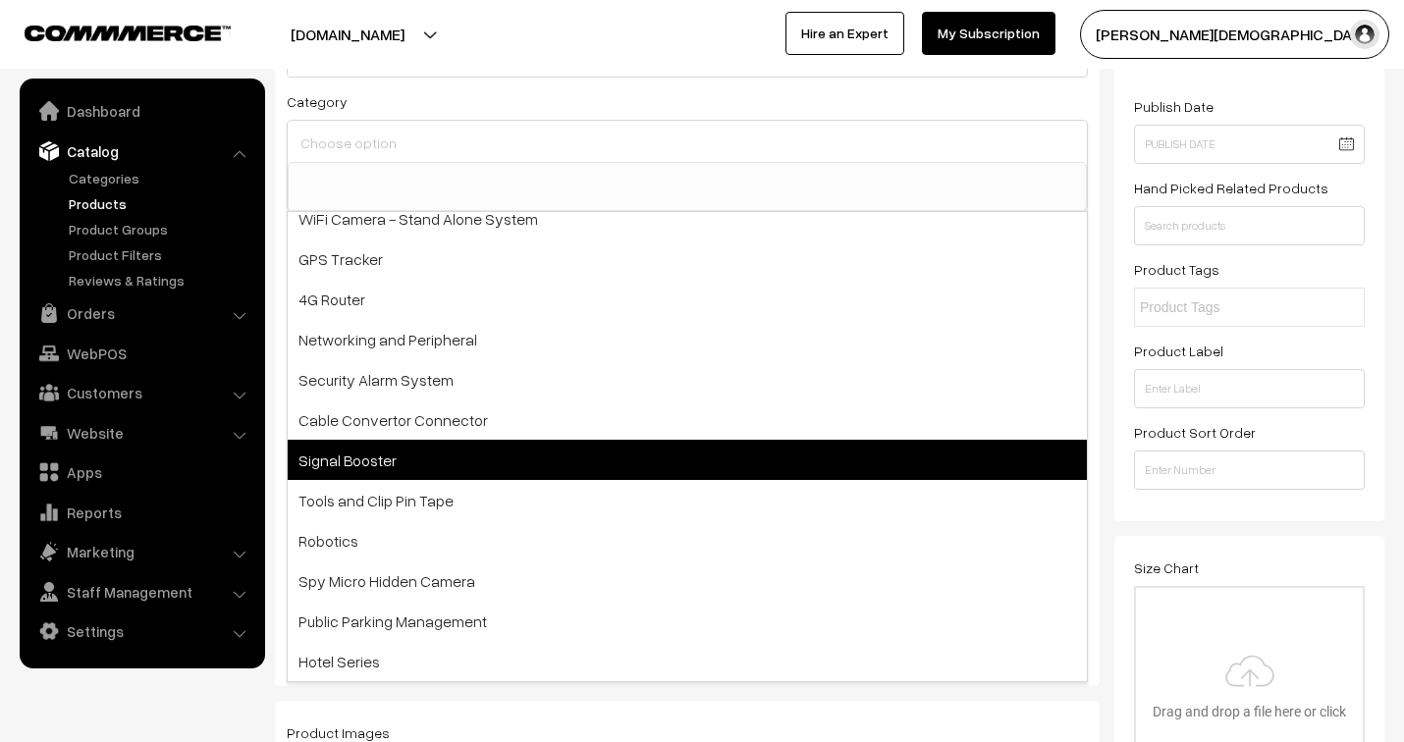
scroll to position [218, 0]
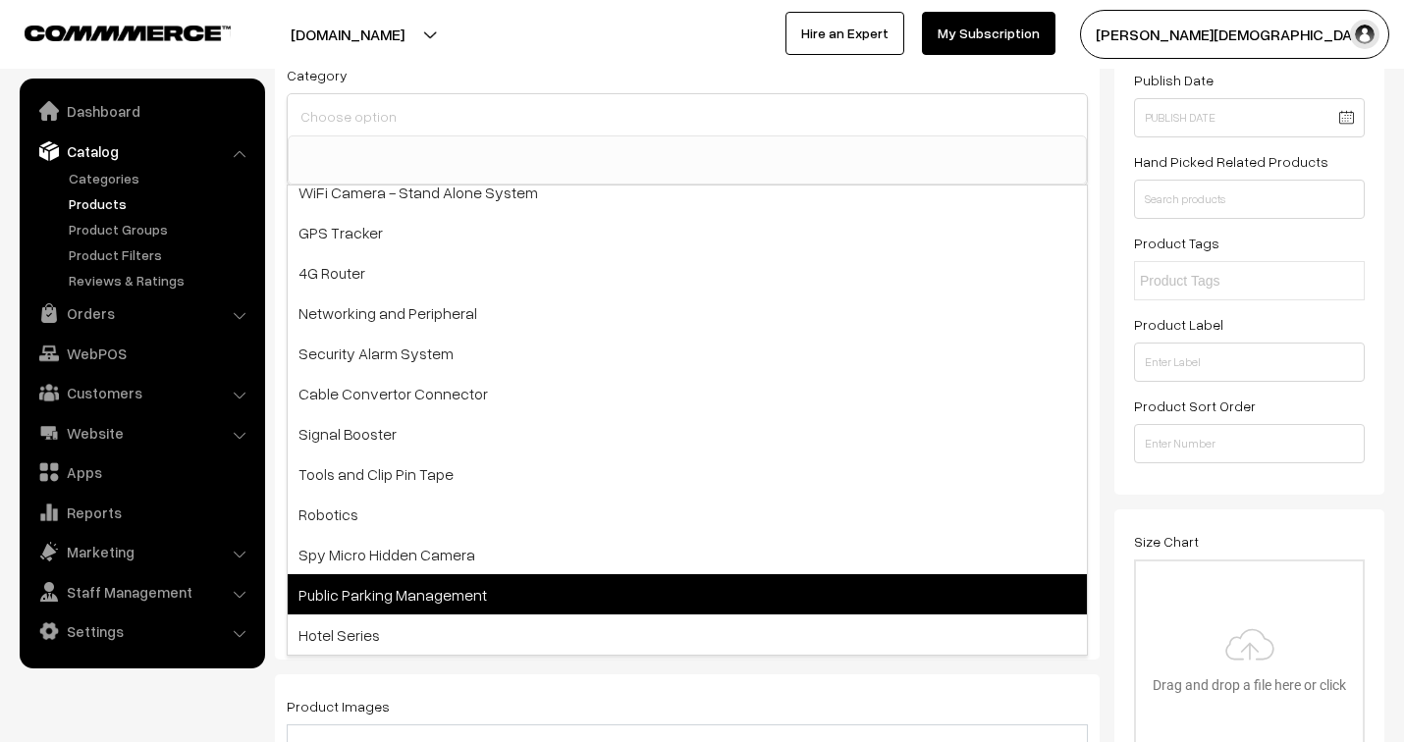
click at [461, 592] on span "Public Parking Management" at bounding box center [687, 594] width 799 height 40
select select "37"
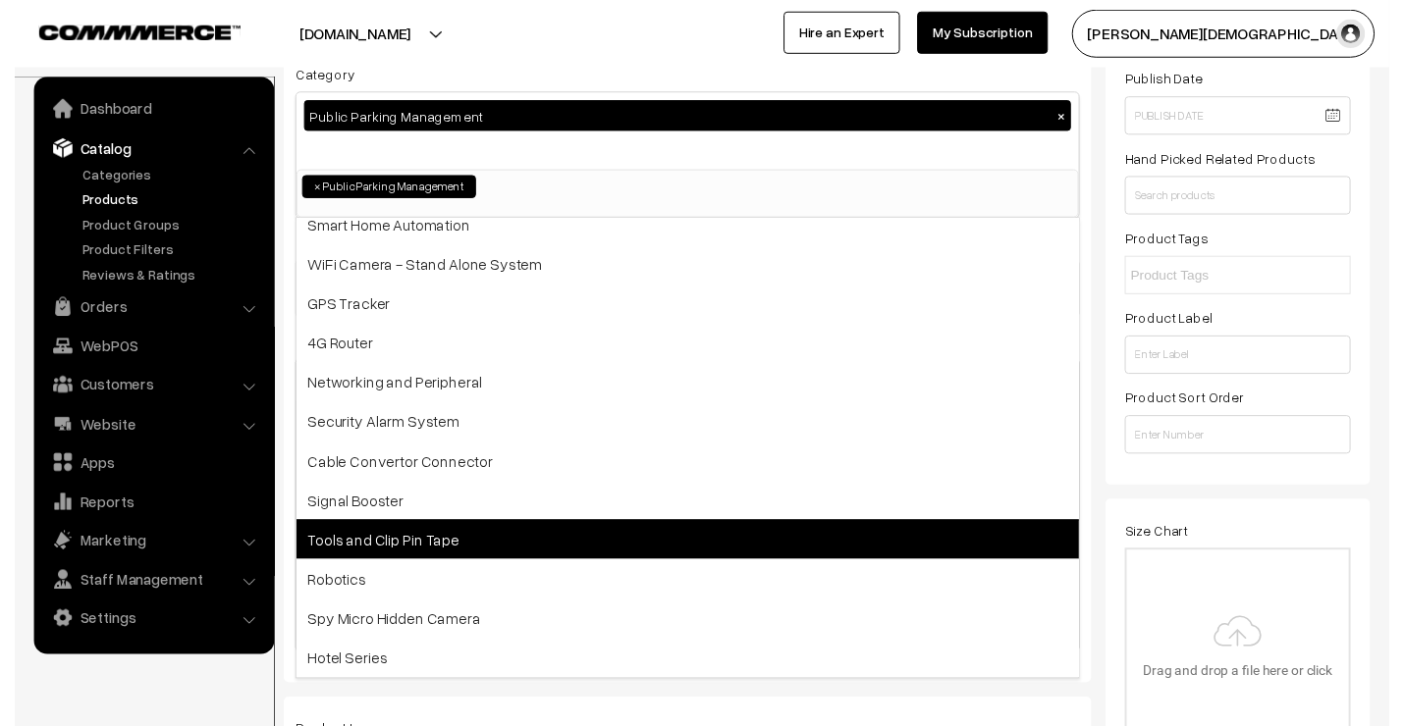
scroll to position [179, 0]
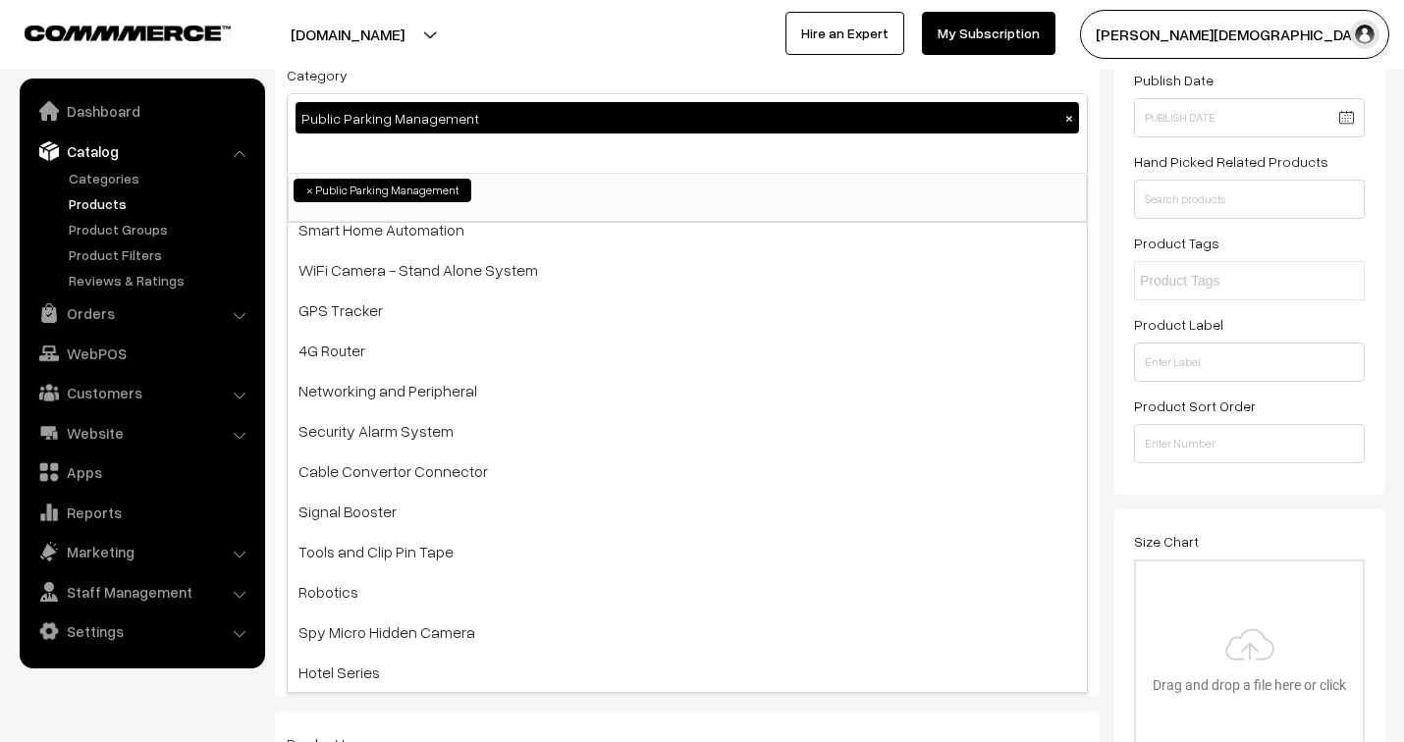
click at [687, 43] on div "[DOMAIN_NAME] Go to Website Create New Store" at bounding box center [346, 34] width 712 height 49
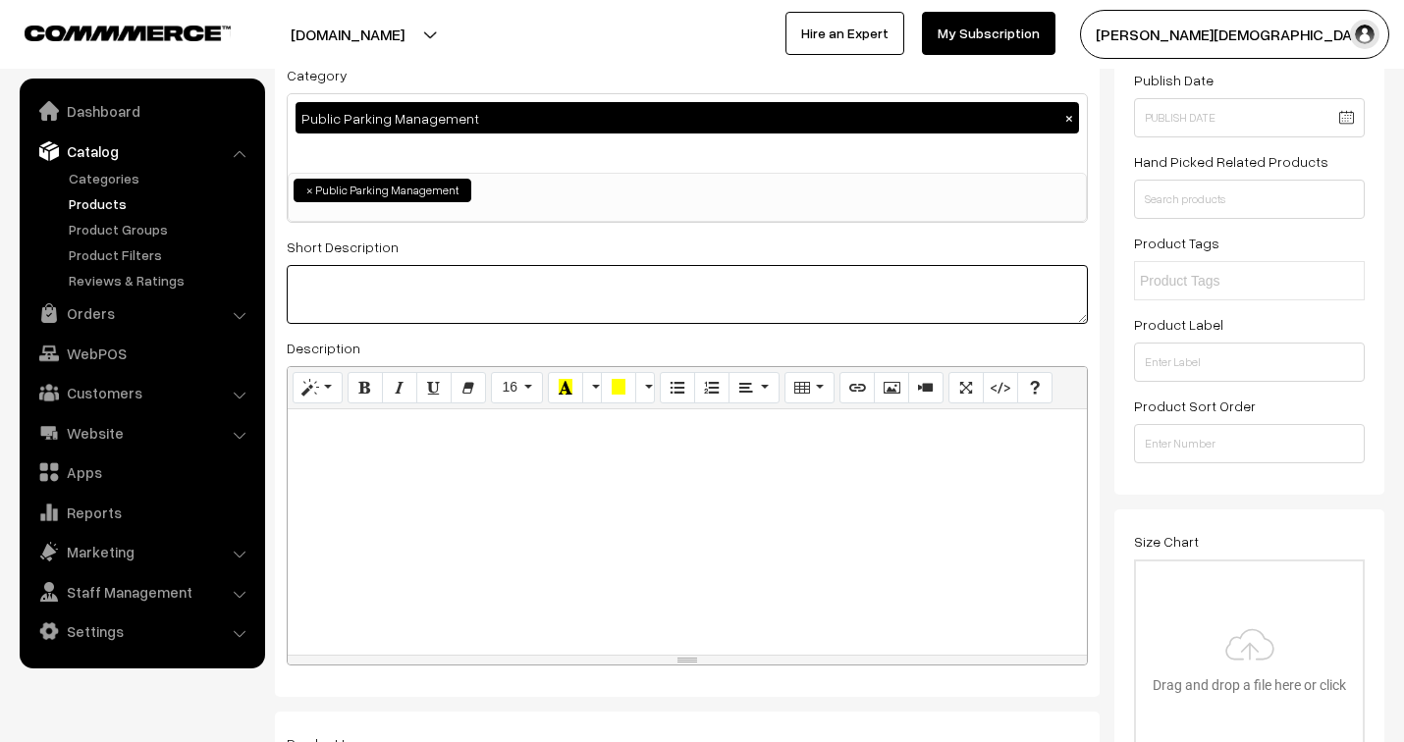
click at [402, 290] on textarea at bounding box center [687, 294] width 801 height 59
type textarea "- adjustable gate barrier arm rest -4 anchor bolt for easy fixing - foam top fo…"
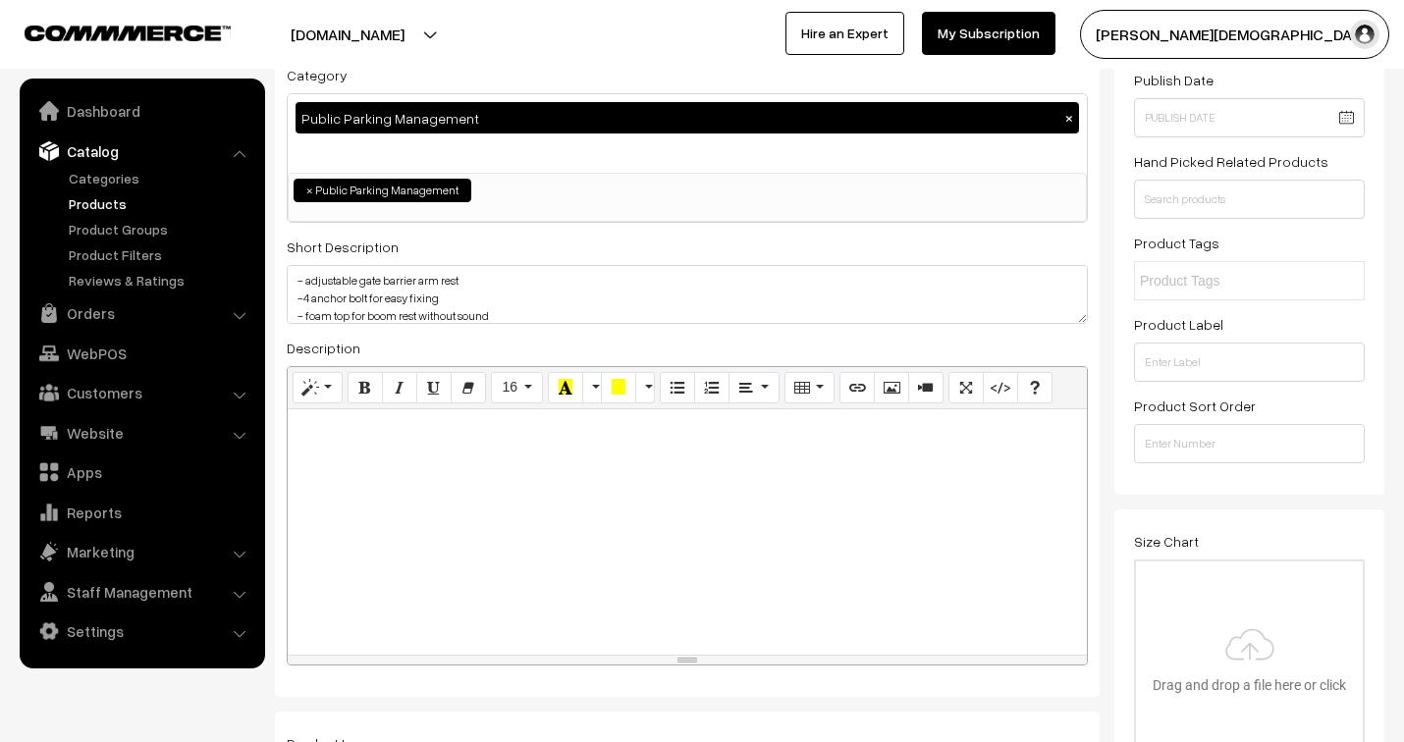
click at [403, 488] on div at bounding box center [687, 531] width 799 height 245
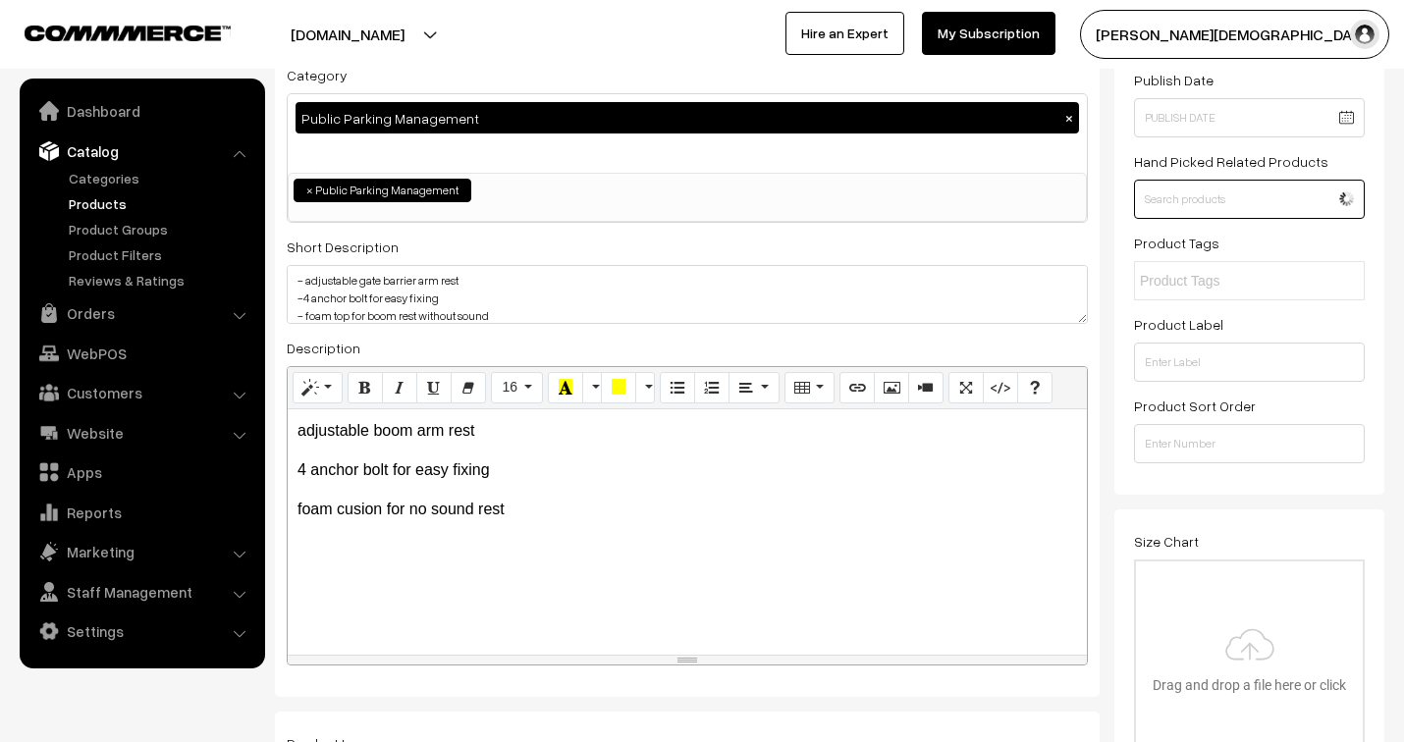
click at [1264, 199] on input "text" at bounding box center [1249, 199] width 231 height 39
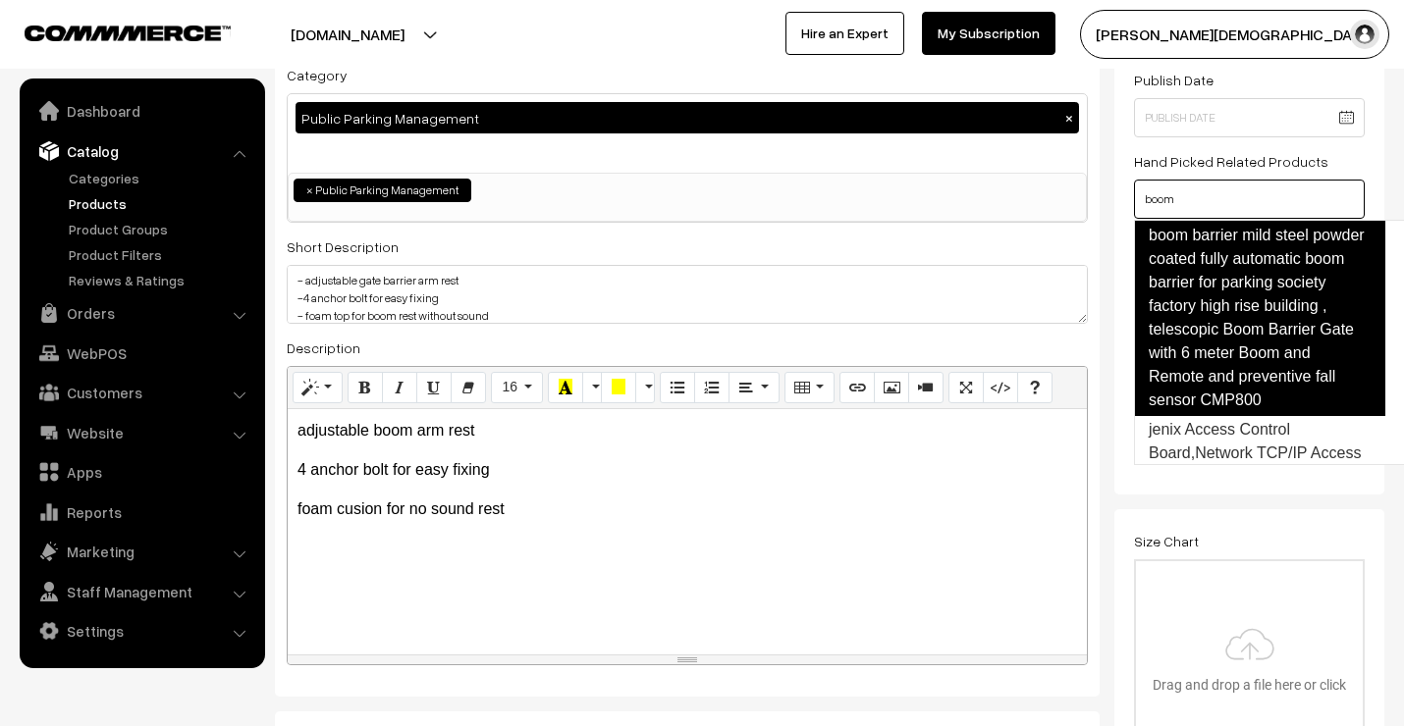
click at [1250, 289] on link "boom barrier mild steel powder coated fully automatic boom barrier for parking …" at bounding box center [1259, 318] width 251 height 196
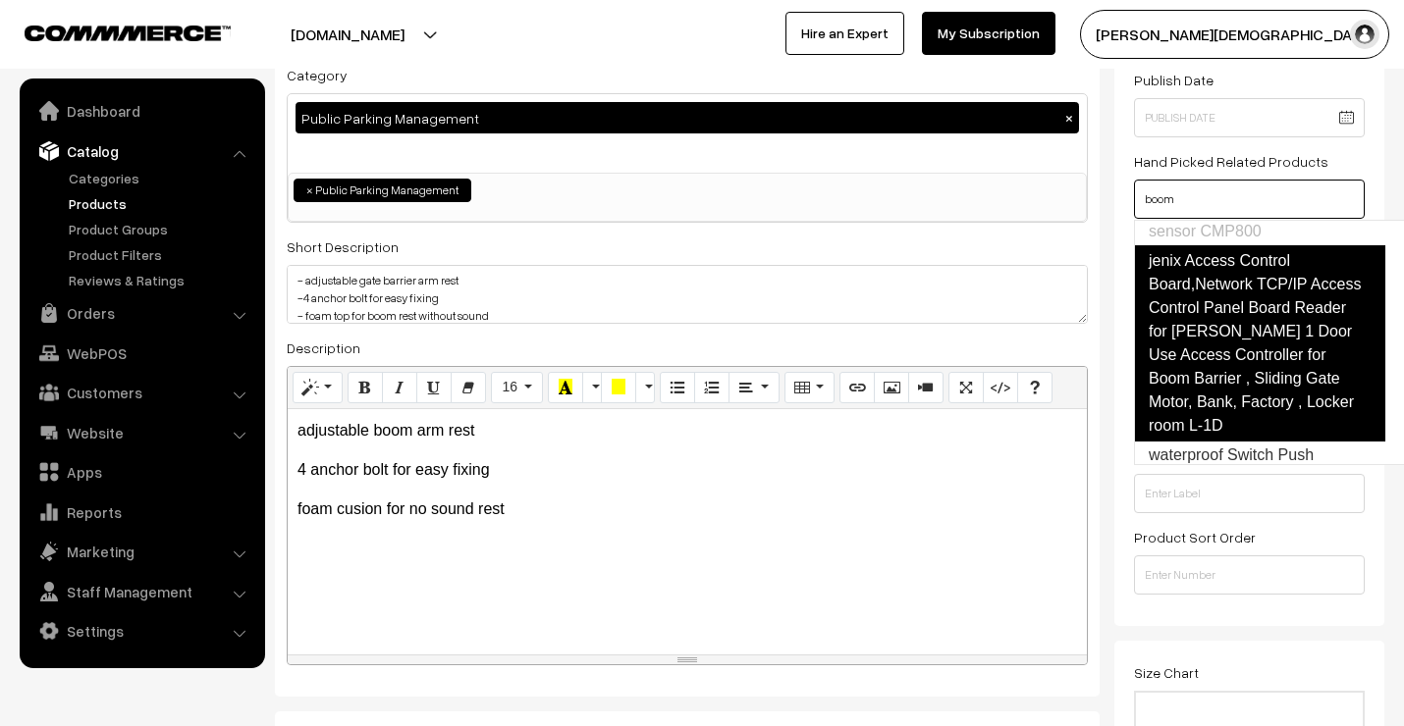
click at [1251, 371] on link "jenix Access Control Board,Network TCP/IP Access Control Panel Board Reader for…" at bounding box center [1259, 343] width 251 height 196
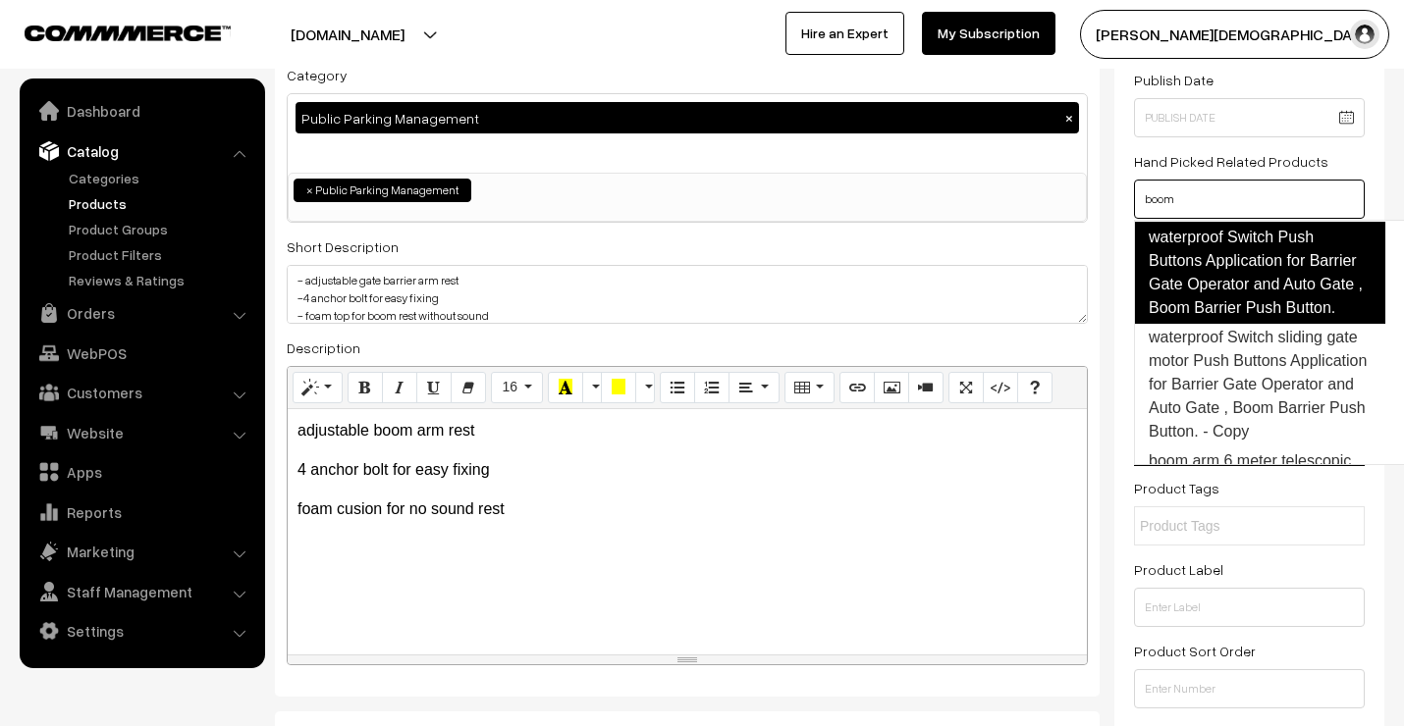
click at [1242, 305] on link "waterproof Switch Push Buttons Application for Barrier Gate Operator and Auto G…" at bounding box center [1259, 273] width 251 height 102
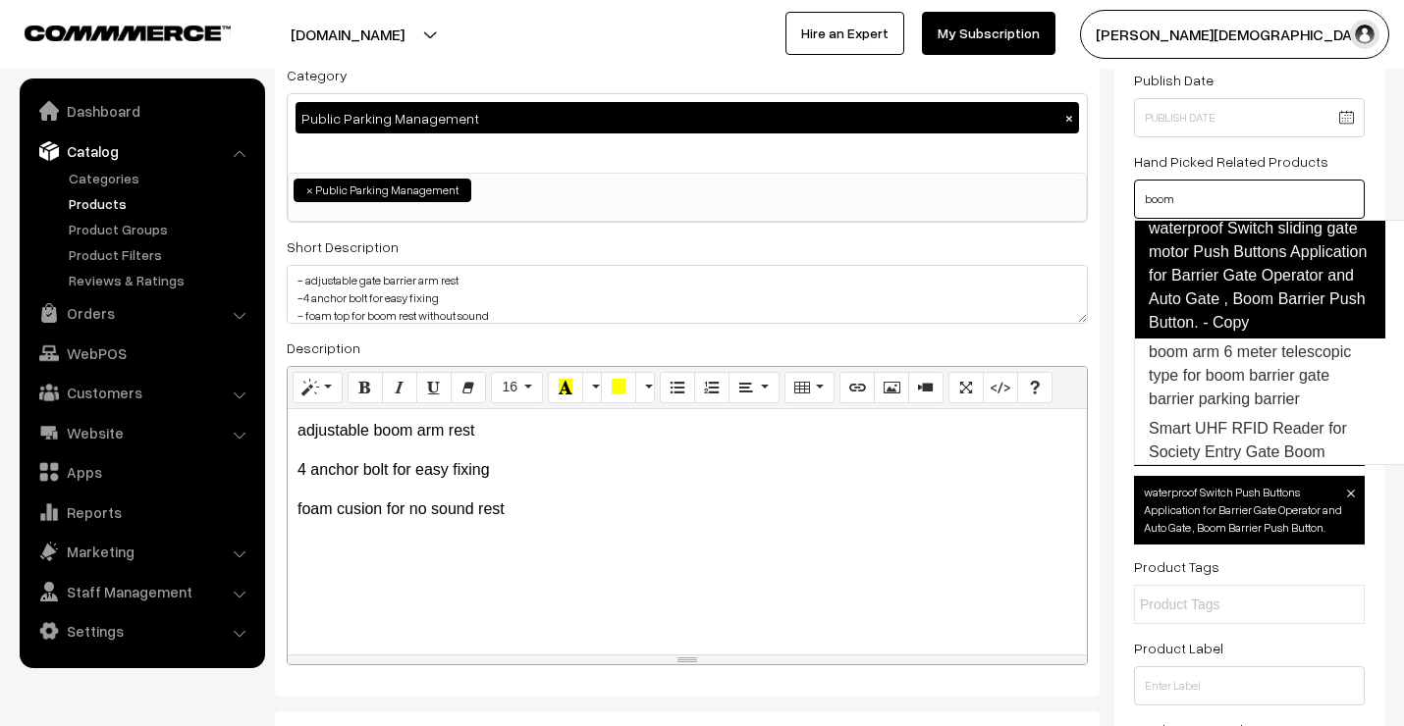
click at [1222, 315] on link "waterproof Switch sliding gate motor Push Buttons Application for Barrier Gate …" at bounding box center [1259, 276] width 251 height 126
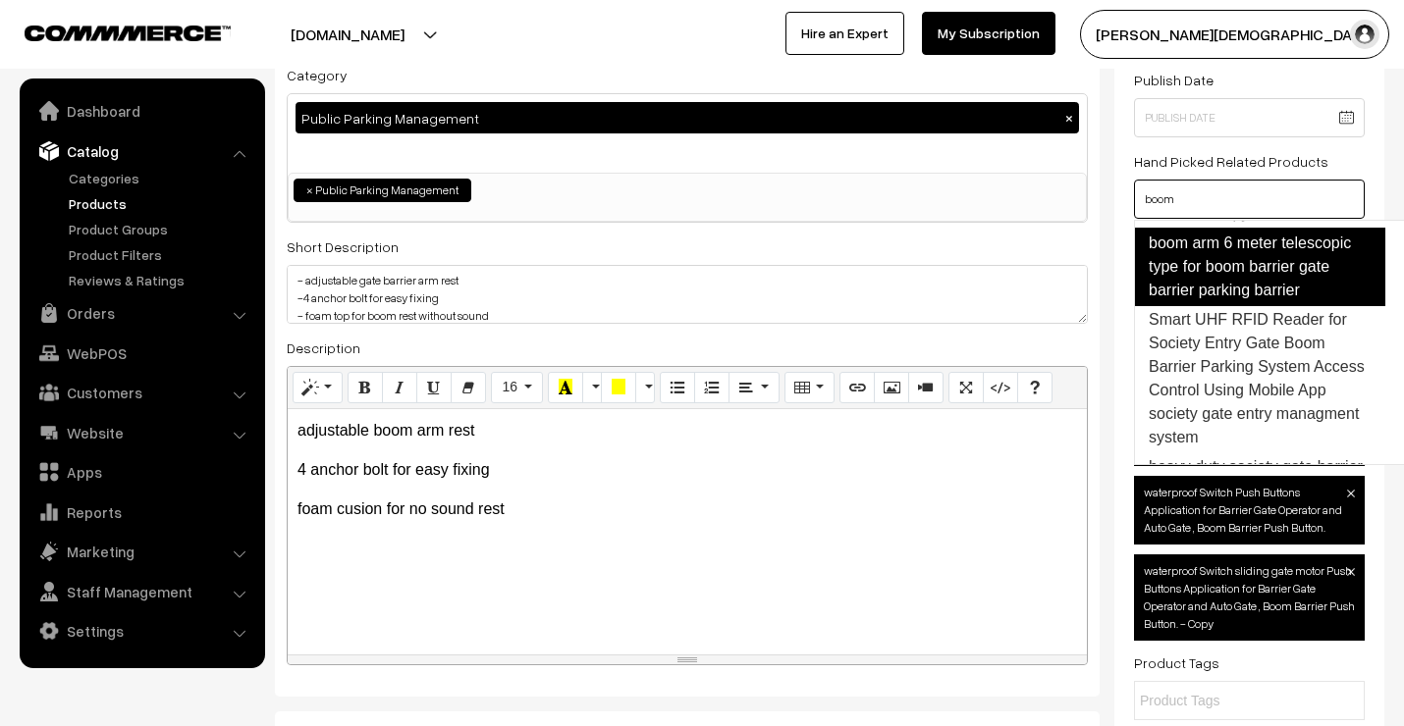
click at [1219, 306] on link "boom arm 6 meter telescopic type for boom barrier gate barrier parking barrier" at bounding box center [1259, 267] width 251 height 79
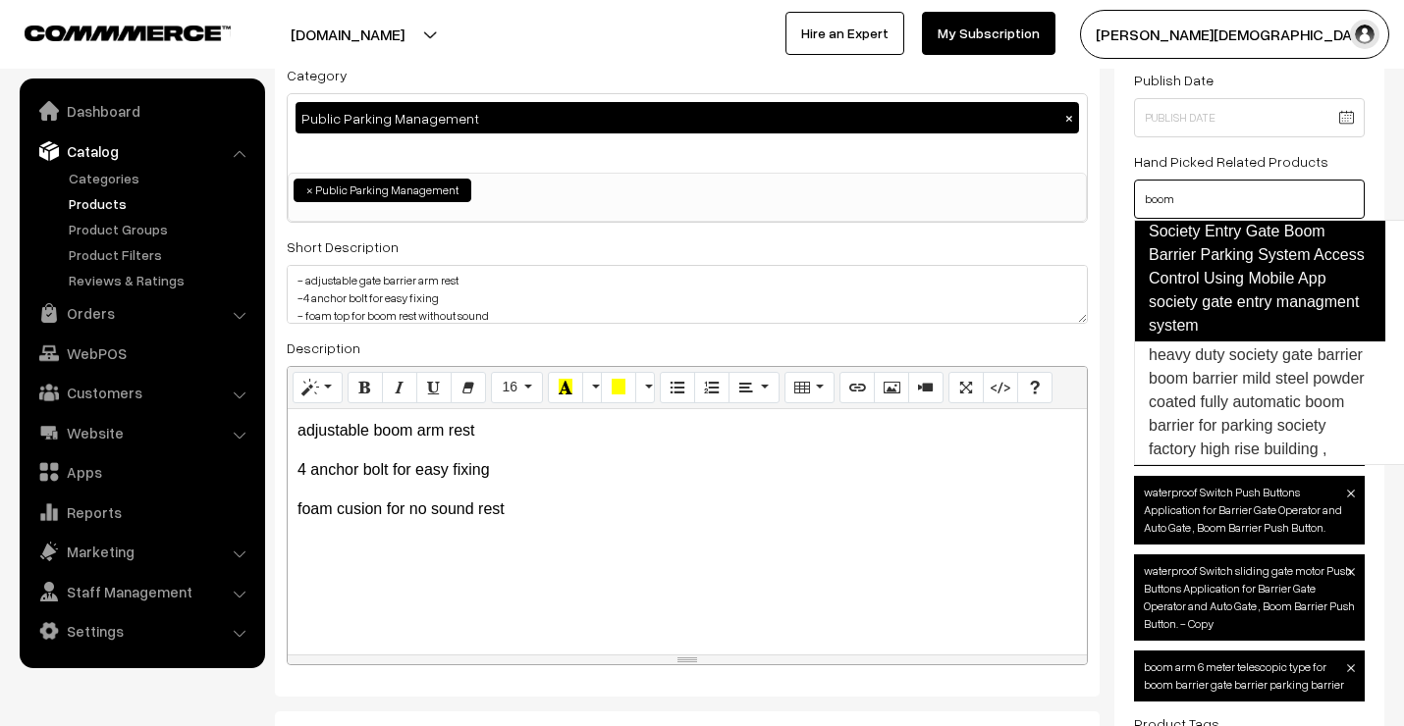
click at [1239, 342] on link "Smart UHF RFID Reader for Society Entry Gate Boom Barrier Parking System Access…" at bounding box center [1259, 266] width 251 height 149
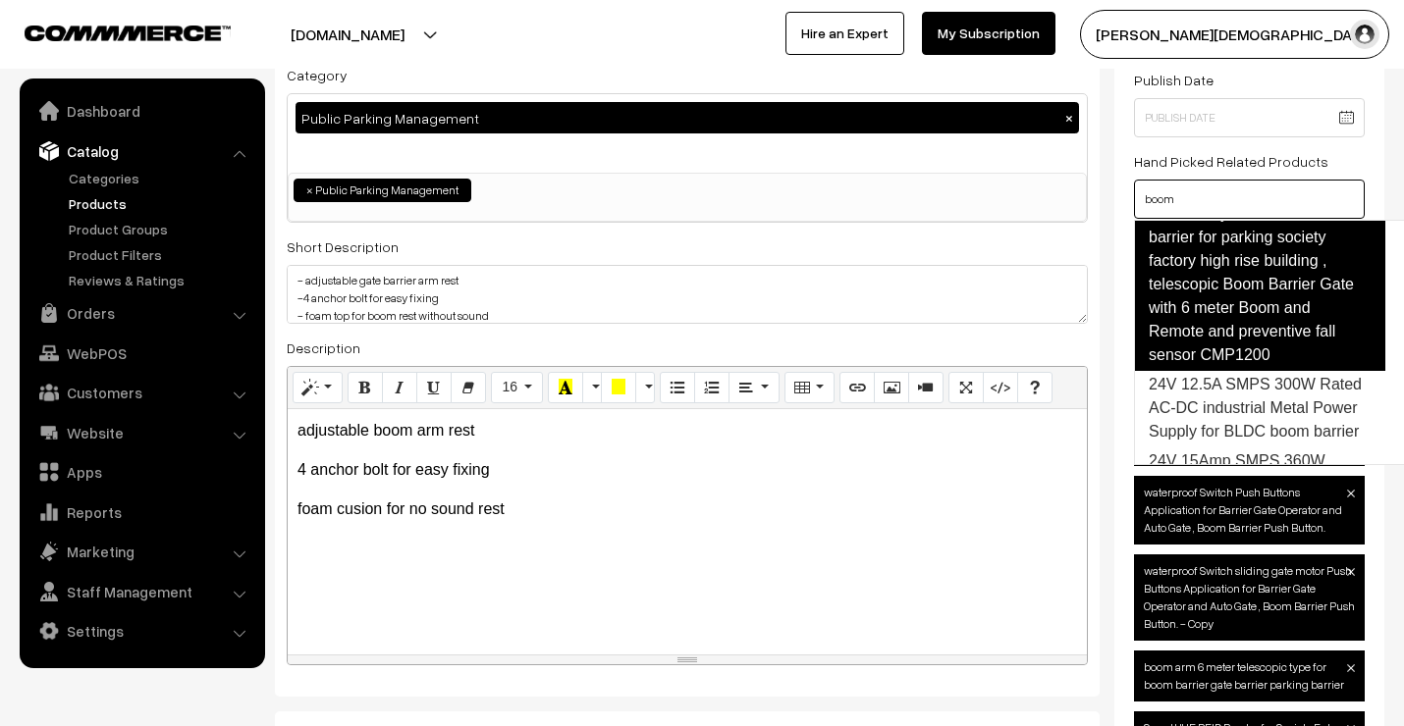
click at [1232, 364] on link "heavy duty society gate barrier boom barrier mild steel powder coated fully aut…" at bounding box center [1259, 261] width 251 height 220
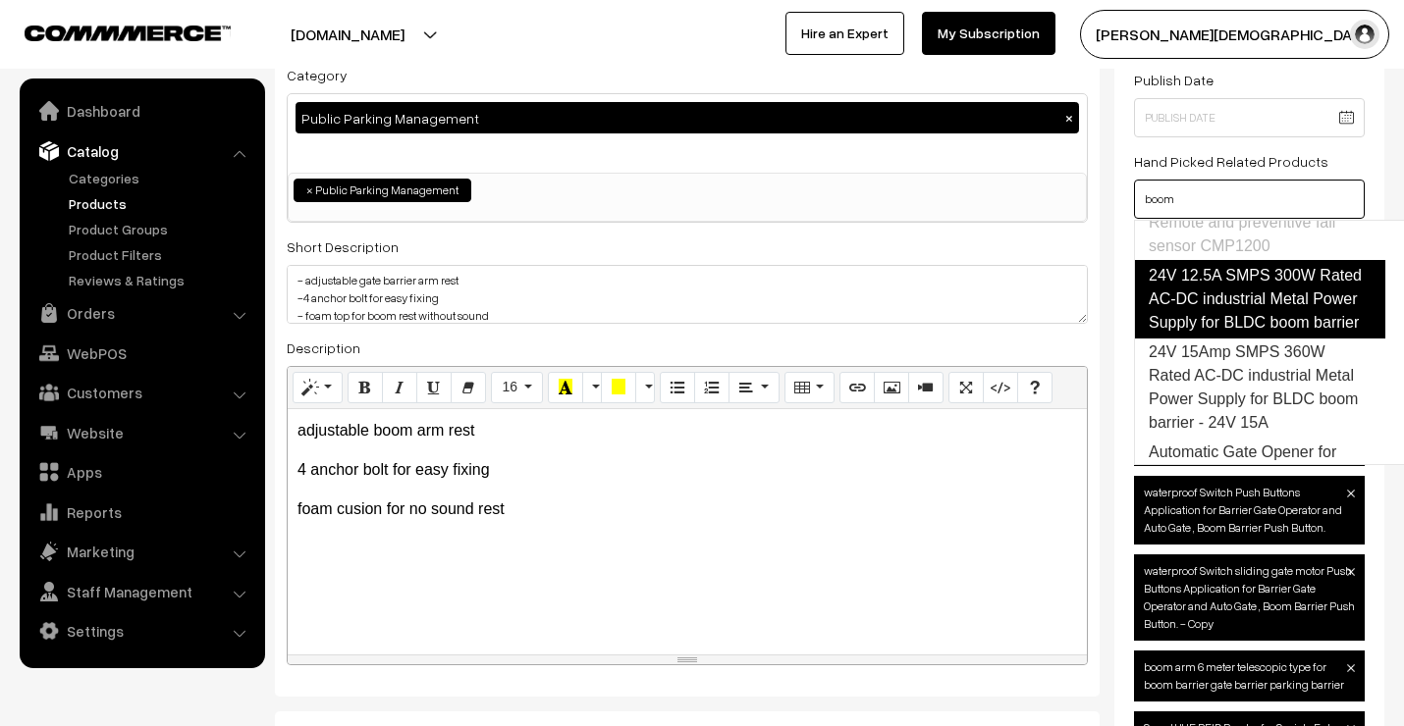
click at [1238, 339] on link "24V 12.5A SMPS 300W Rated AC-DC industrial Metal Power Supply for BLDC boom bar…" at bounding box center [1259, 299] width 251 height 79
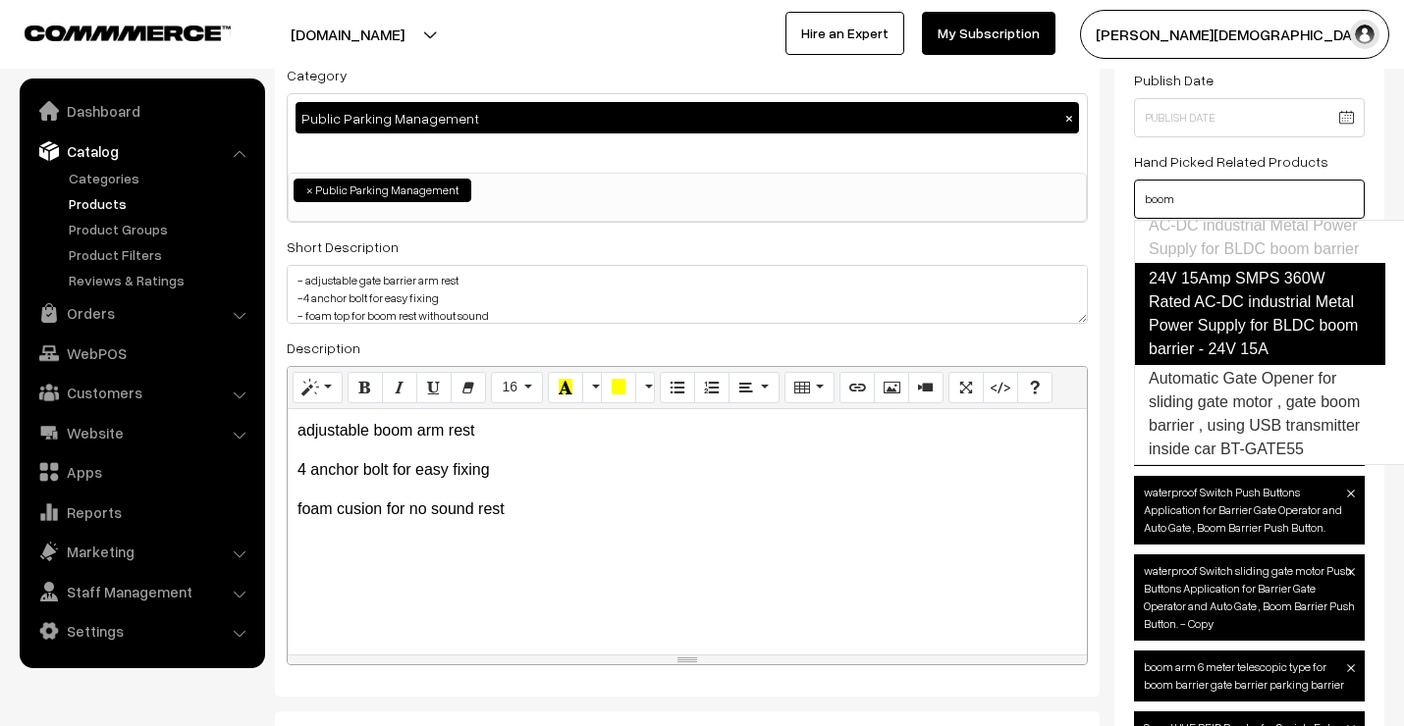
click at [1225, 296] on link "24V 15Amp SMPS 360W Rated AC-DC industrial Metal Power Supply for BLDC boom bar…" at bounding box center [1259, 314] width 251 height 102
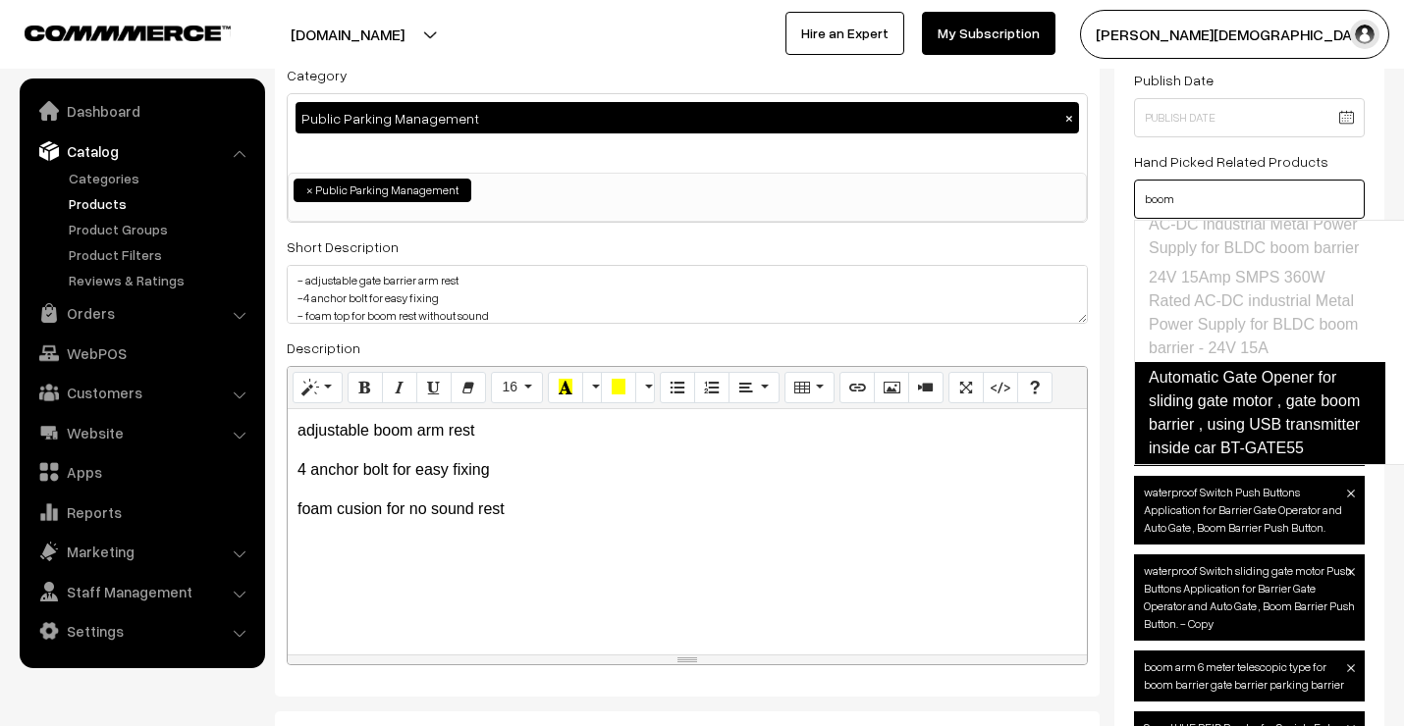
scroll to position [1253, 0]
click at [1271, 383] on link "Automatic Gate Opener for sliding gate motor , gate boom barrier , using USB tr…" at bounding box center [1259, 413] width 251 height 102
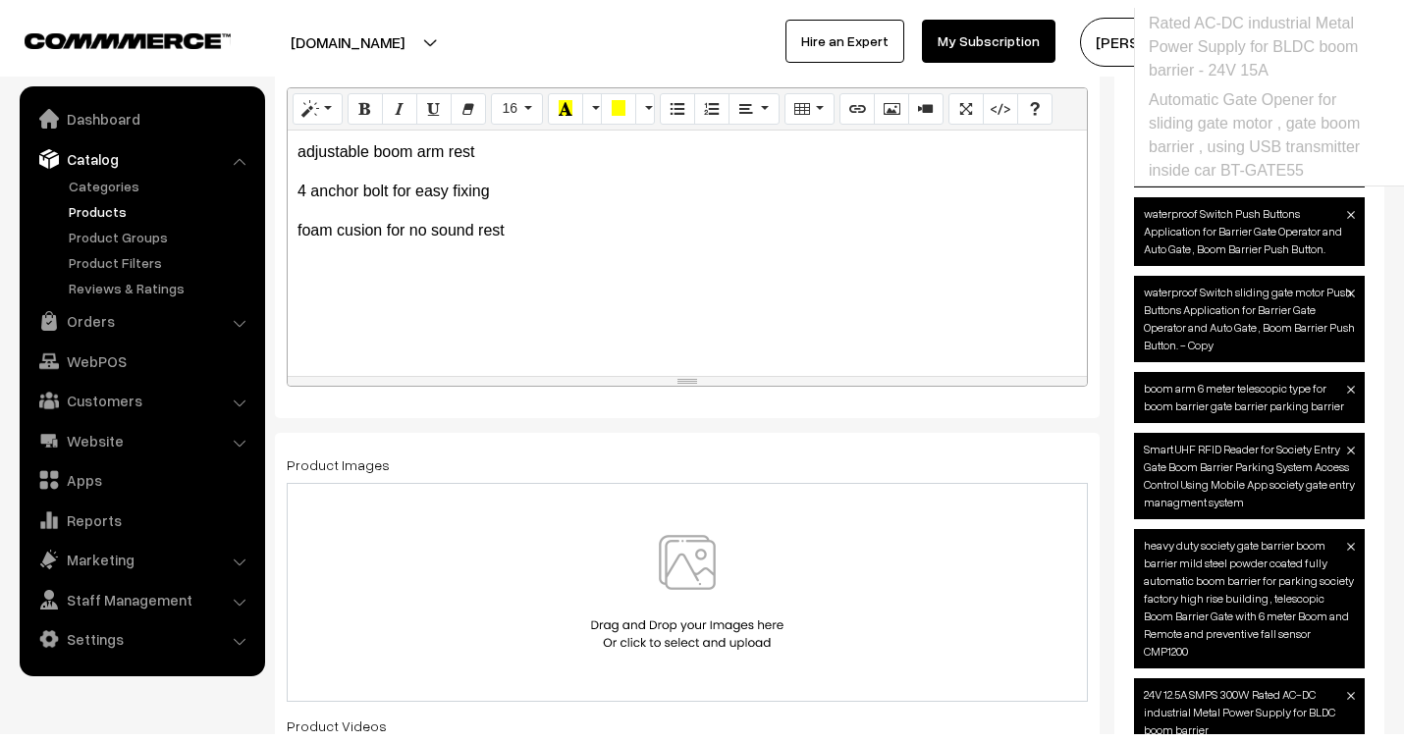
scroll to position [763, 0]
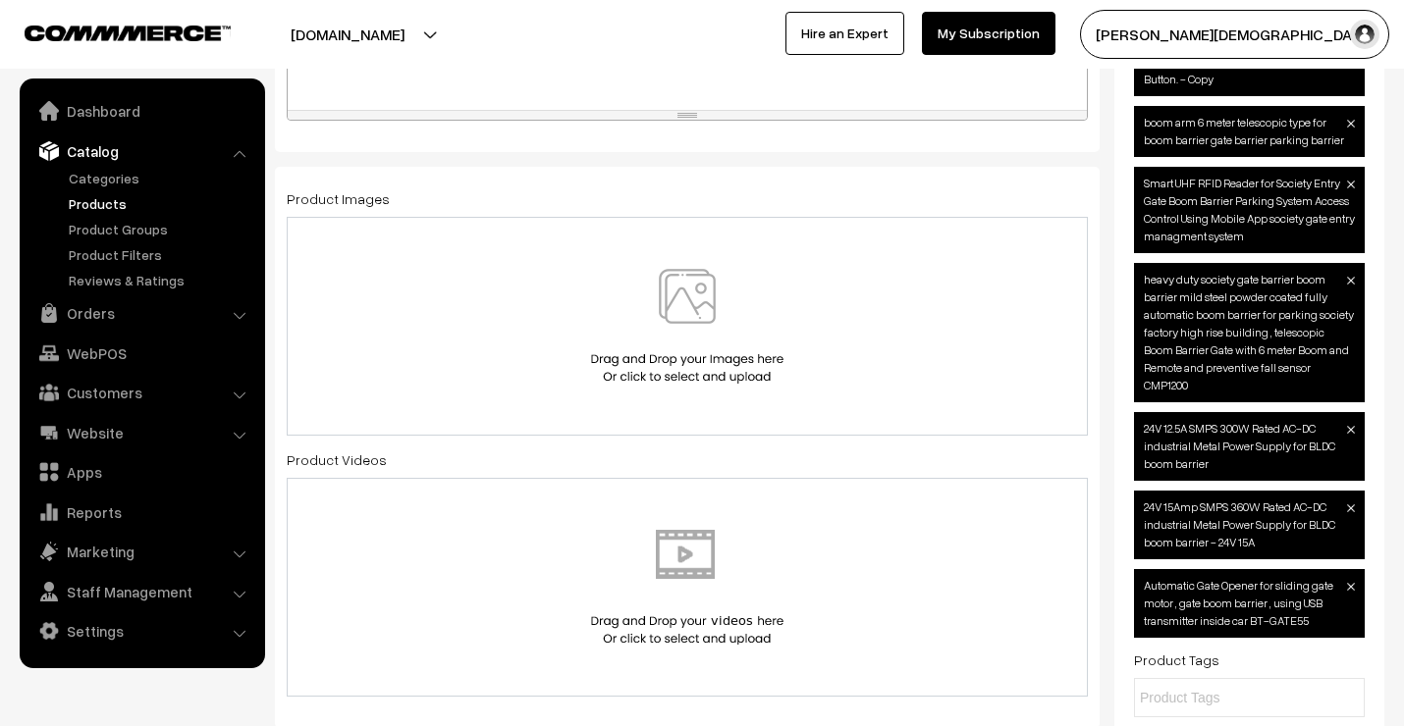
type input "boom"
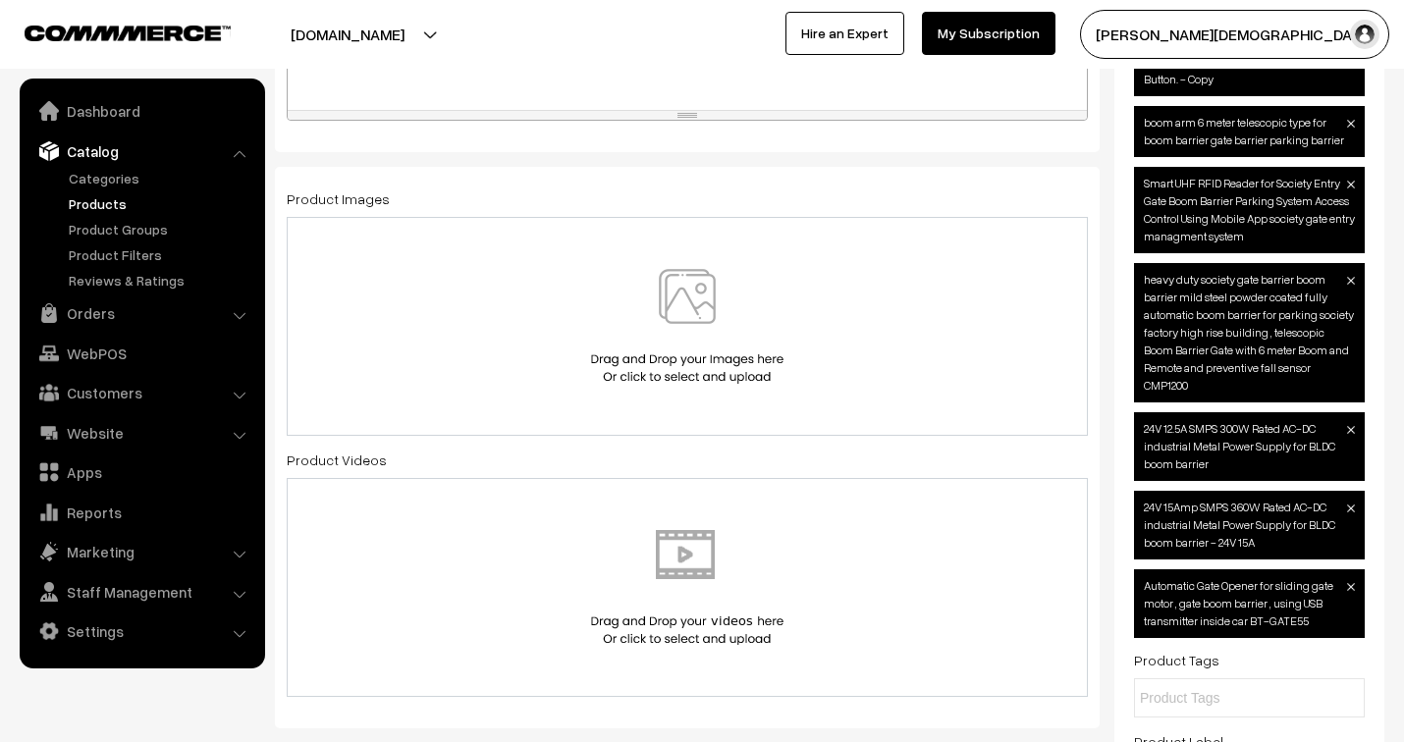
click at [681, 315] on img at bounding box center [687, 326] width 202 height 115
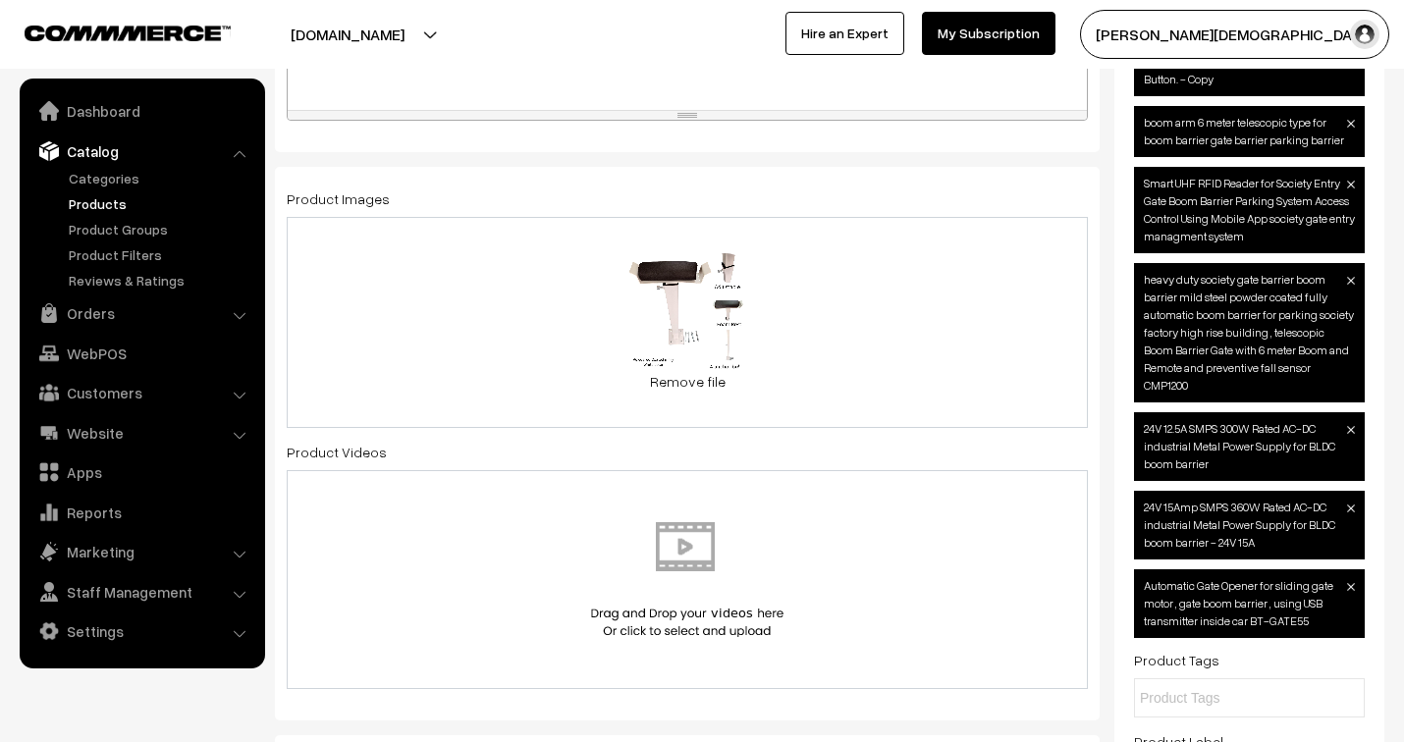
click at [798, 370] on div "83.5 KB boom arm rest.jpg Check Error Remove file" at bounding box center [687, 322] width 801 height 211
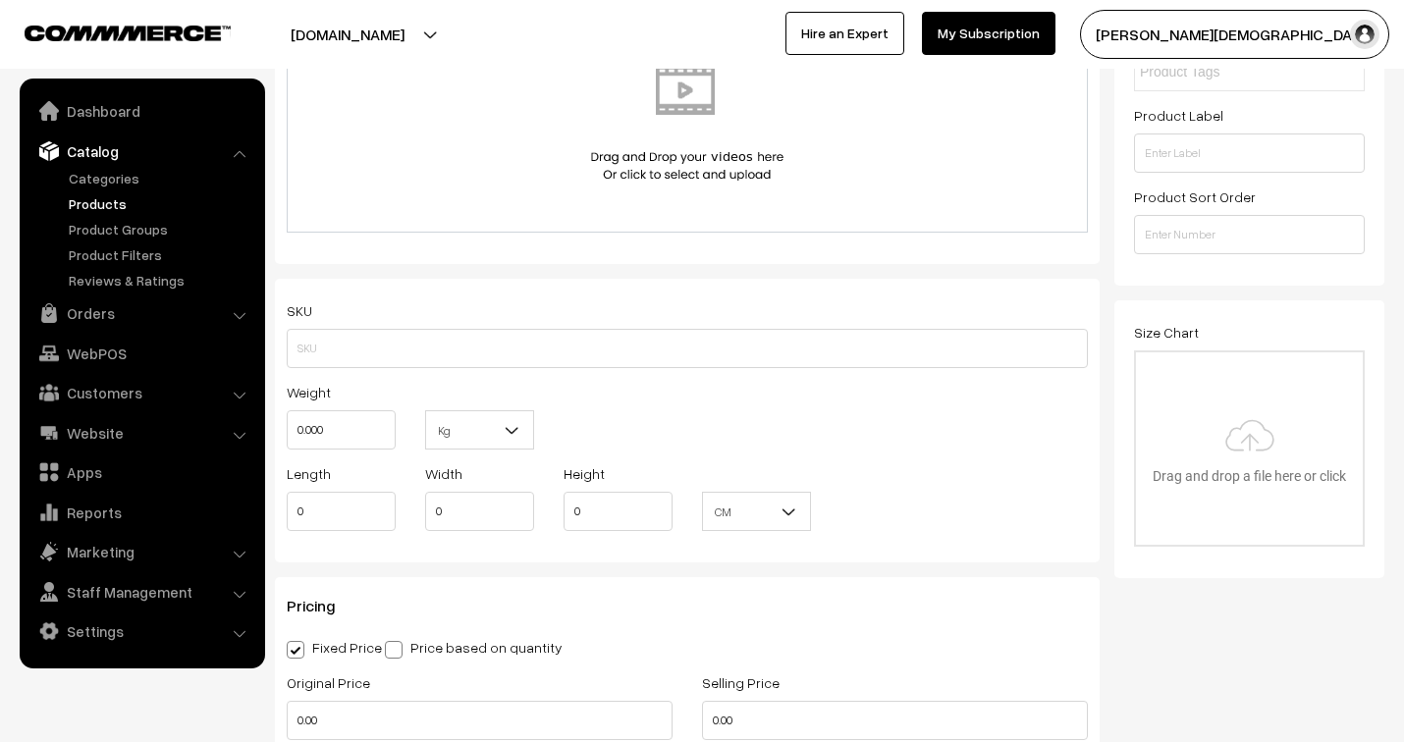
scroll to position [1417, 0]
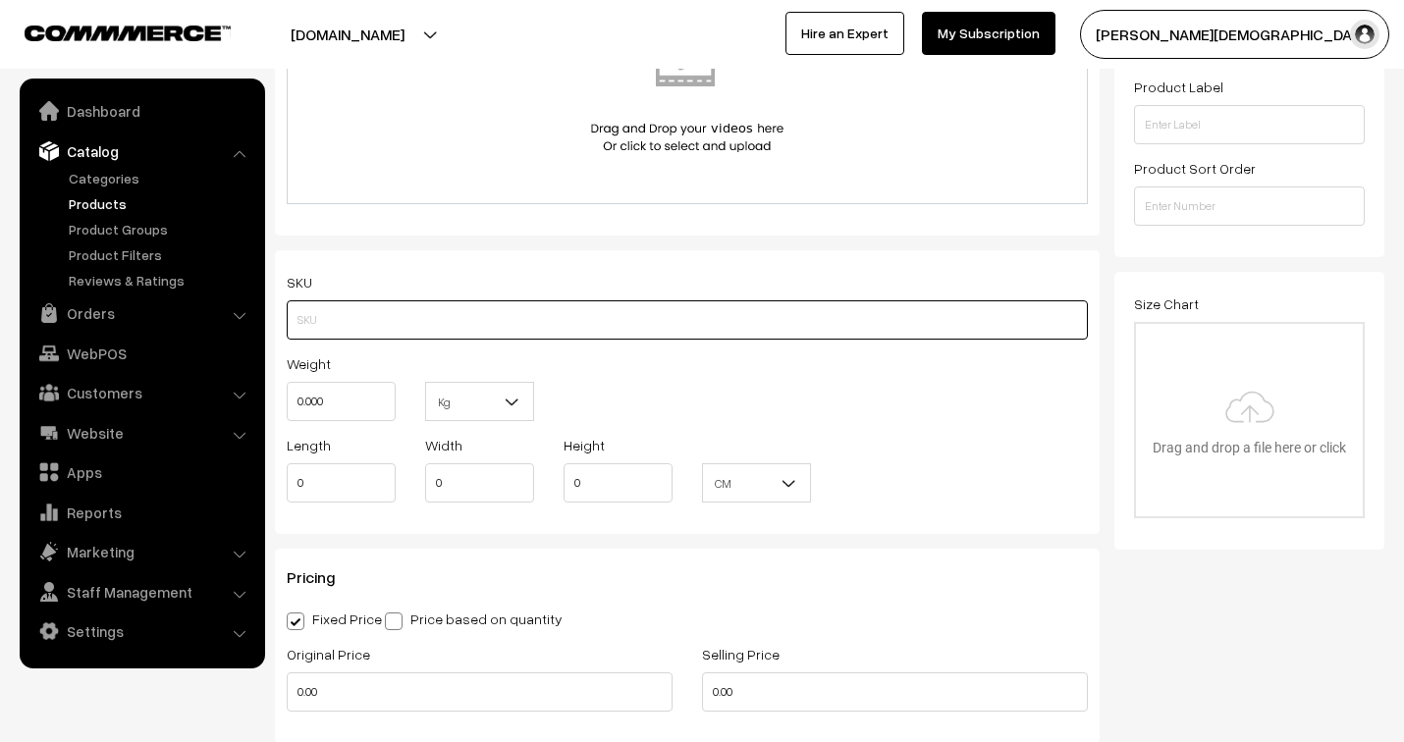
click at [469, 329] on input "text" at bounding box center [687, 319] width 801 height 39
type input "BAR30C"
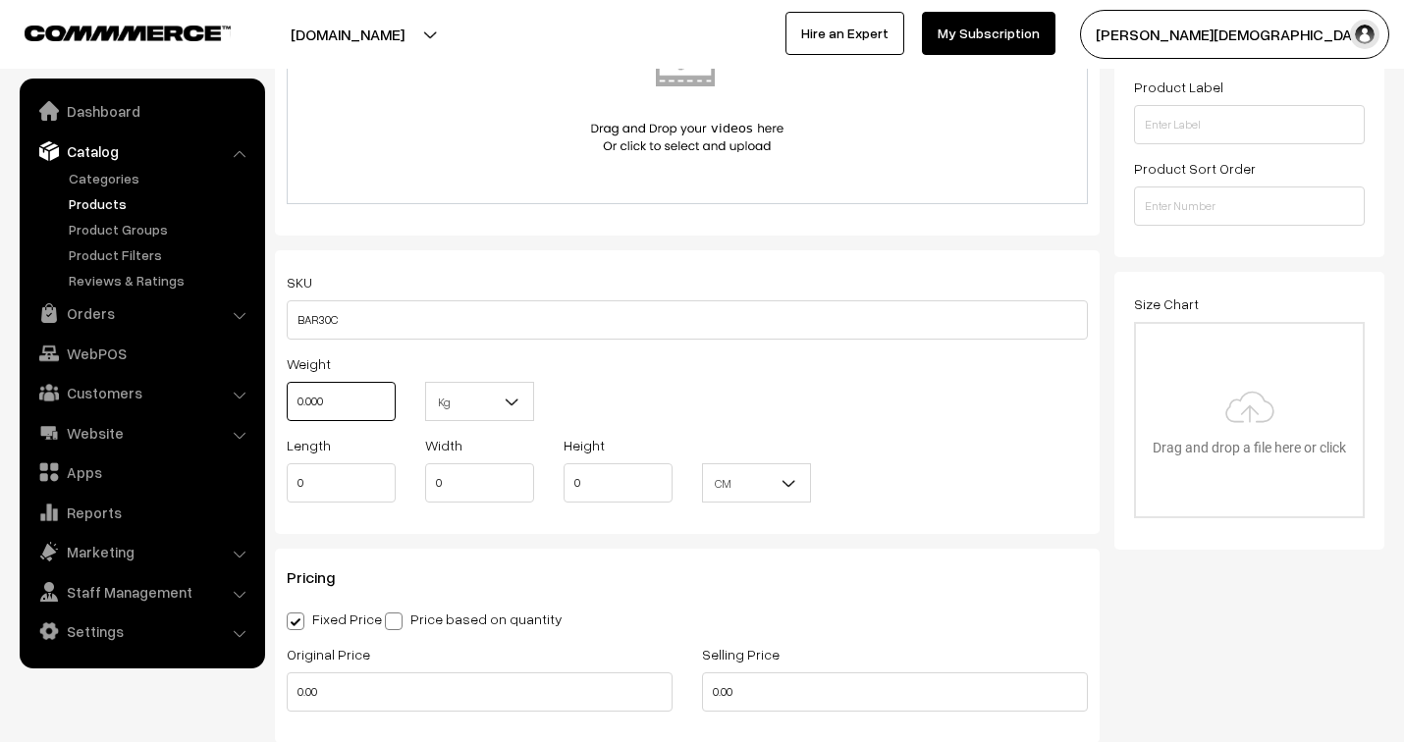
drag, startPoint x: 318, startPoint y: 399, endPoint x: 281, endPoint y: 388, distance: 38.8
click at [281, 388] on div "Weight 0.000" at bounding box center [341, 391] width 138 height 81
type input "3"
click at [724, 408] on div "Weight 3 Kg Kg" at bounding box center [687, 391] width 830 height 81
drag, startPoint x: 325, startPoint y: 476, endPoint x: 277, endPoint y: 471, distance: 48.3
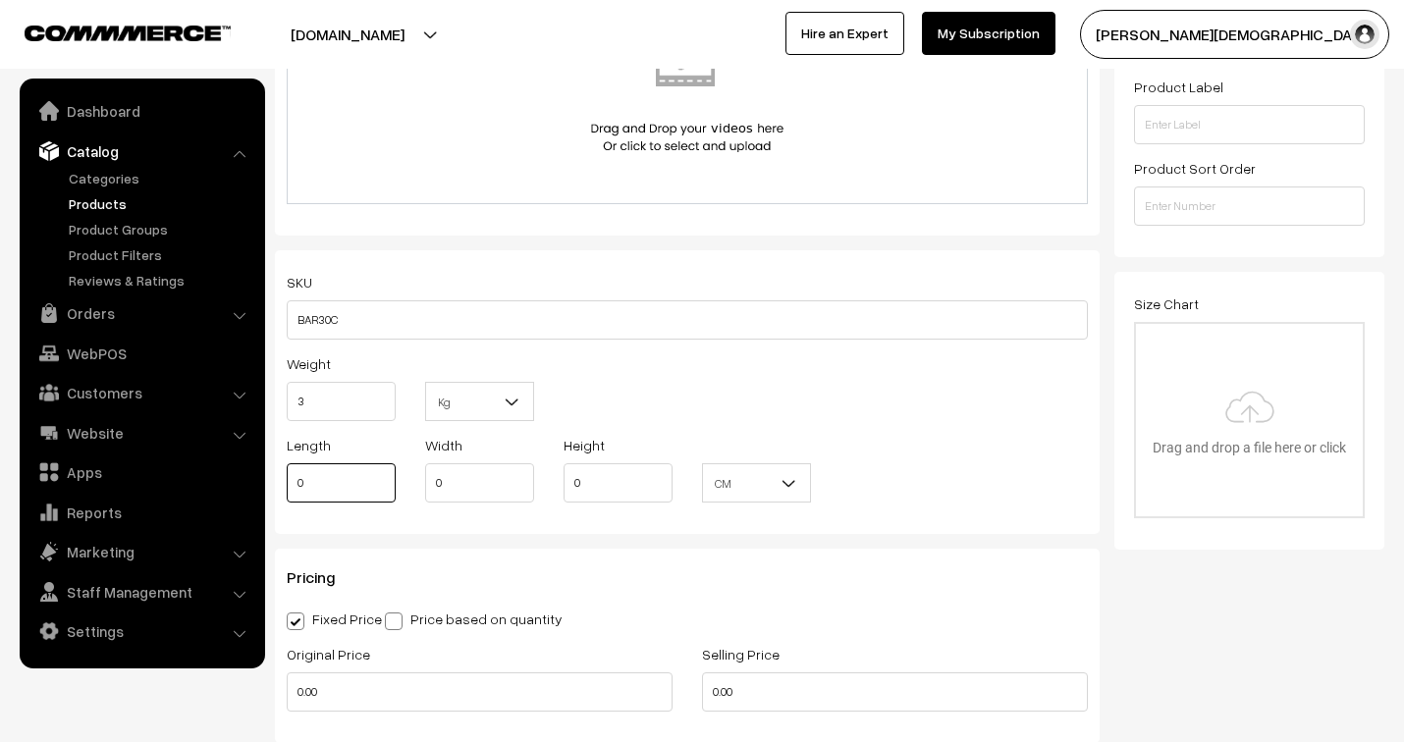
click at [277, 471] on div "Length 0" at bounding box center [341, 473] width 138 height 81
type input "120"
type input "10"
type input "5"
click at [707, 530] on div "SKU BAR30C Weight 3 Kg Kg Length 120 Width 10 Height 5" at bounding box center [687, 392] width 825 height 284
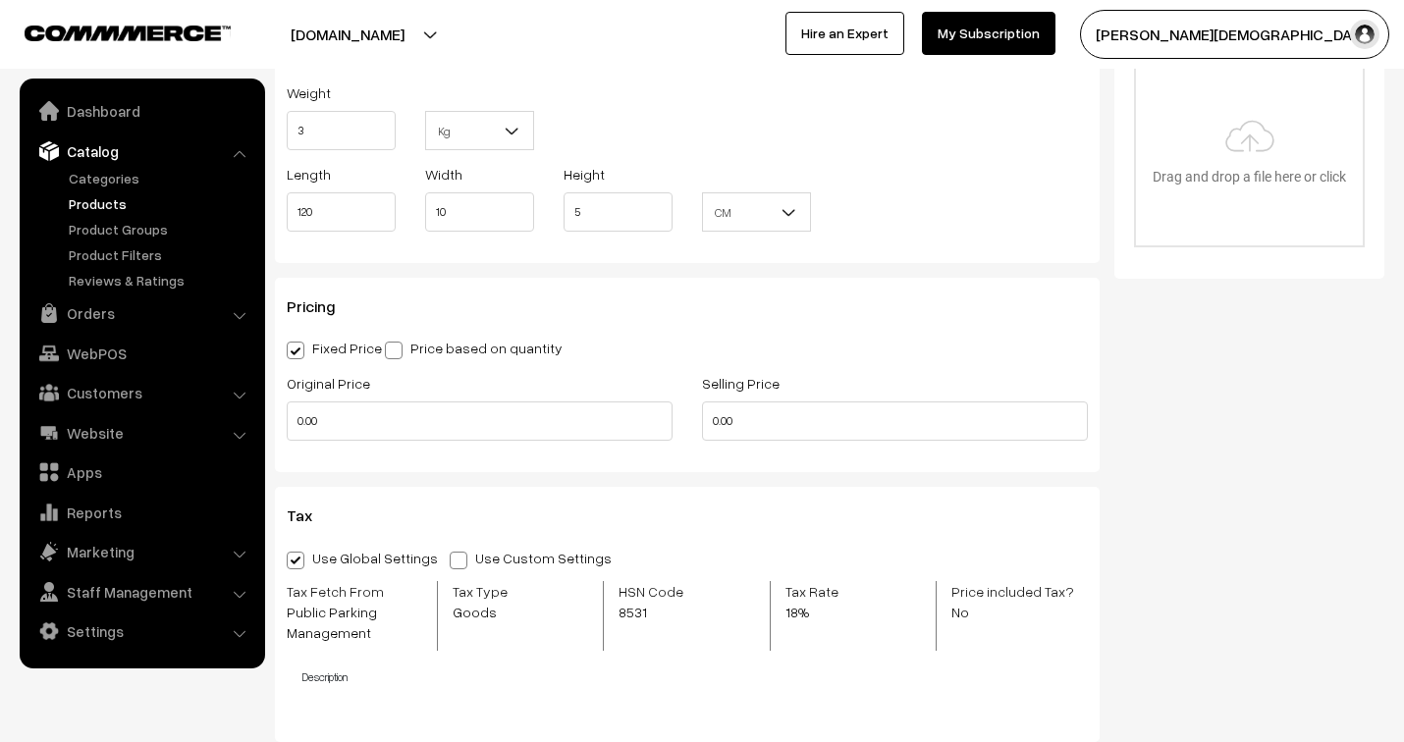
scroll to position [1744, 0]
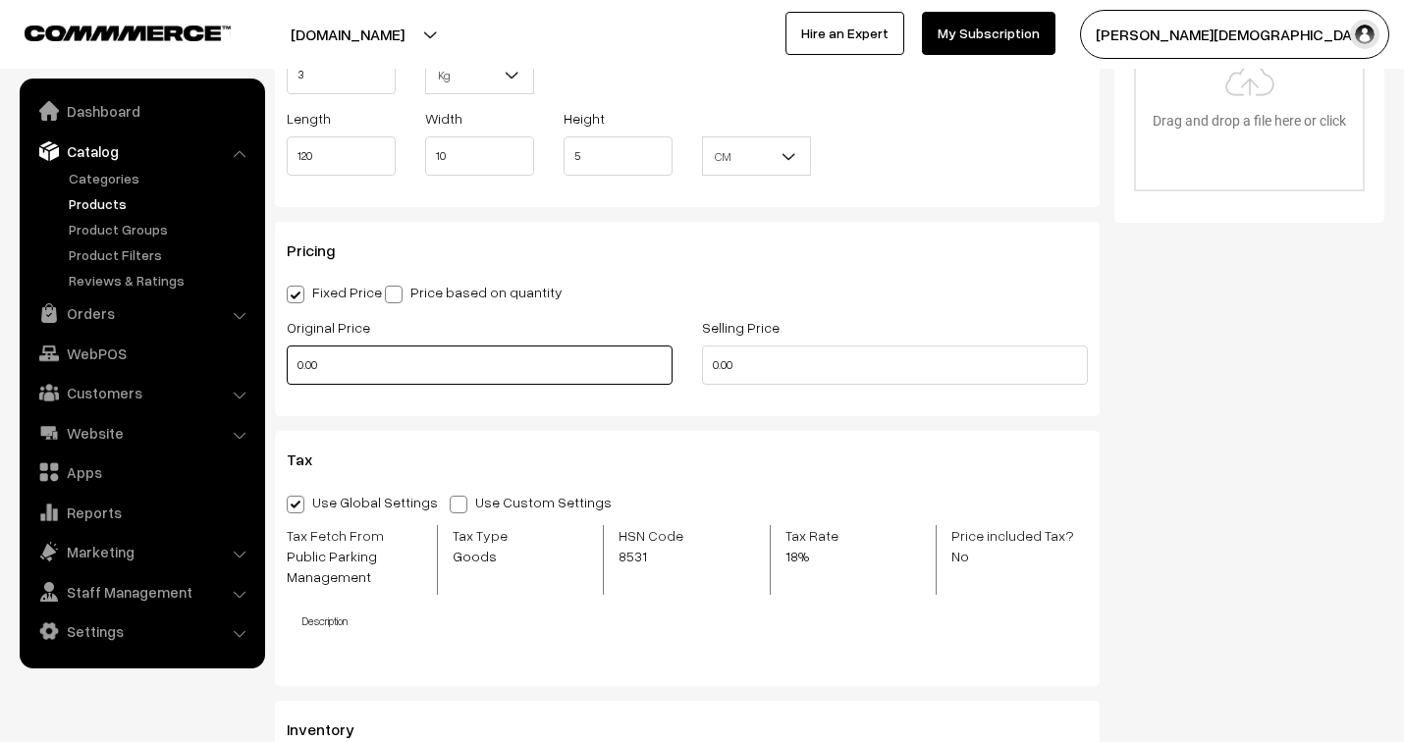
drag, startPoint x: 329, startPoint y: 368, endPoint x: 260, endPoint y: 365, distance: 68.8
click at [260, 365] on body "Thank you for showing interest. Our team will call you shortly. Close jenixindi…" at bounding box center [702, 149] width 1404 height 3787
type input "2999"
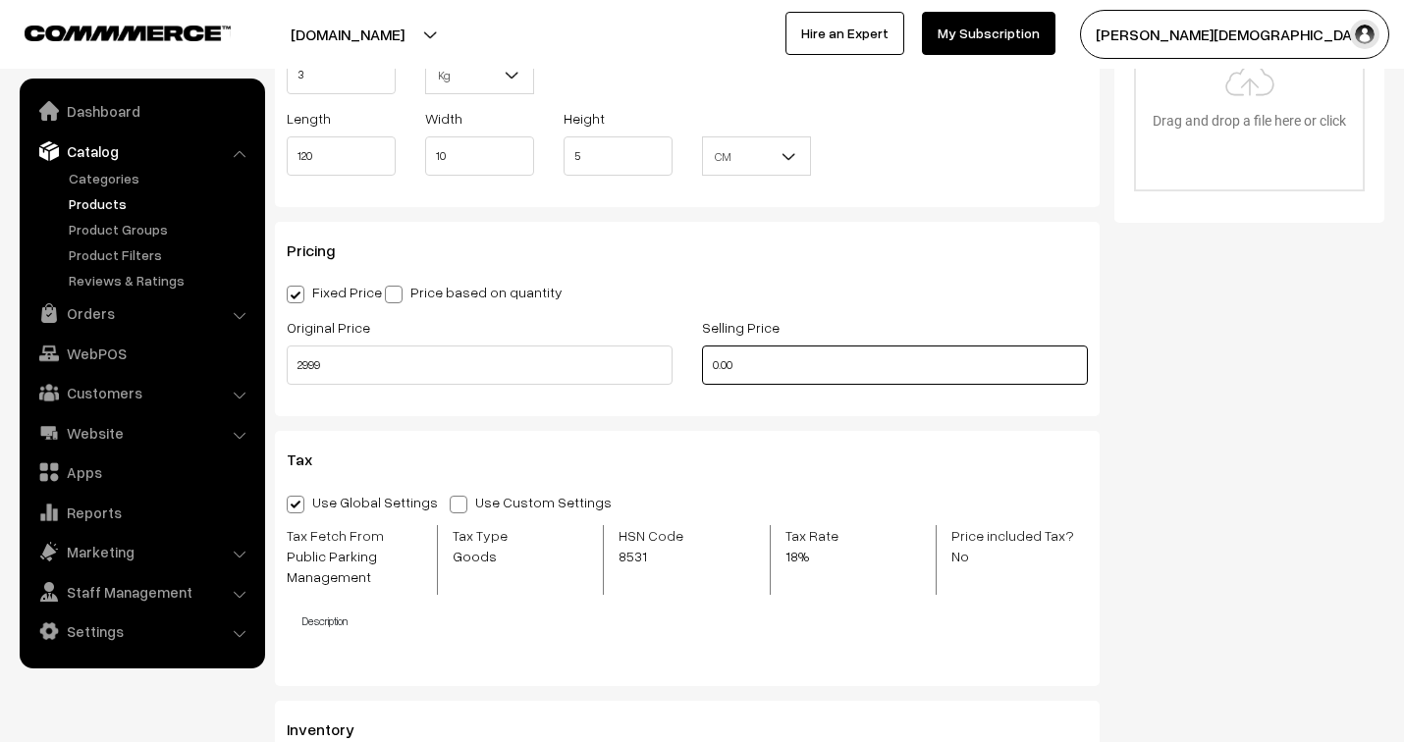
drag, startPoint x: 748, startPoint y: 366, endPoint x: 694, endPoint y: 354, distance: 55.3
click at [694, 354] on div "Selling Price 0.00" at bounding box center [894, 355] width 415 height 81
type input "1200"
click at [718, 487] on div "Tax" at bounding box center [687, 470] width 830 height 38
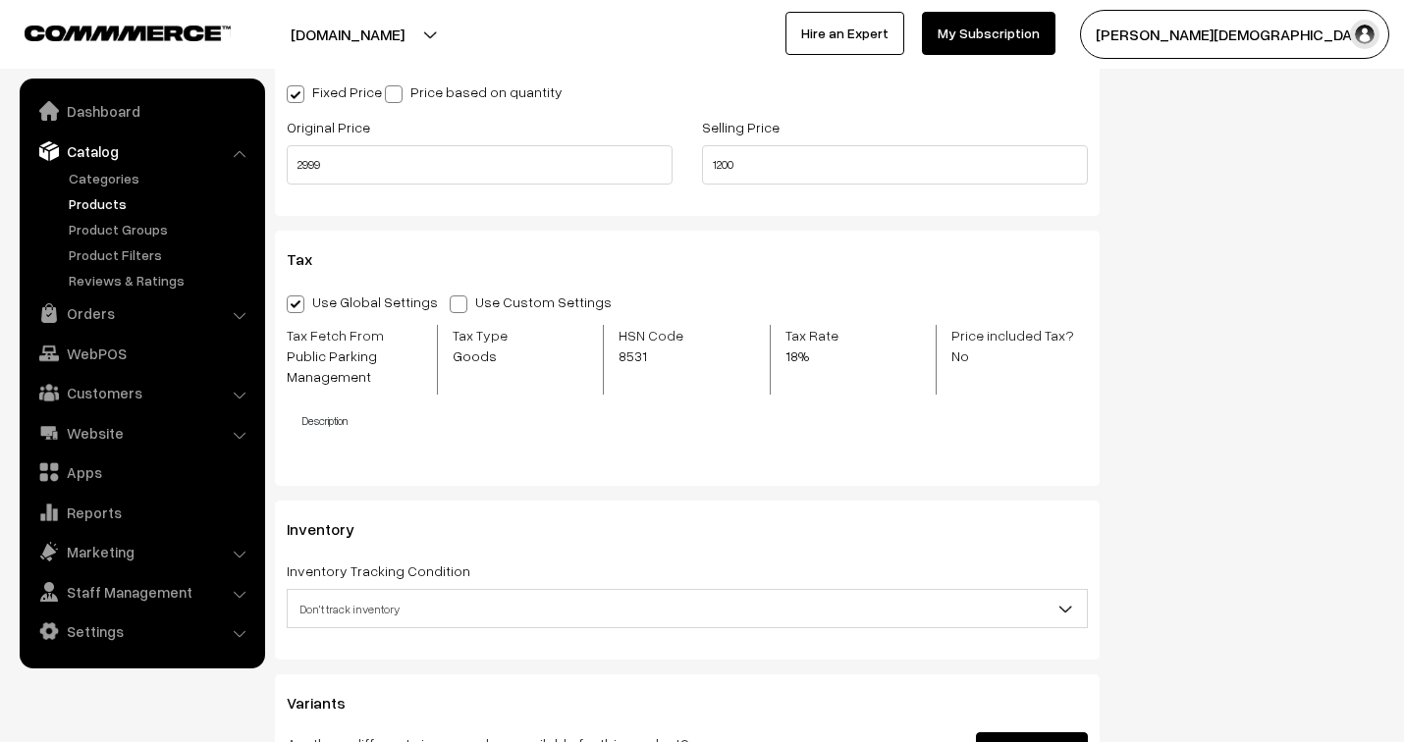
scroll to position [1963, 0]
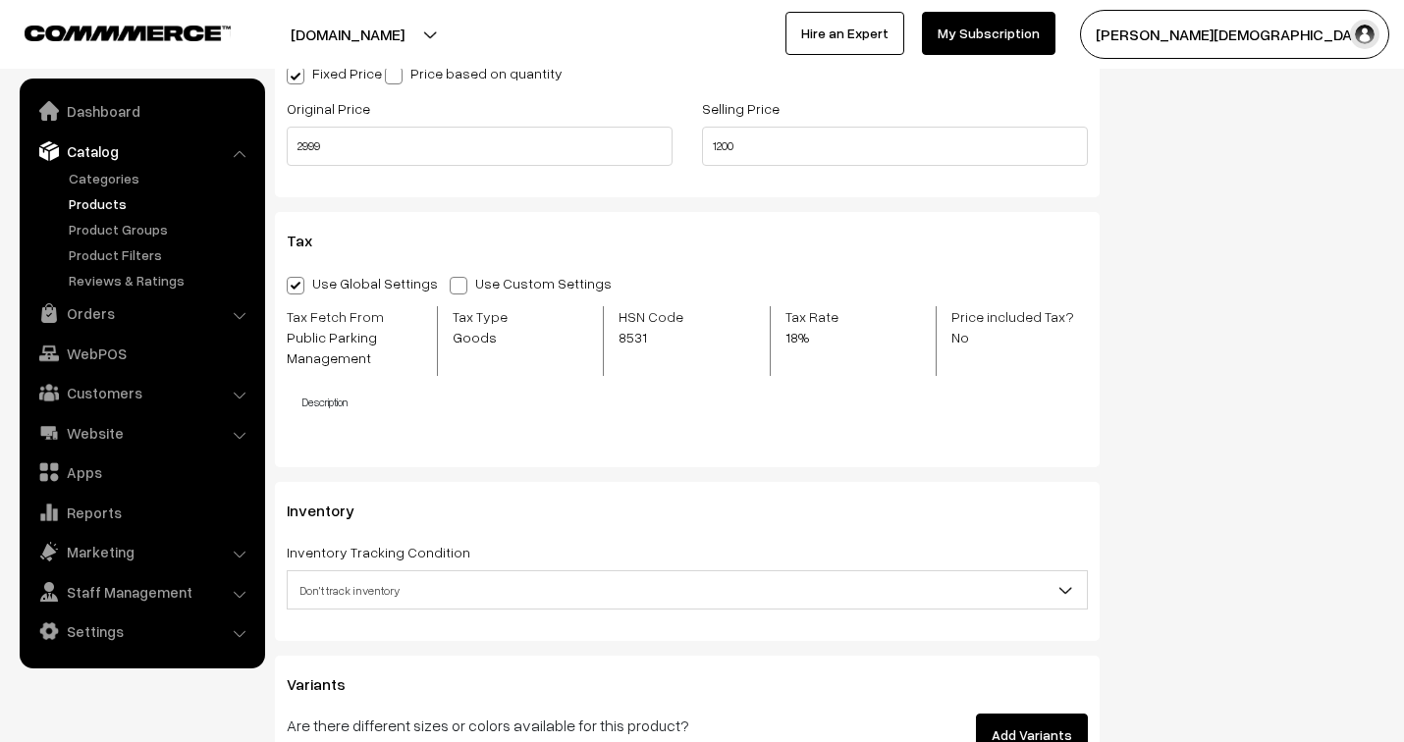
click at [450, 288] on span at bounding box center [459, 286] width 18 height 18
click at [450, 288] on input "Use Custom Settings" at bounding box center [456, 282] width 13 height 13
radio input "true"
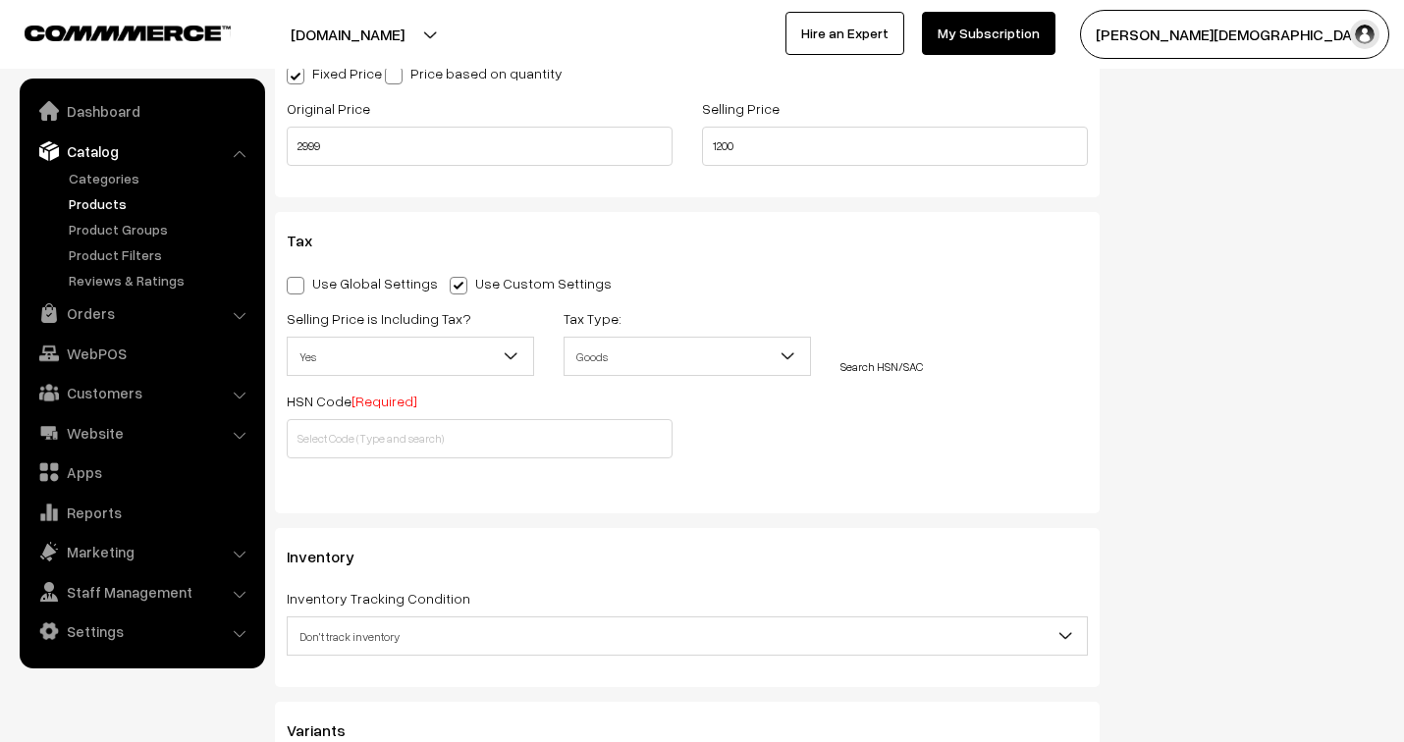
click at [407, 354] on span "Yes" at bounding box center [410, 357] width 245 height 34
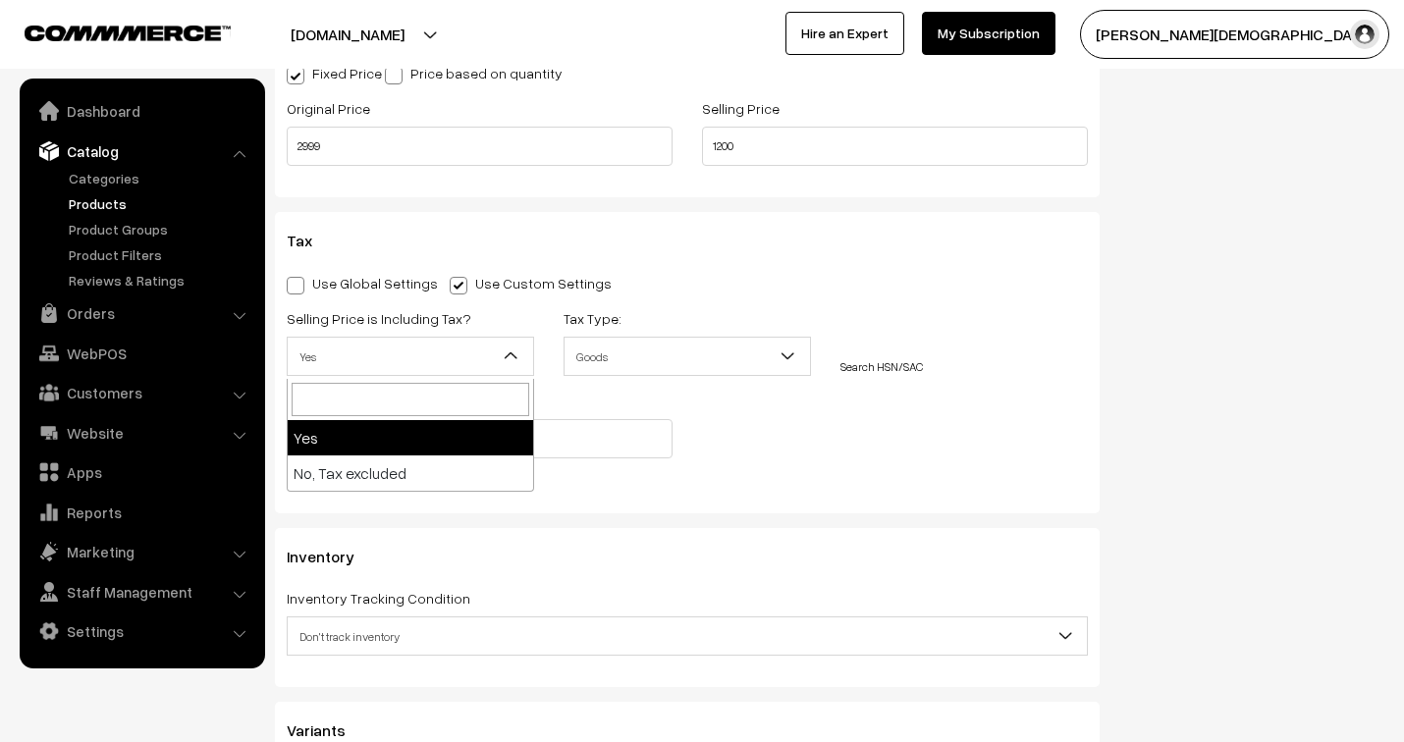
click at [707, 455] on div "Selling Price is Including Tax? Yes No, Tax excluded Yes Tax Type: Goods Servic…" at bounding box center [687, 388] width 830 height 164
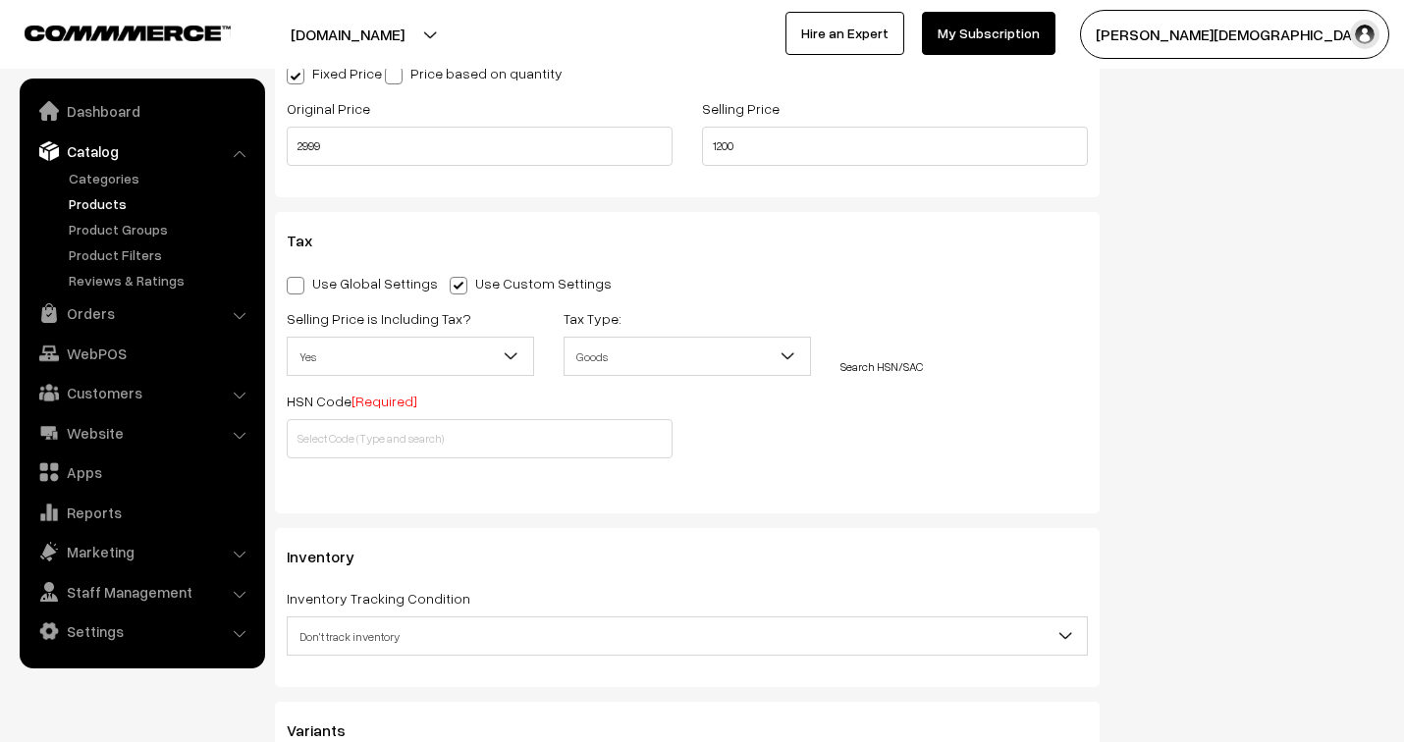
click at [450, 361] on span "Yes" at bounding box center [410, 357] width 245 height 34
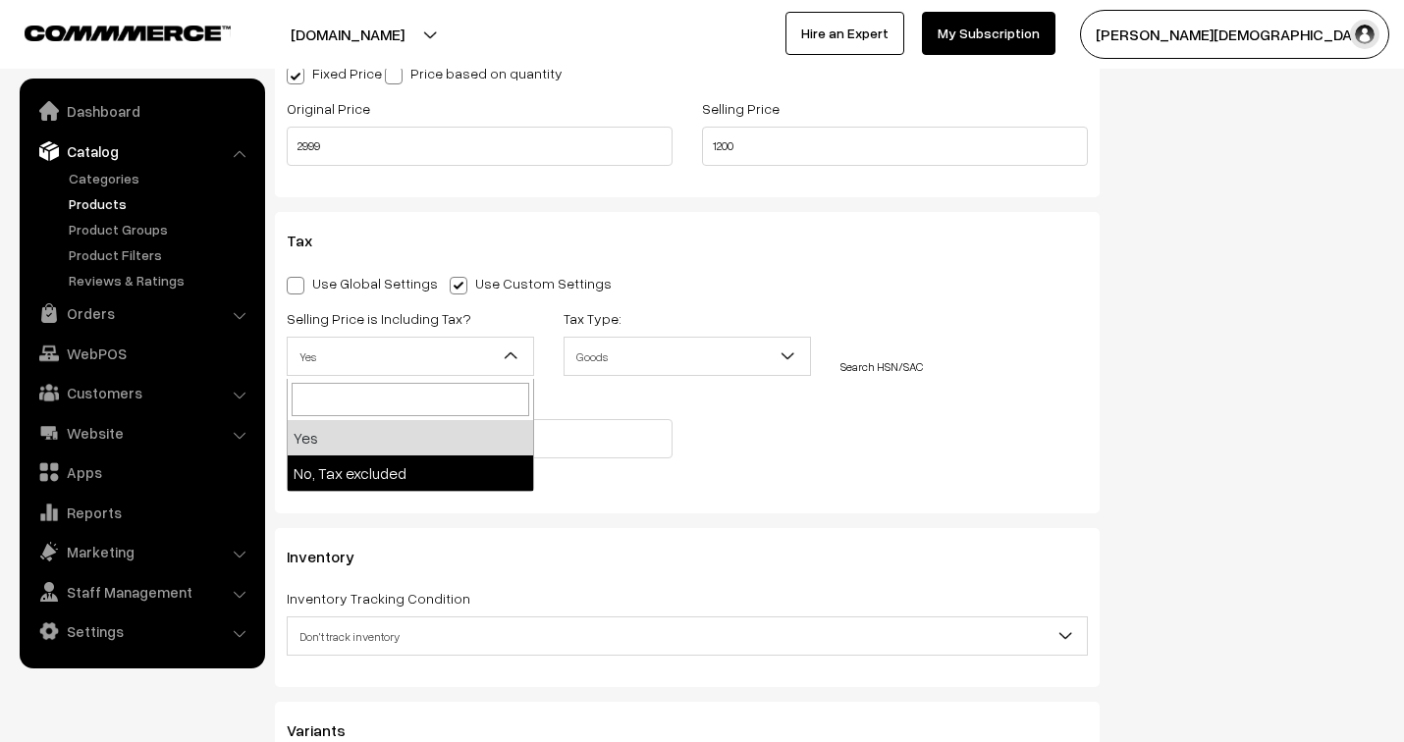
select select "2"
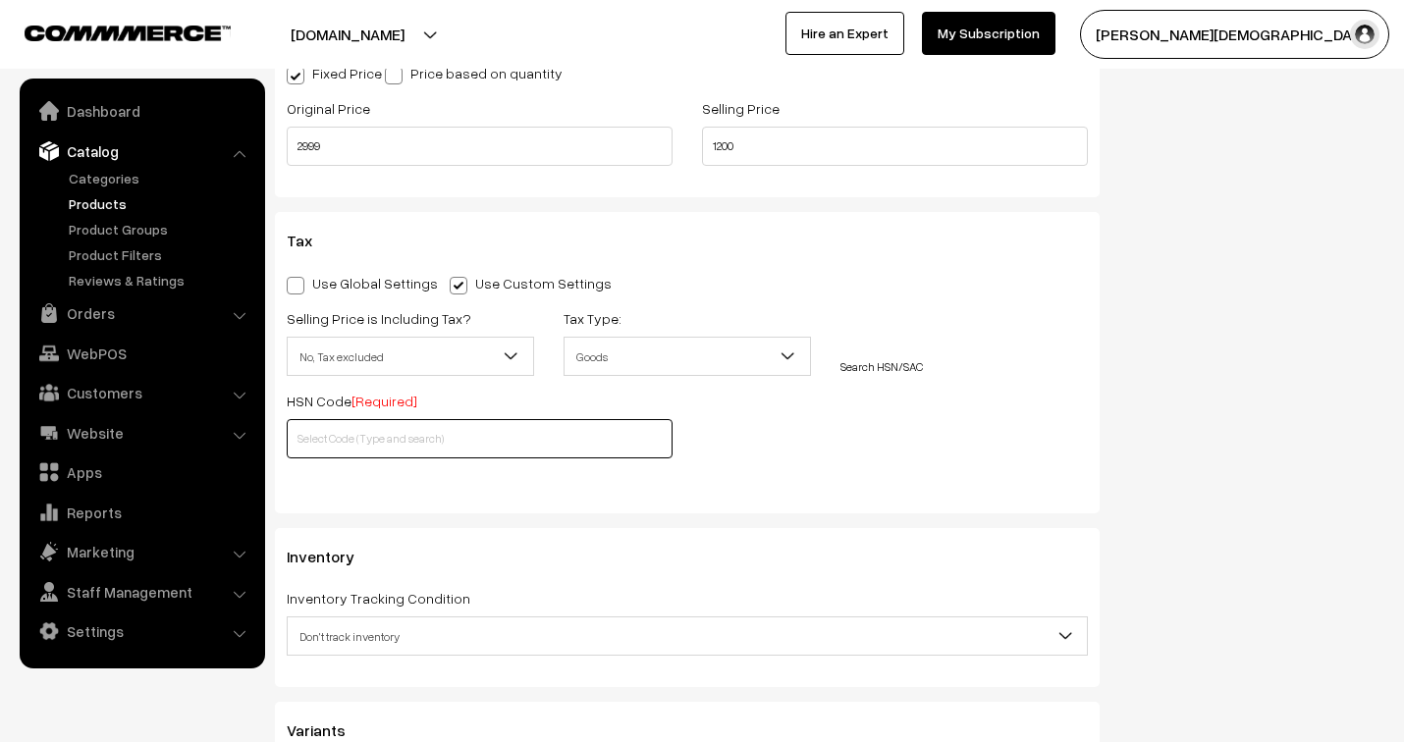
click at [416, 439] on input "text" at bounding box center [480, 438] width 386 height 39
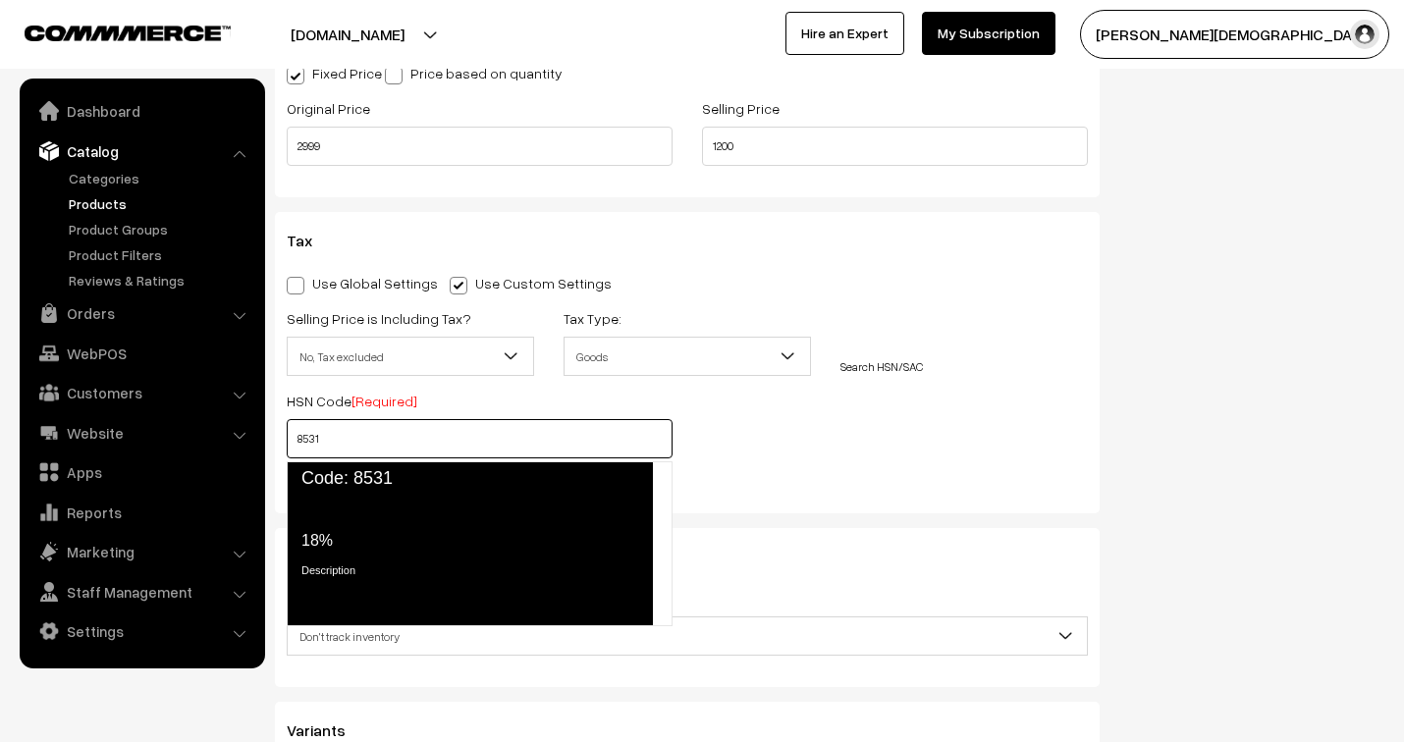
click at [380, 483] on span "Code: 8531" at bounding box center [470, 478] width 366 height 34
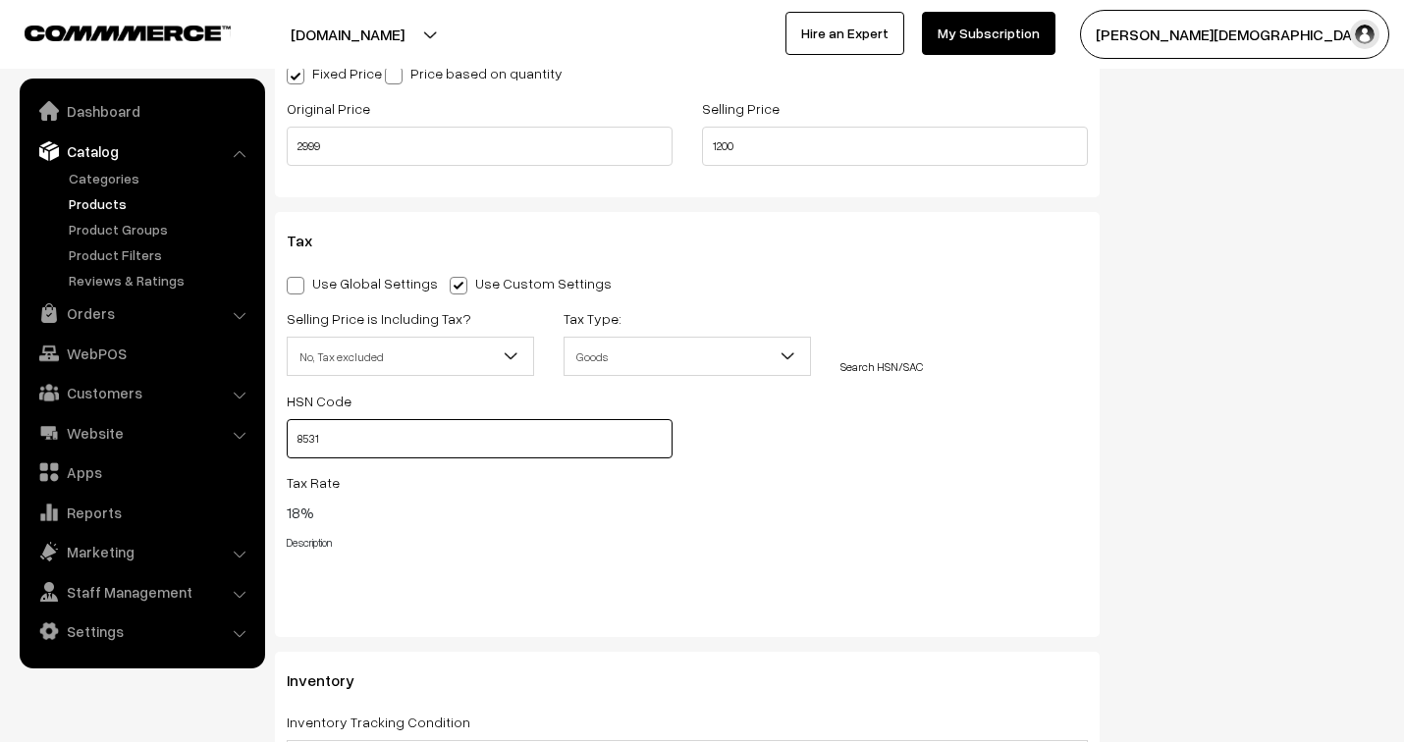
type input "8531"
click at [848, 477] on div "Tax Rate 18%" at bounding box center [687, 497] width 801 height 54
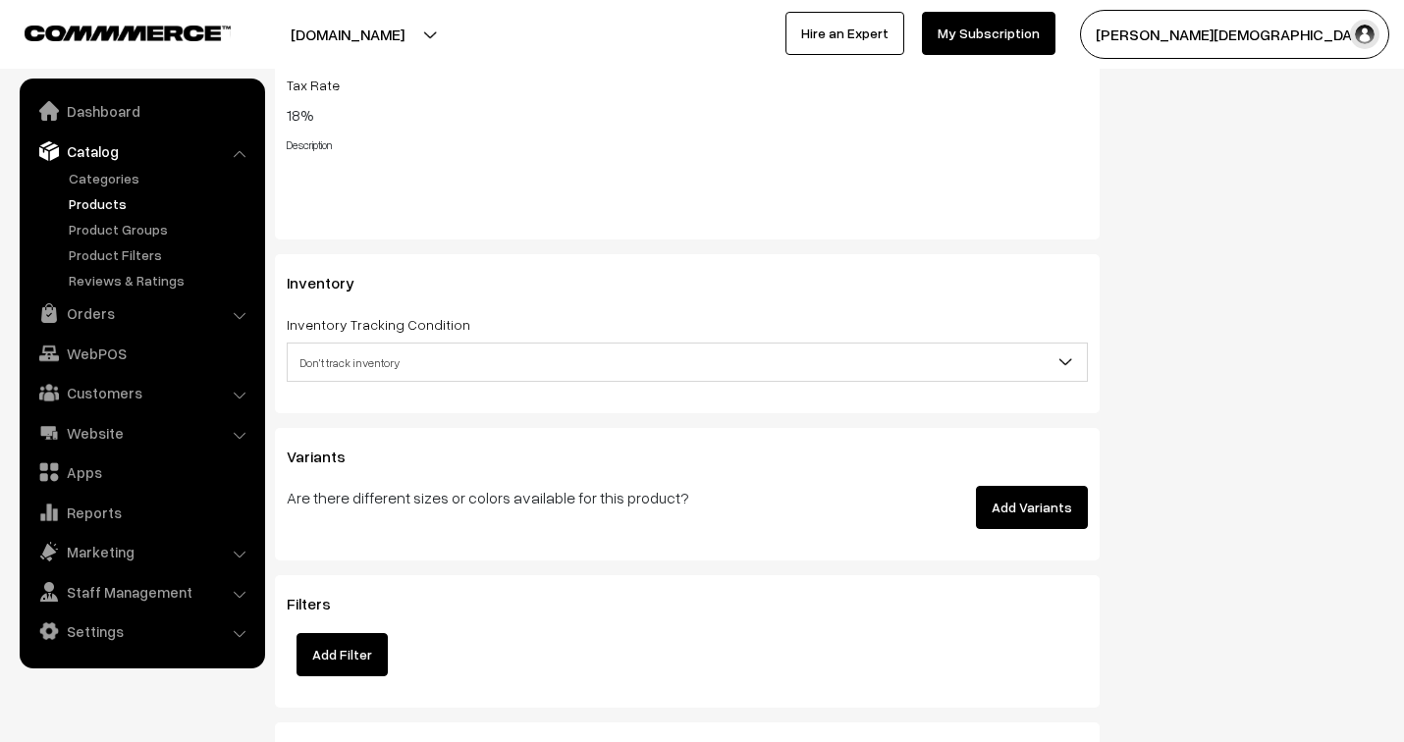
scroll to position [2399, 0]
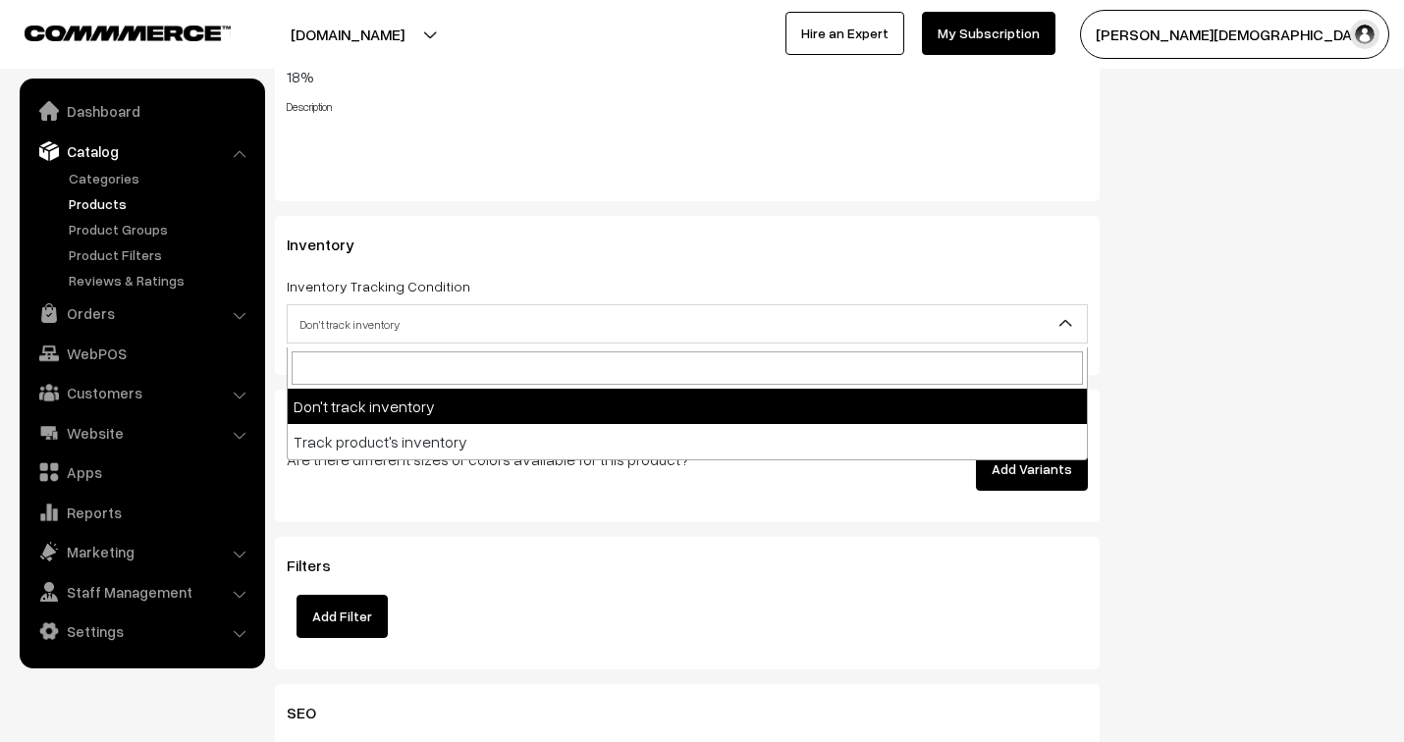
click at [497, 331] on span "Don't track inventory" at bounding box center [687, 324] width 799 height 34
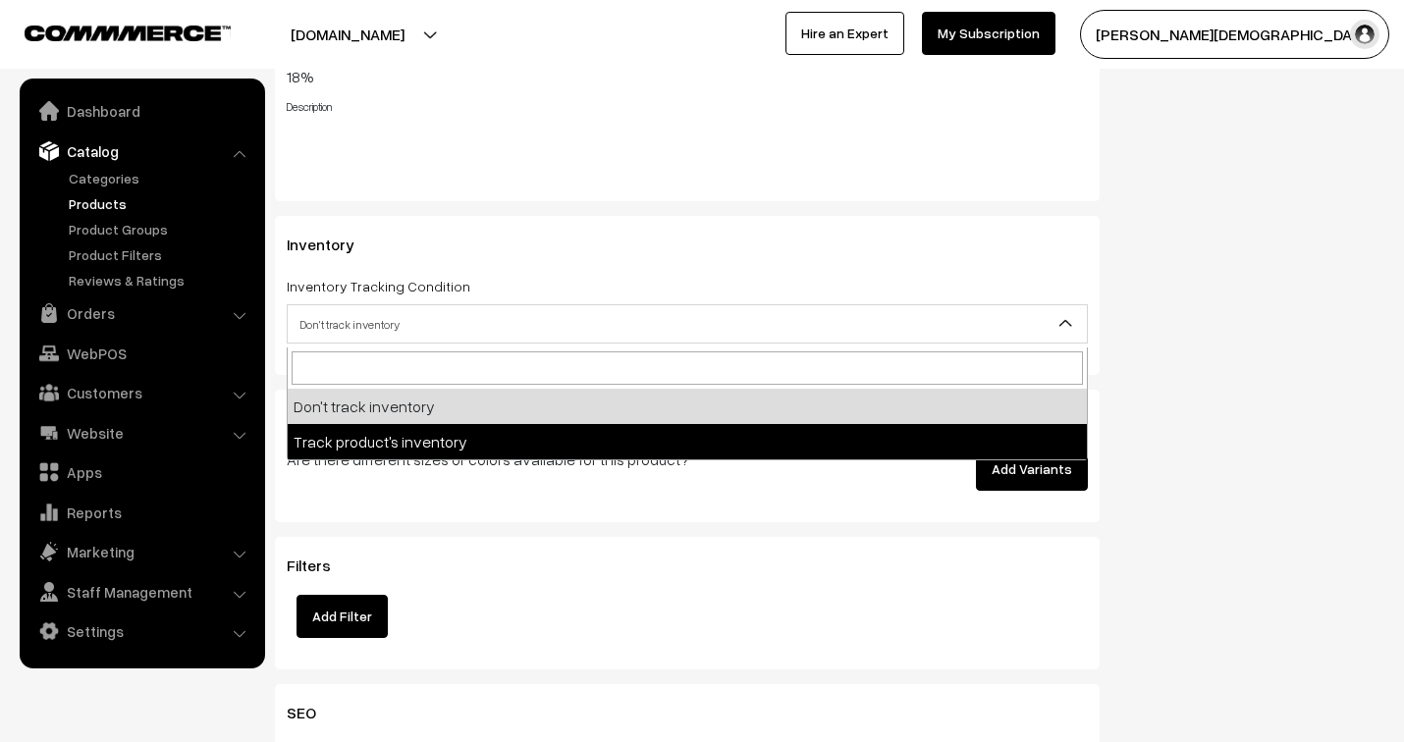
select select "2"
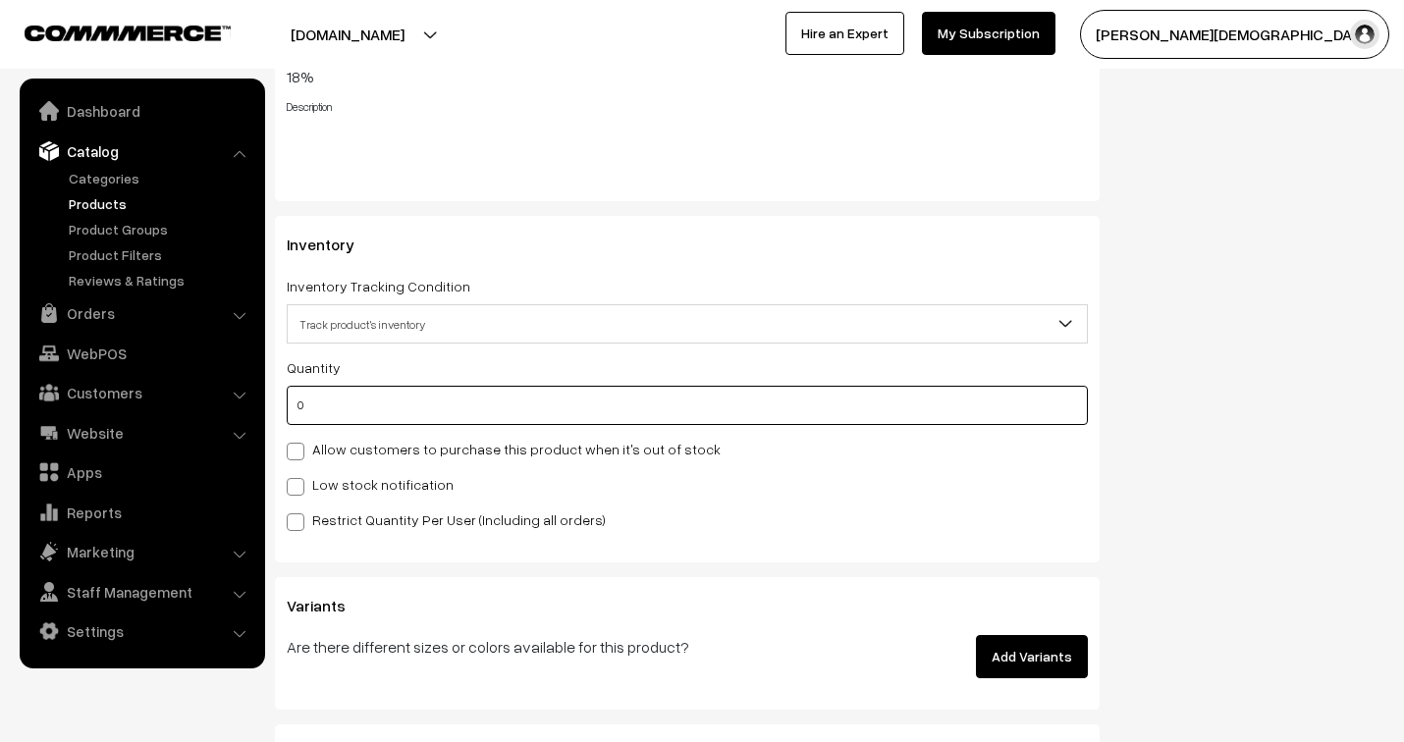
drag, startPoint x: 413, startPoint y: 408, endPoint x: 318, endPoint y: 396, distance: 96.1
click at [318, 396] on input "0" at bounding box center [687, 405] width 801 height 39
type input "20"
click at [695, 531] on div "Restrict Quantity Per User (Including all orders)" at bounding box center [687, 519] width 801 height 24
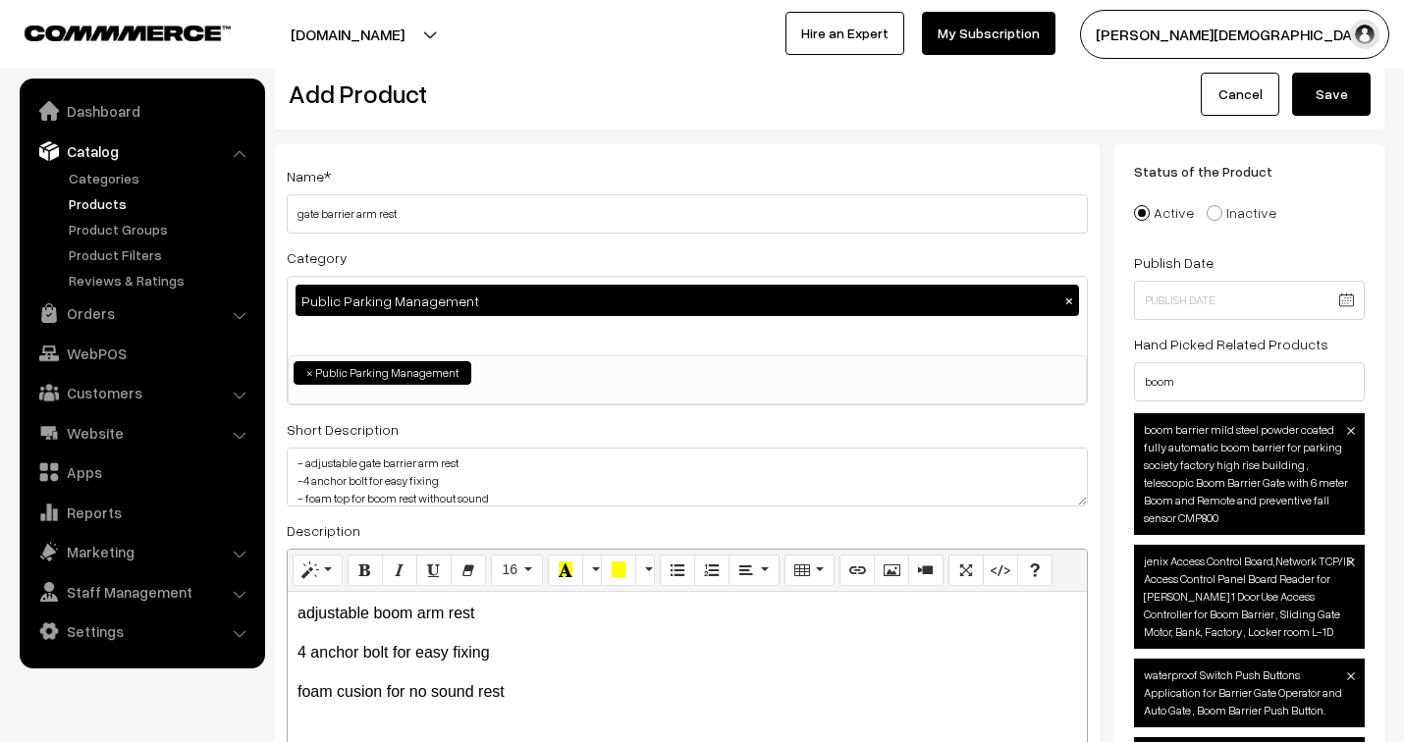
scroll to position [0, 0]
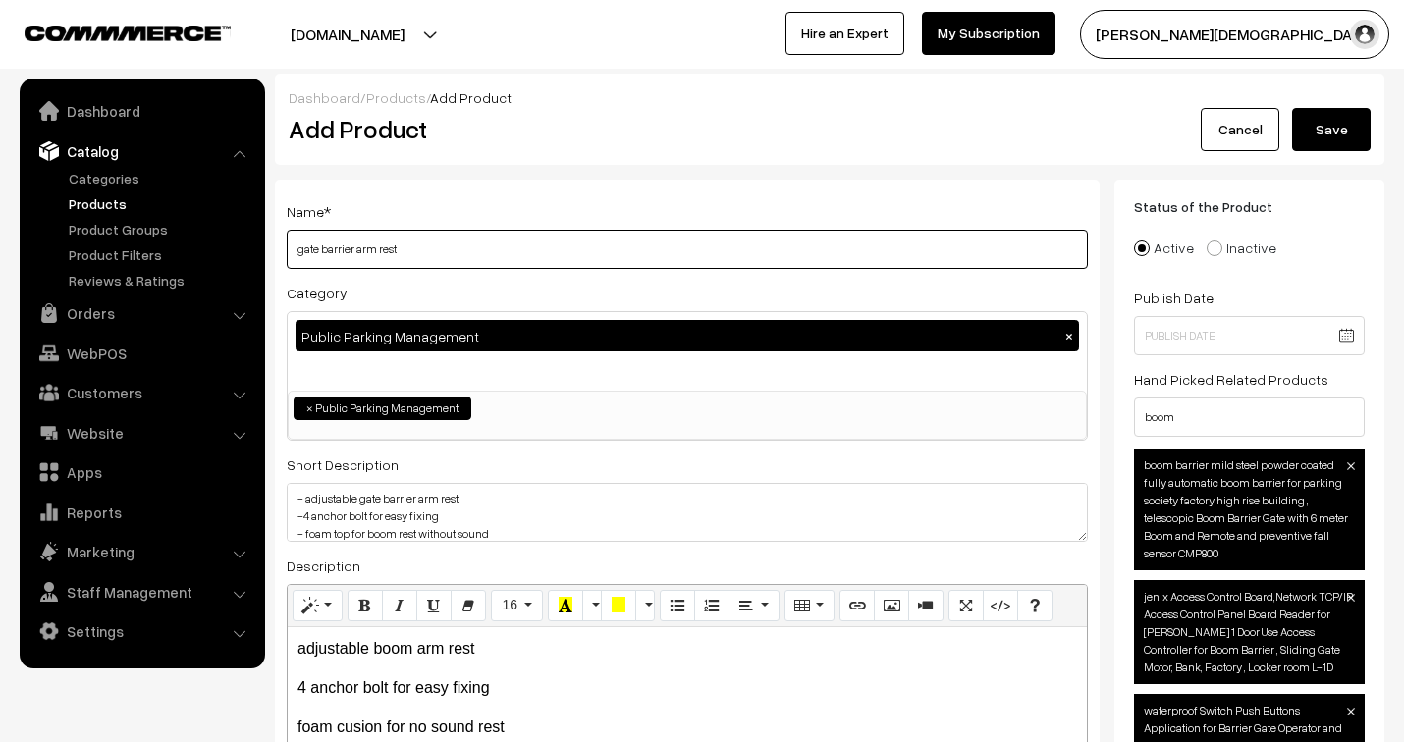
drag, startPoint x: 438, startPoint y: 255, endPoint x: 258, endPoint y: 247, distance: 179.8
click at [425, 249] on input "gate barrier arm rest" at bounding box center [687, 249] width 801 height 39
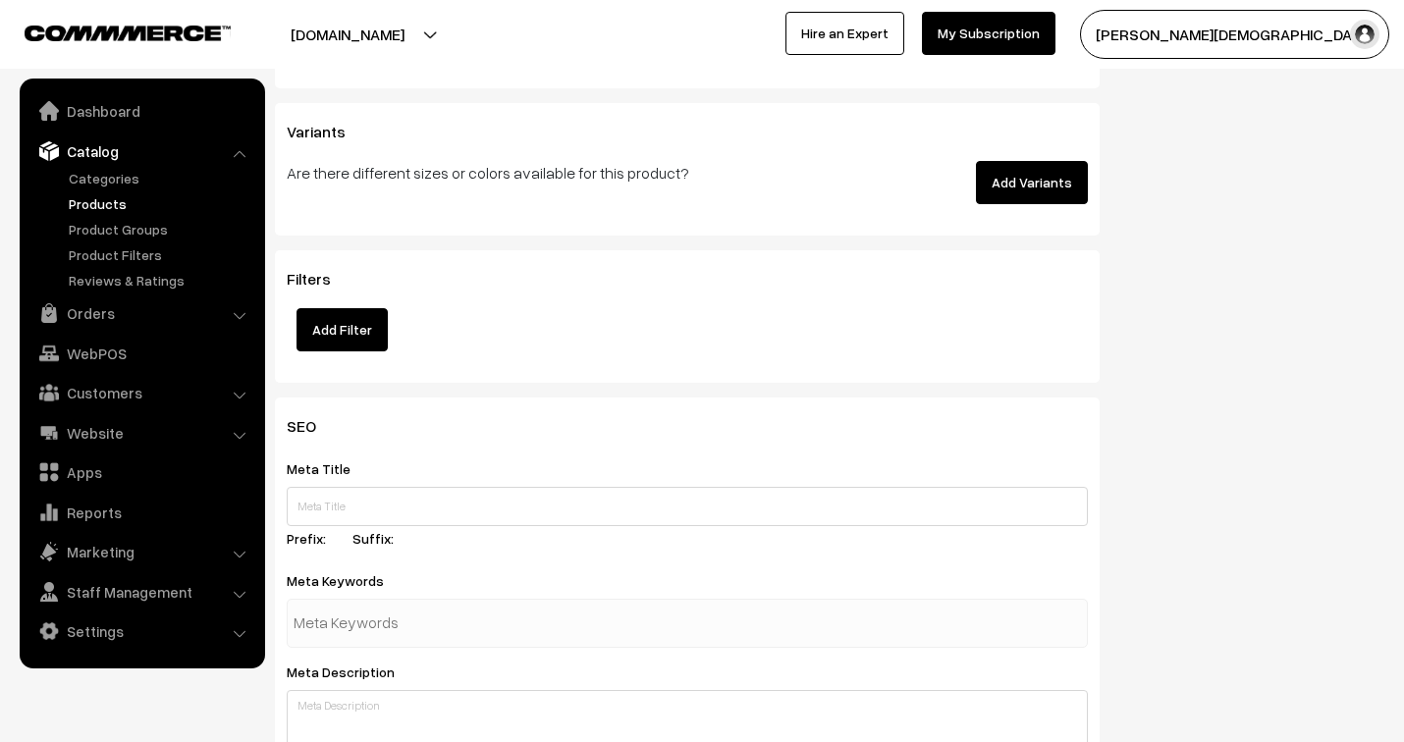
scroll to position [2945, 0]
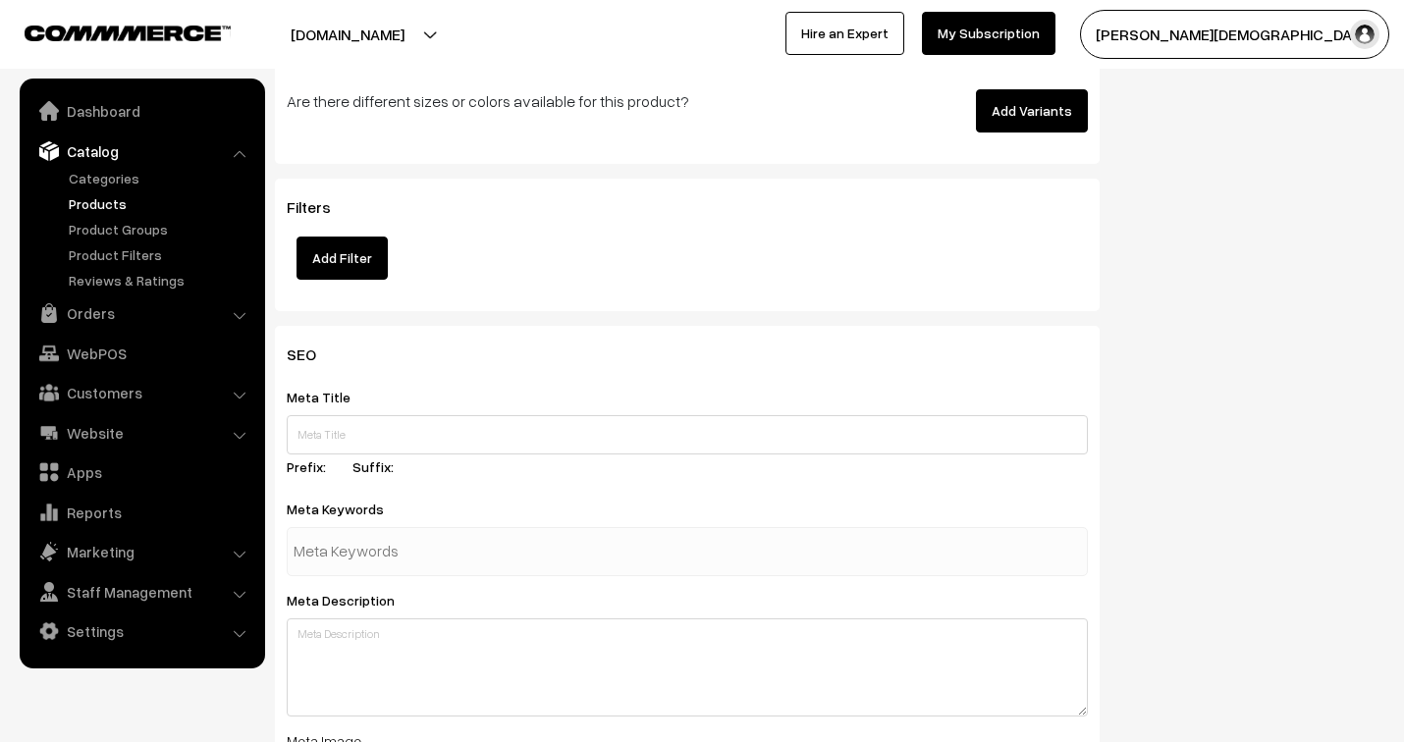
type input "gate barrier arm rest boom barrier rest"
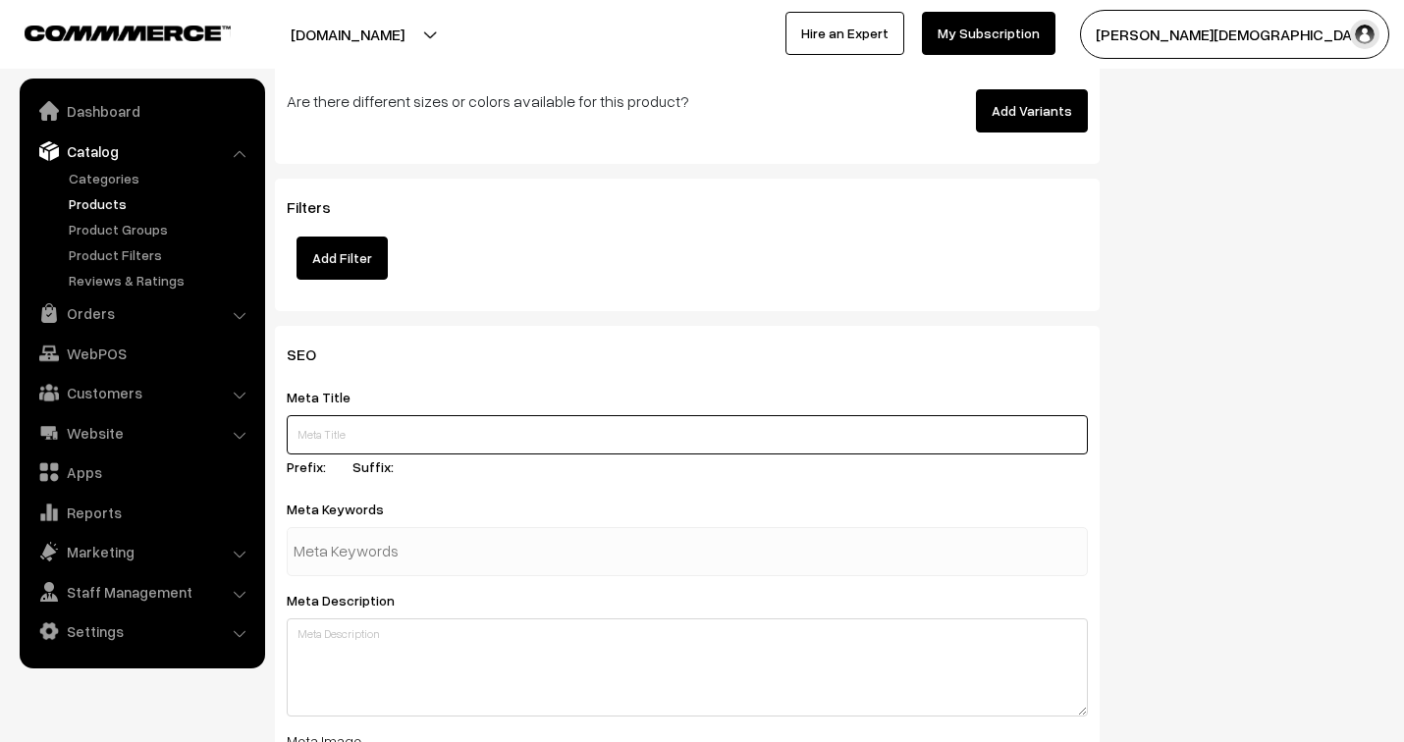
click at [349, 443] on input "text" at bounding box center [687, 434] width 801 height 39
paste input "gate barrier arm rest"
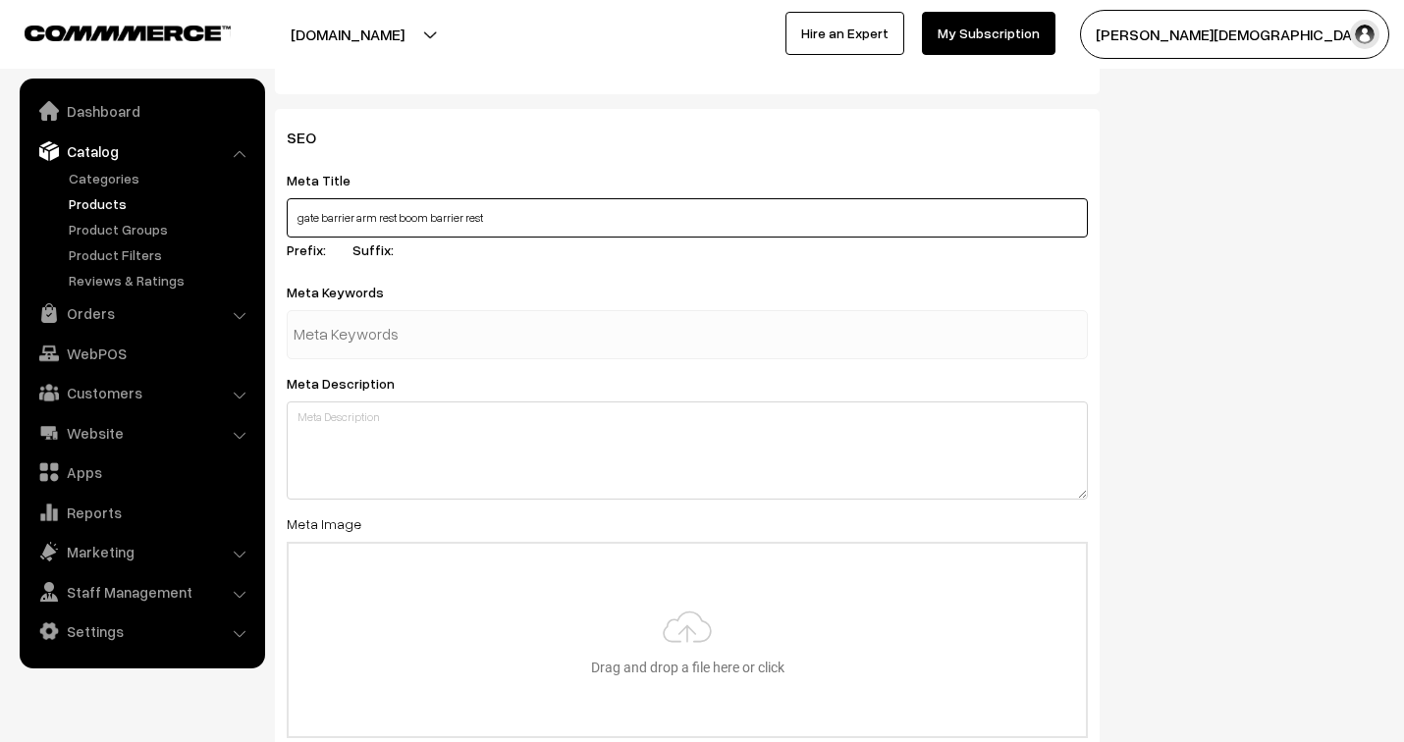
scroll to position [3163, 0]
type input "gate barrier arm rest boom barrier rest"
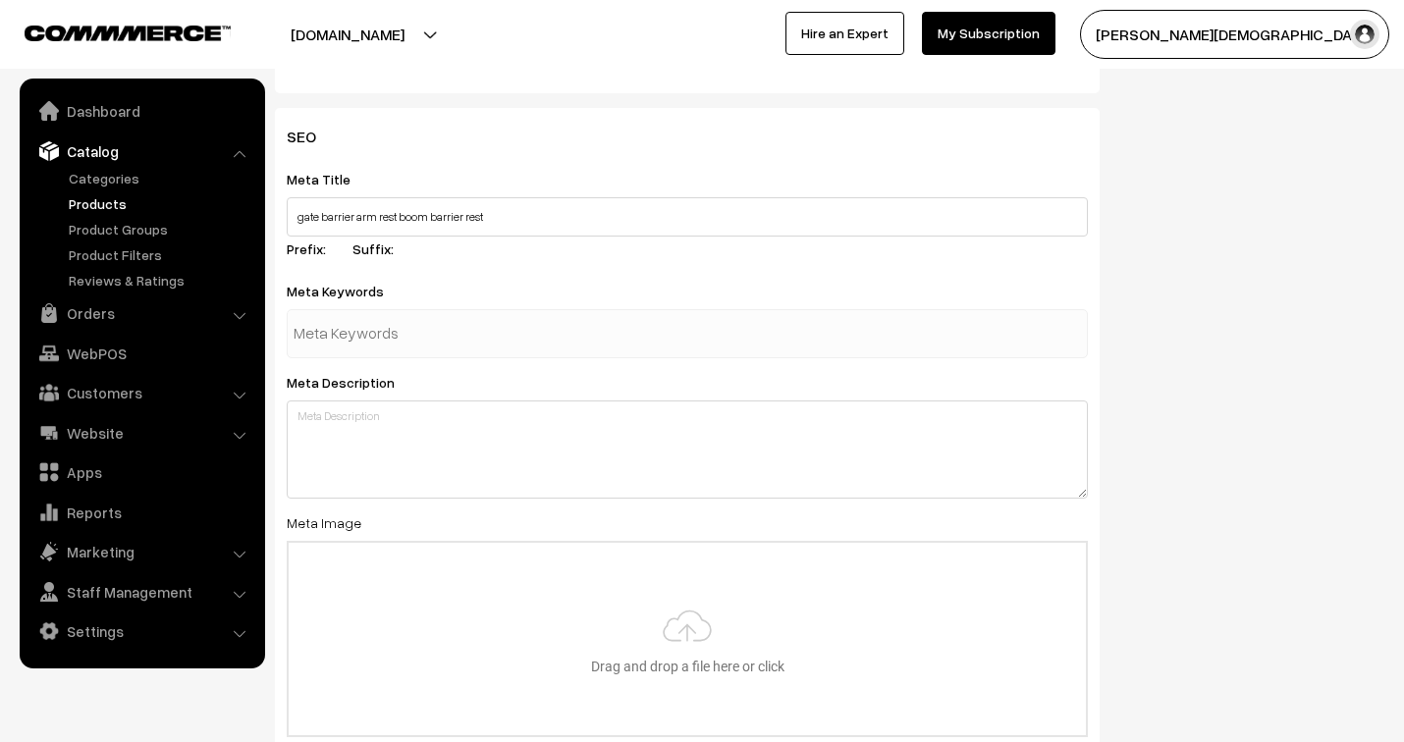
click at [355, 341] on input "text" at bounding box center [396, 333] width 204 height 39
type input "boom arm rest"
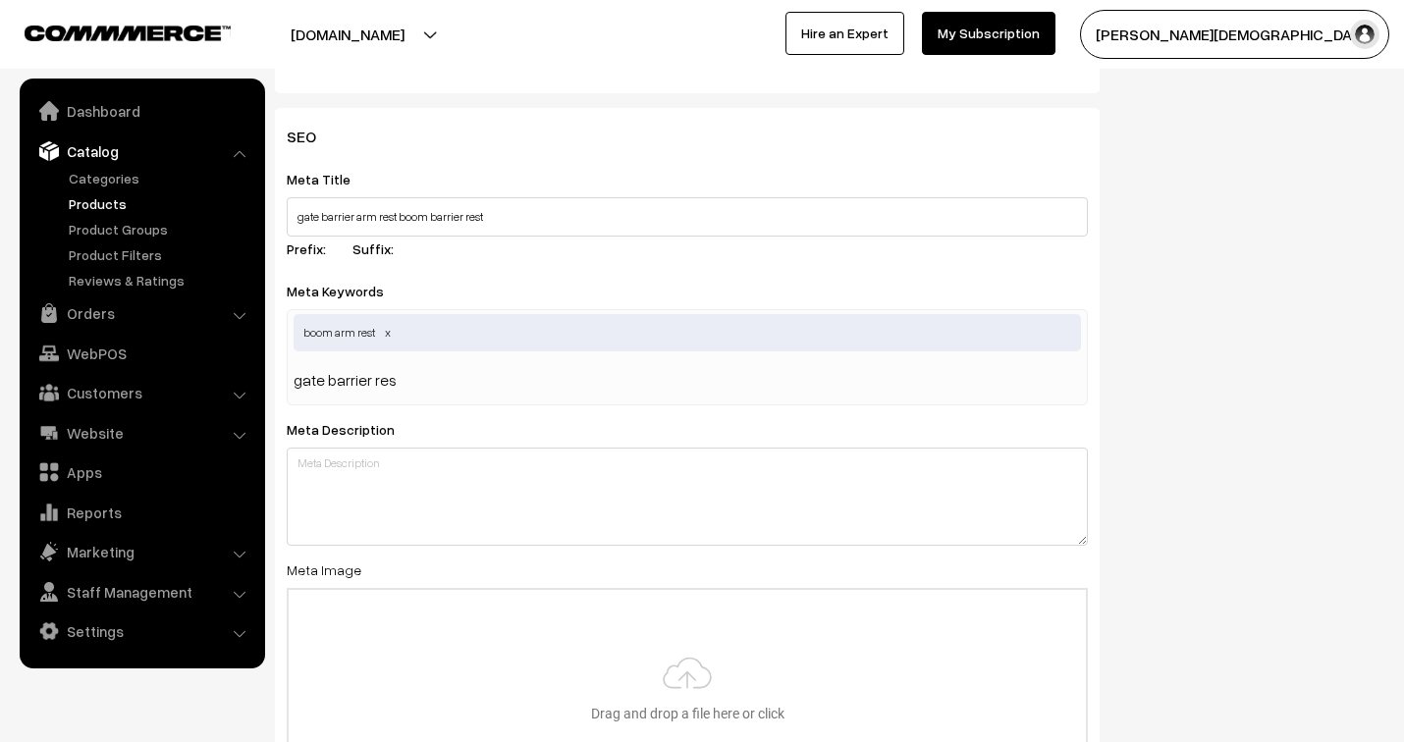
type input "gate barrier rest"
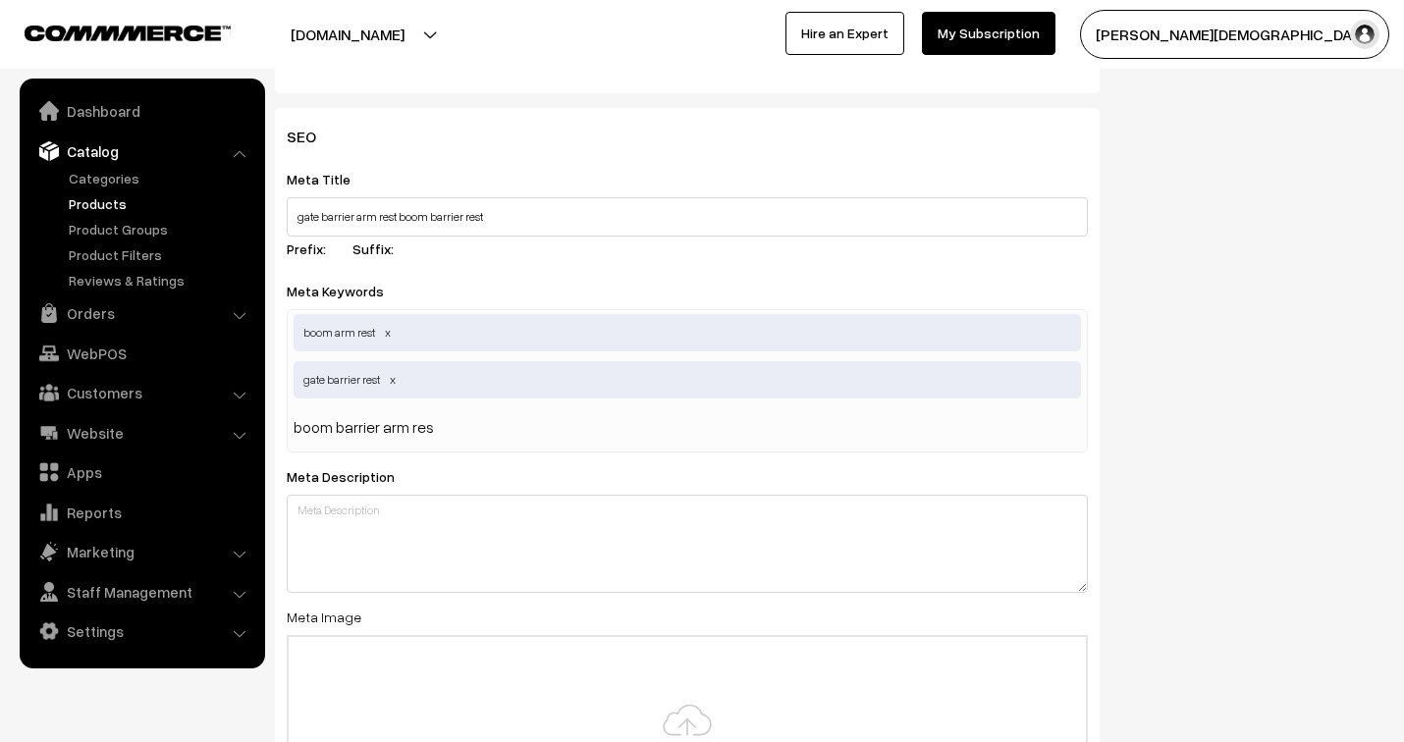
type input "boom barrier arm rest"
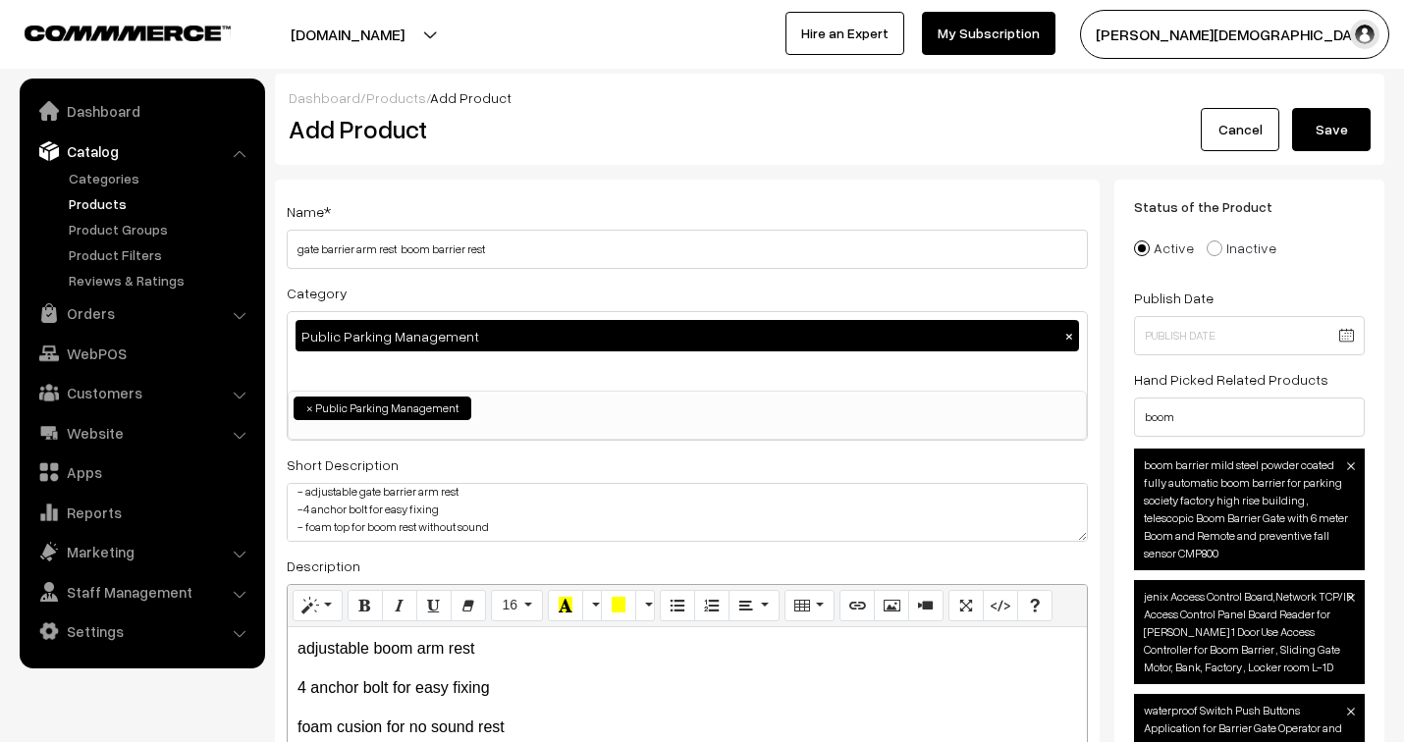
scroll to position [218, 0]
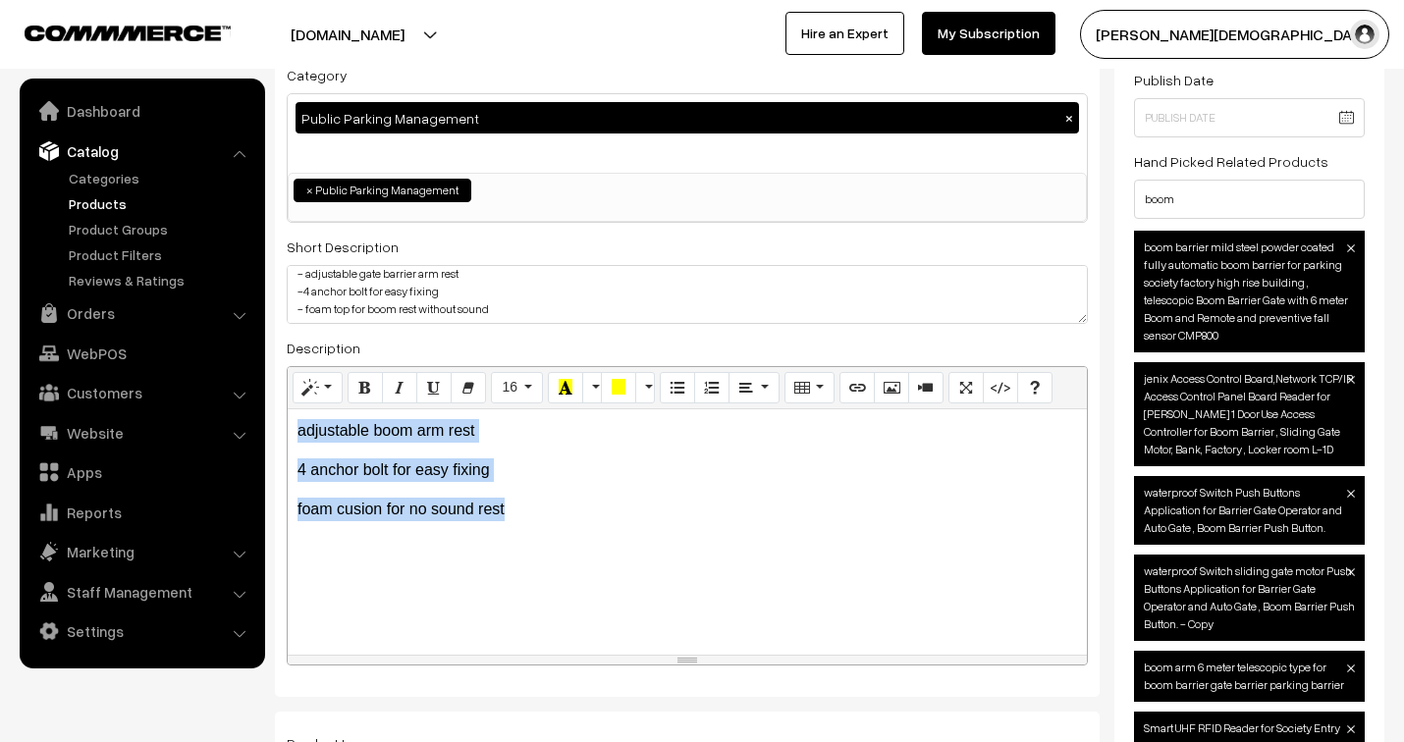
drag, startPoint x: 561, startPoint y: 522, endPoint x: 265, endPoint y: 425, distance: 312.0
copy div "adjustable boom arm rest 4 anchor bolt for easy fixing foam cusion for no sound…"
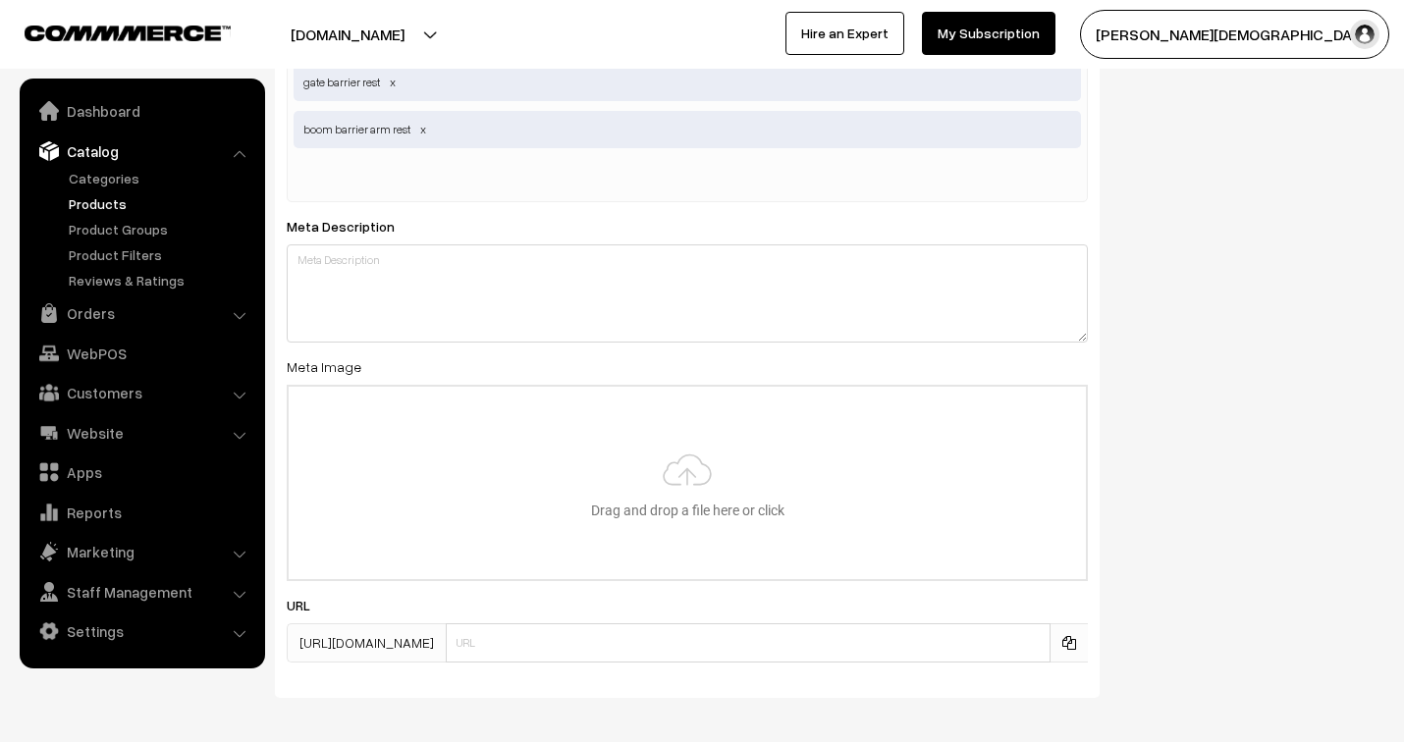
scroll to position [3490, 0]
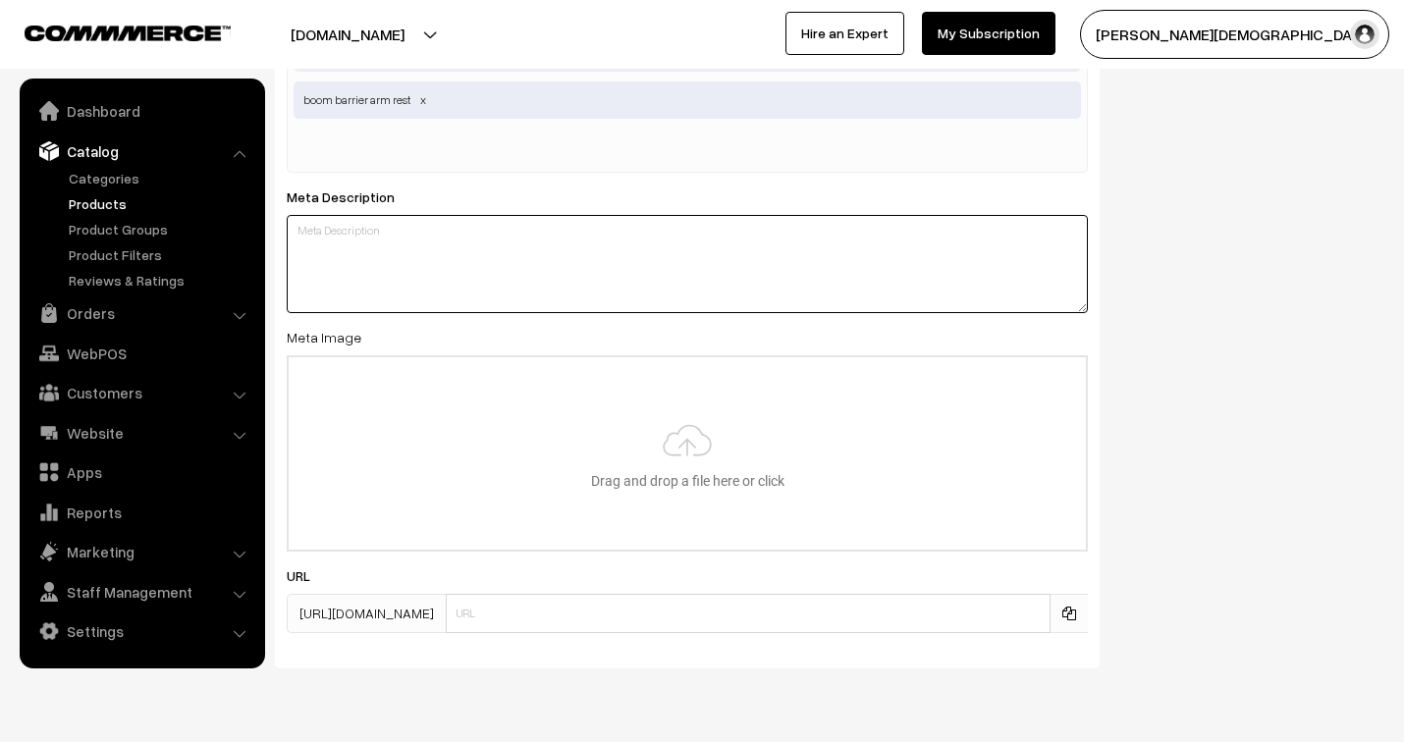
click at [330, 245] on textarea at bounding box center [687, 264] width 801 height 98
paste textarea "adjustable boom arm rest 4 anchor bolt for easy fixing foam cusion for no sound…"
type textarea "adjustable boom arm rest 4 anchor bolt for easy fixing foam cusion for no sound…"
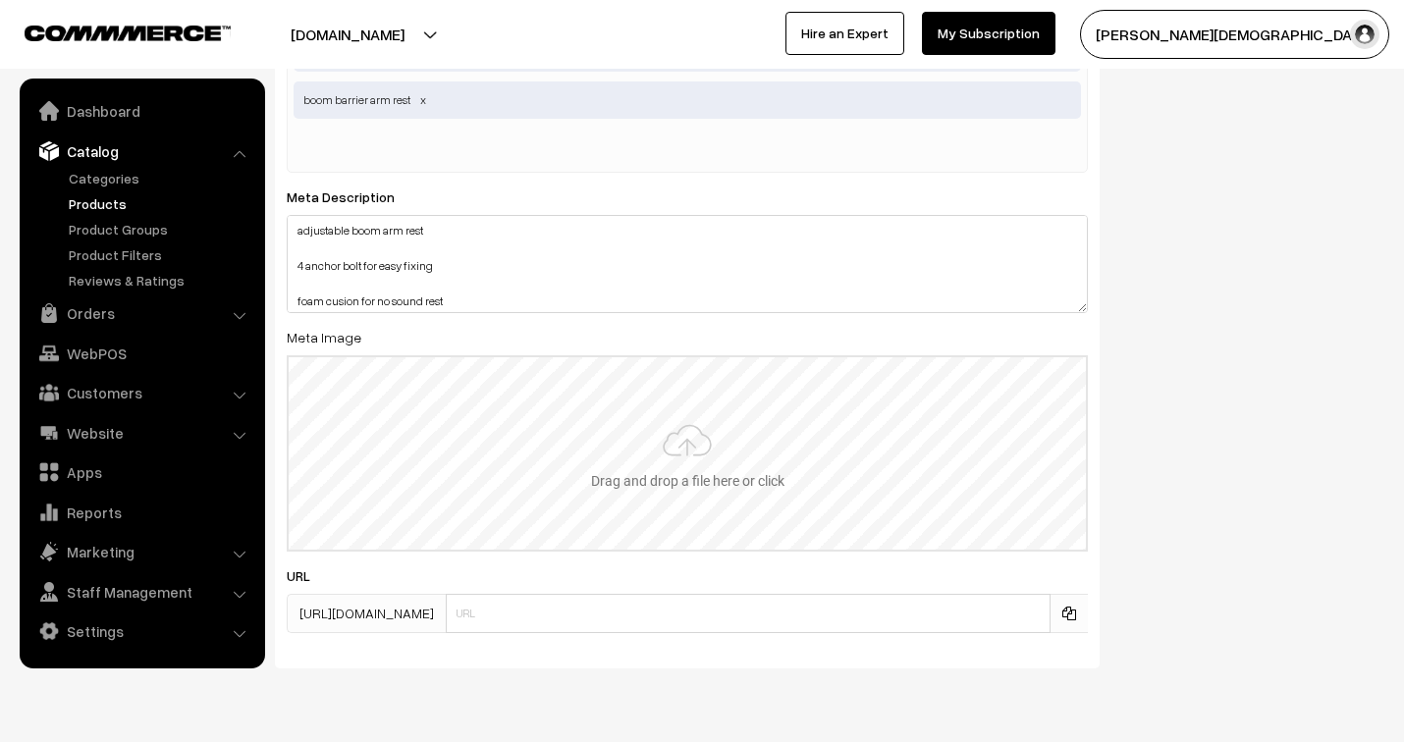
click at [695, 487] on input "file" at bounding box center [687, 453] width 797 height 192
type input "C:\fakepath\boom arm rest.jpg"
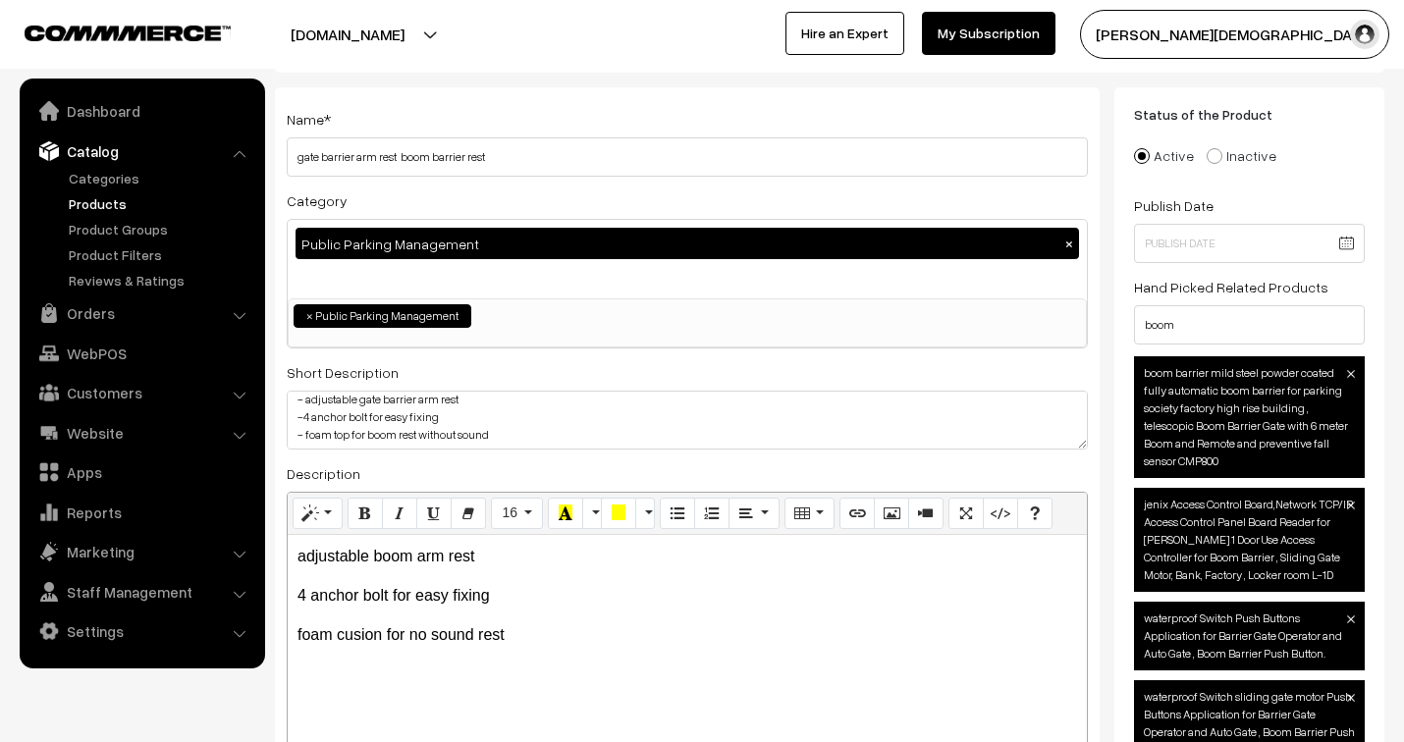
scroll to position [0, 0]
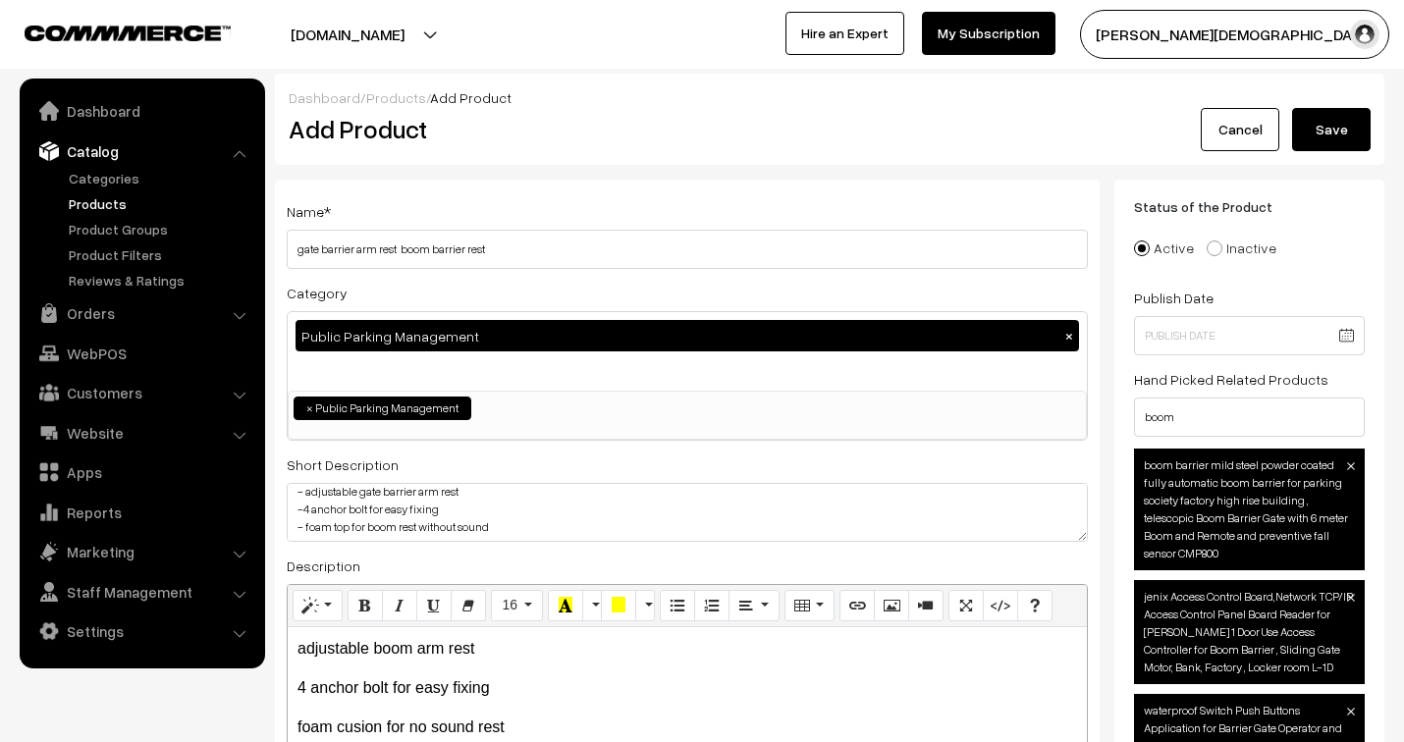
click at [1330, 134] on button "Save" at bounding box center [1331, 129] width 79 height 43
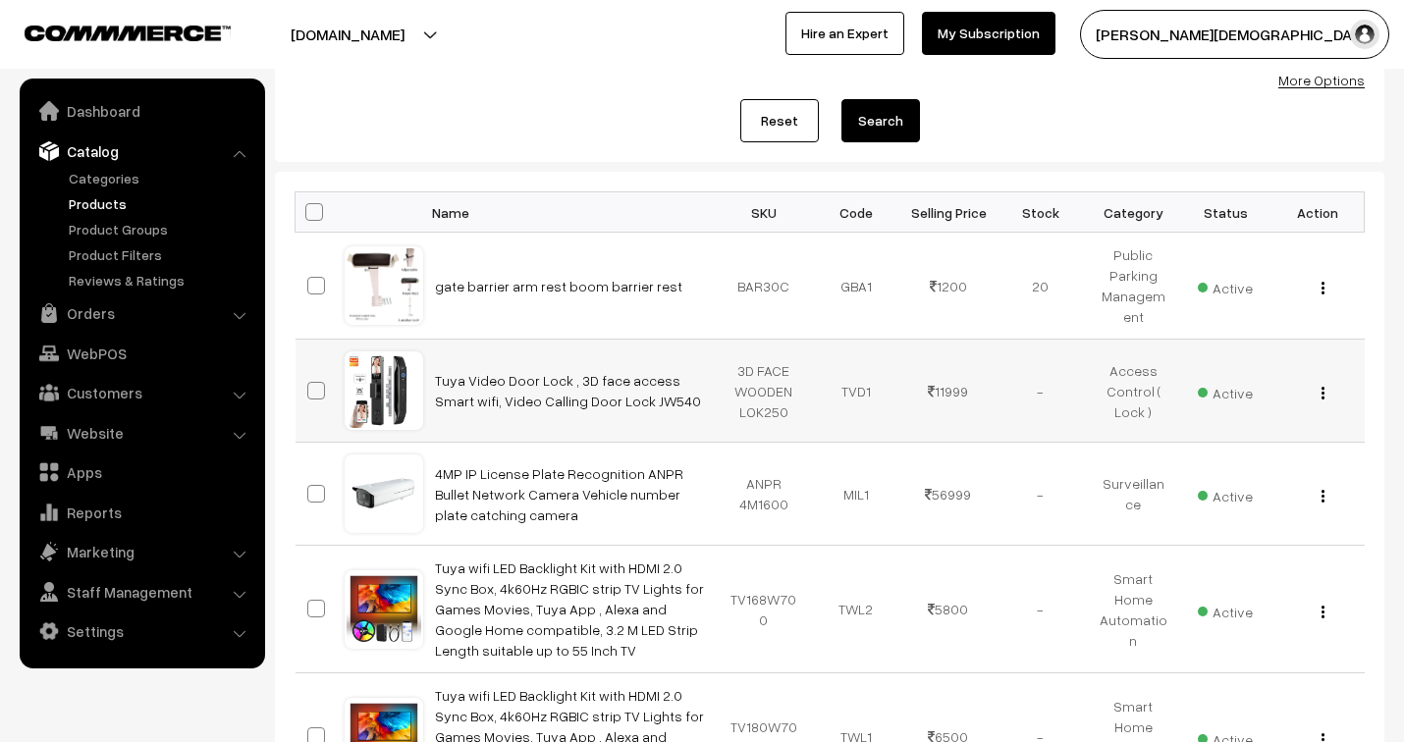
scroll to position [218, 0]
